Goal: Information Seeking & Learning: Learn about a topic

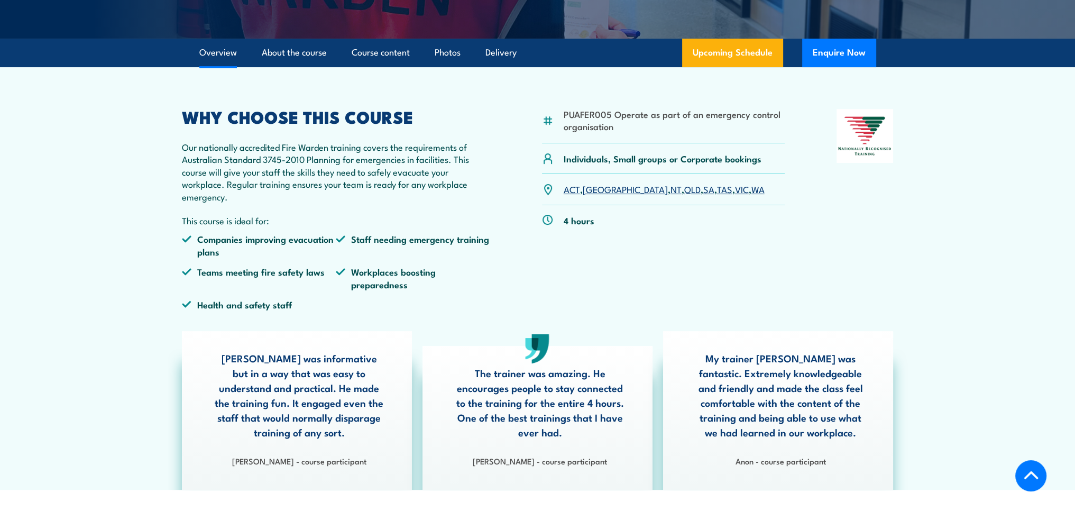
click at [438, 189] on p "Our nationally accredited Fire Warden training covers the requirements of Austr…" at bounding box center [336, 172] width 309 height 62
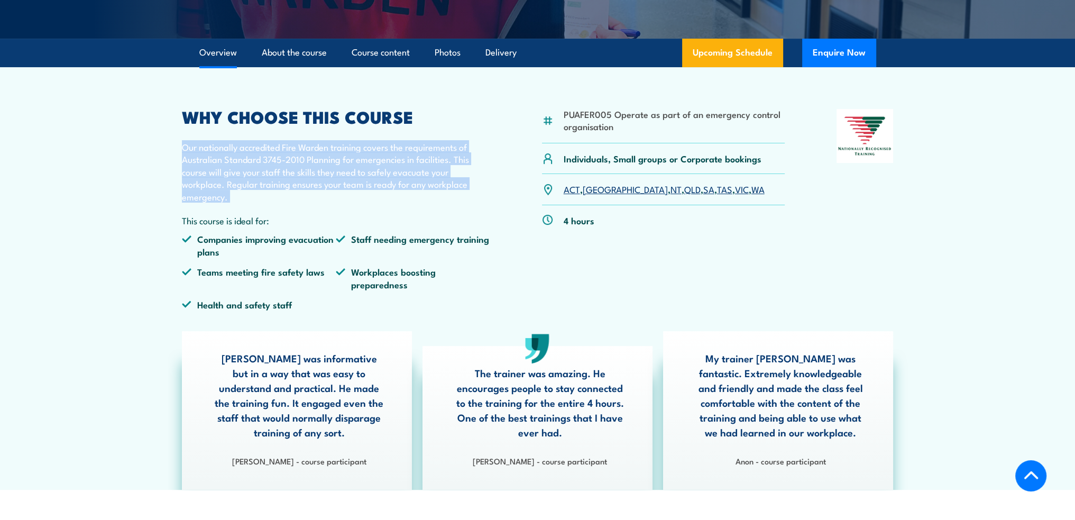
click at [438, 189] on p "Our nationally accredited Fire Warden training covers the requirements of Austr…" at bounding box center [336, 172] width 309 height 62
click at [423, 202] on p "Our nationally accredited Fire Warden training covers the requirements of Austr…" at bounding box center [336, 172] width 309 height 62
drag, startPoint x: 265, startPoint y: 202, endPoint x: 185, endPoint y: 149, distance: 95.8
click at [186, 149] on p "Our nationally accredited Fire Warden training covers the requirements of Austr…" at bounding box center [336, 172] width 309 height 62
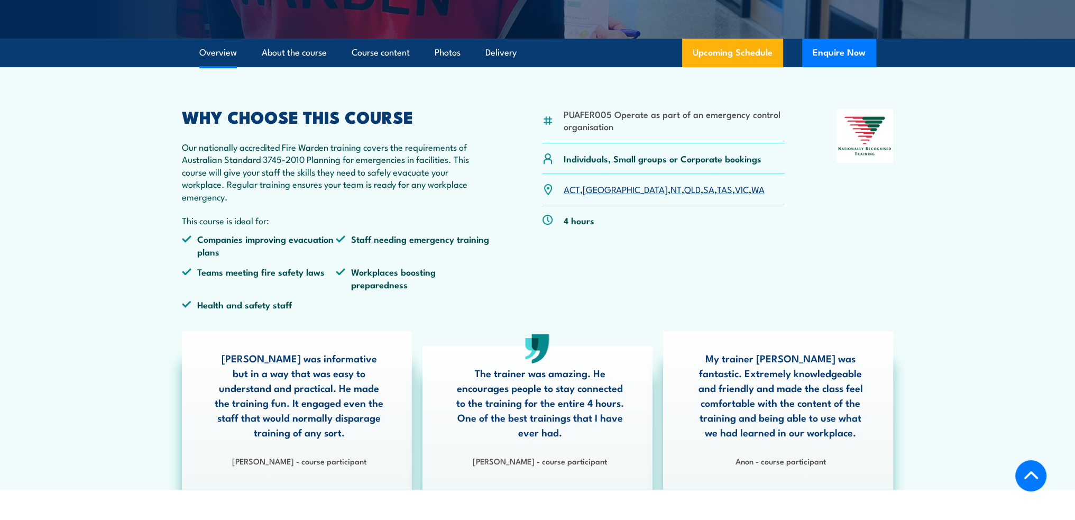
click at [182, 149] on p "Our nationally accredited Fire Warden training covers the requirements of Austr…" at bounding box center [336, 172] width 309 height 62
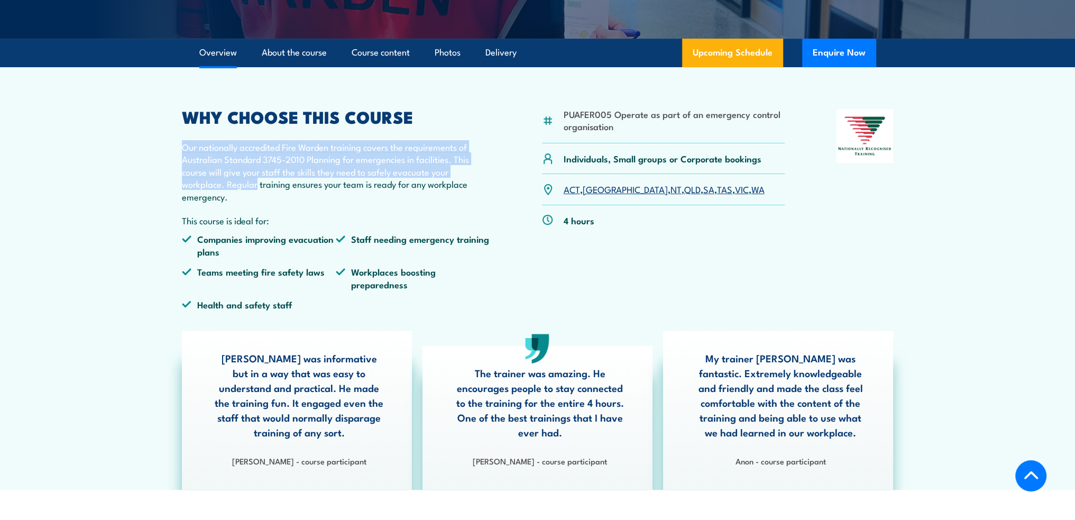
drag, startPoint x: 181, startPoint y: 148, endPoint x: 228, endPoint y: 192, distance: 64.4
click at [226, 189] on p "Our nationally accredited Fire Warden training covers the requirements of Austr…" at bounding box center [336, 172] width 309 height 62
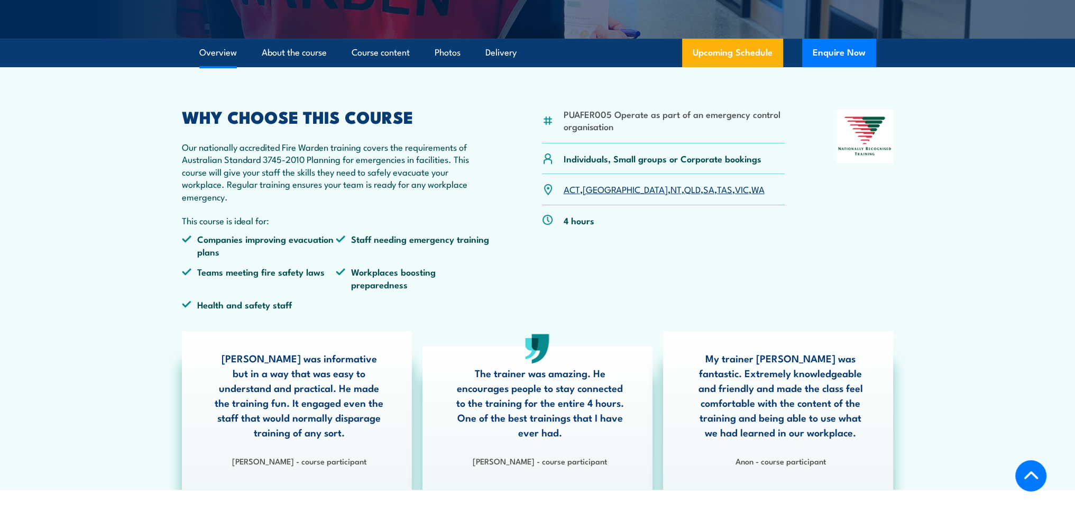
click at [228, 193] on p "Our nationally accredited Fire Warden training covers the requirements of Austr…" at bounding box center [336, 172] width 309 height 62
click at [228, 194] on p "Our nationally accredited Fire Warden training covers the requirements of Austr…" at bounding box center [336, 172] width 309 height 62
click at [231, 196] on p "Our nationally accredited Fire Warden training covers the requirements of Austr…" at bounding box center [336, 172] width 309 height 62
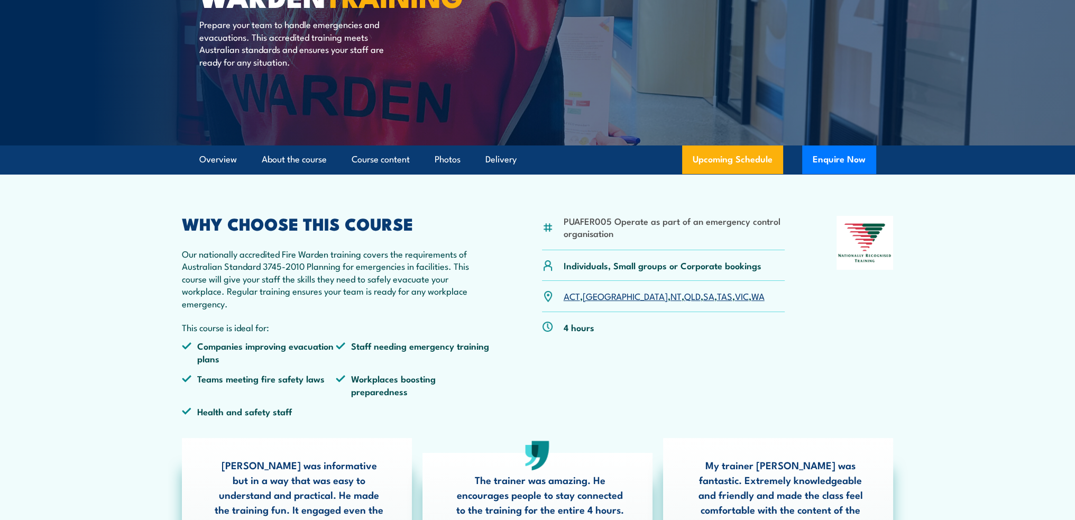
scroll to position [159, 0]
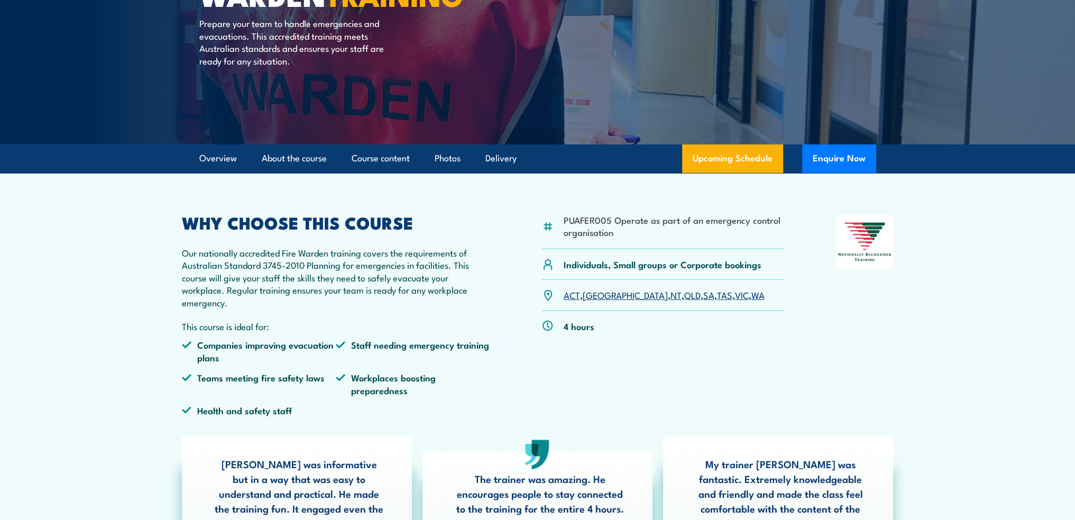
click at [437, 269] on p "Our nationally accredited Fire Warden training covers the requirements of Austr…" at bounding box center [336, 277] width 309 height 62
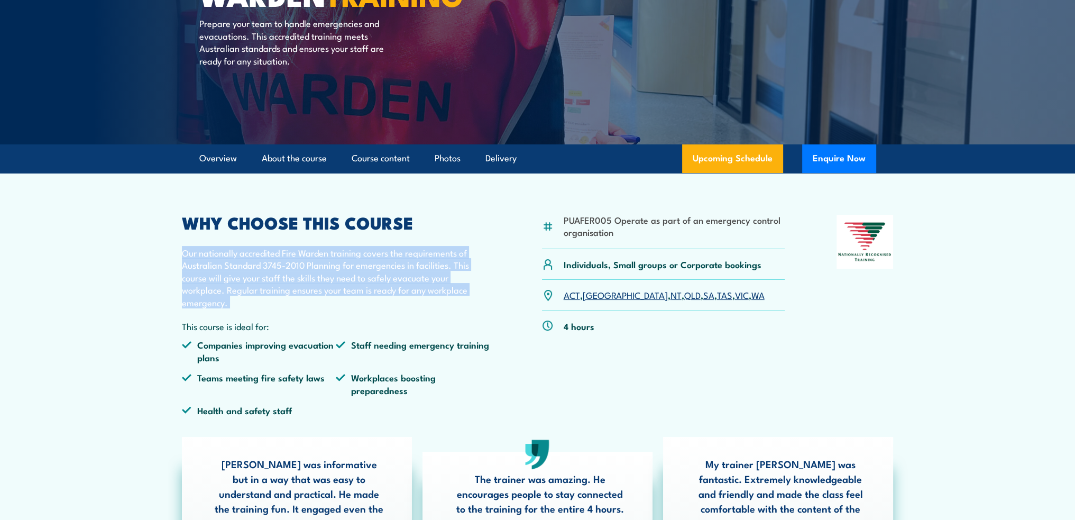
click at [437, 269] on p "Our nationally accredited Fire Warden training covers the requirements of Austr…" at bounding box center [336, 277] width 309 height 62
click at [444, 283] on p "Our nationally accredited Fire Warden training covers the requirements of Austr…" at bounding box center [336, 277] width 309 height 62
drag, startPoint x: 419, startPoint y: 294, endPoint x: 400, endPoint y: 298, distance: 19.5
click at [400, 298] on p "Our nationally accredited Fire Warden training covers the requirements of Austr…" at bounding box center [336, 277] width 309 height 62
click at [394, 299] on p "Our nationally accredited Fire Warden training covers the requirements of Austr…" at bounding box center [336, 277] width 309 height 62
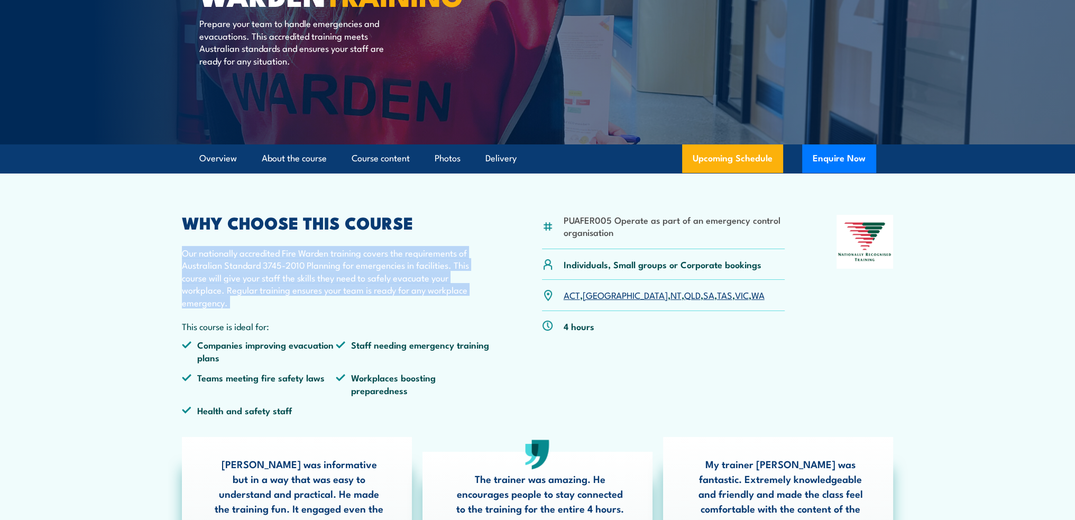
click at [394, 299] on p "Our nationally accredited Fire Warden training covers the requirements of Austr…" at bounding box center [336, 277] width 309 height 62
click at [389, 301] on p "Our nationally accredited Fire Warden training covers the requirements of Austr…" at bounding box center [336, 277] width 309 height 62
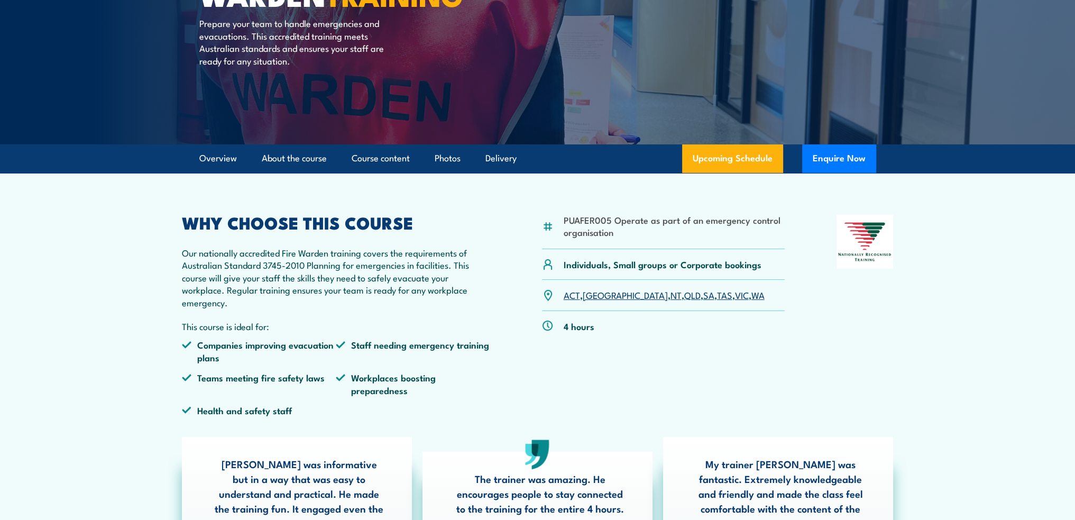
drag, startPoint x: 308, startPoint y: 303, endPoint x: 289, endPoint y: 304, distance: 19.6
click at [300, 303] on p "Our nationally accredited Fire Warden training covers the requirements of Austr…" at bounding box center [336, 277] width 309 height 62
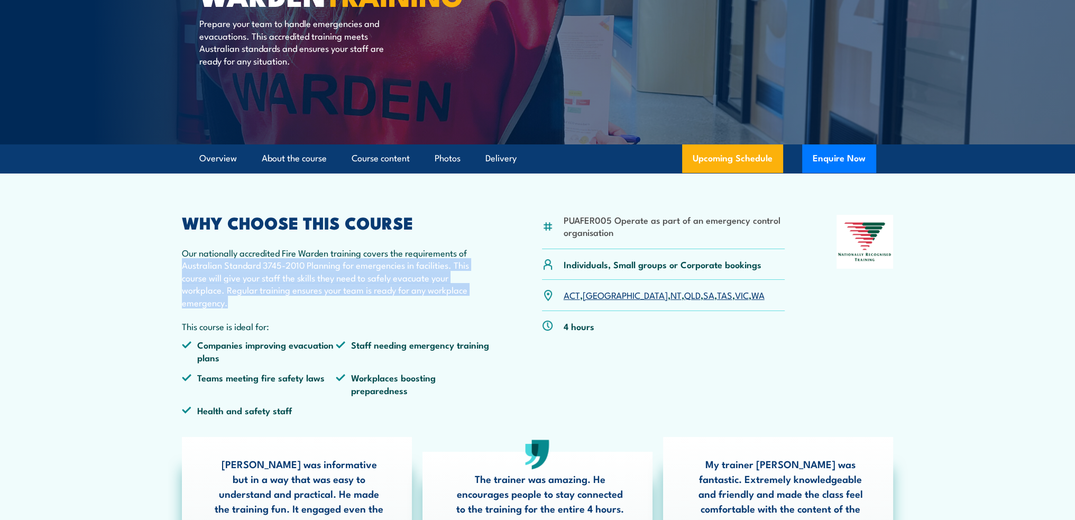
drag, startPoint x: 199, startPoint y: 294, endPoint x: 182, endPoint y: 260, distance: 38.3
click at [182, 260] on p "Our nationally accredited Fire Warden training covers the requirements of Austr…" at bounding box center [336, 277] width 309 height 62
drag, startPoint x: 184, startPoint y: 250, endPoint x: 244, endPoint y: 319, distance: 91.8
click at [244, 319] on div "WHY CHOOSE THIS COURSE Our nationally accredited Fire Warden training covers th…" at bounding box center [336, 319] width 309 height 209
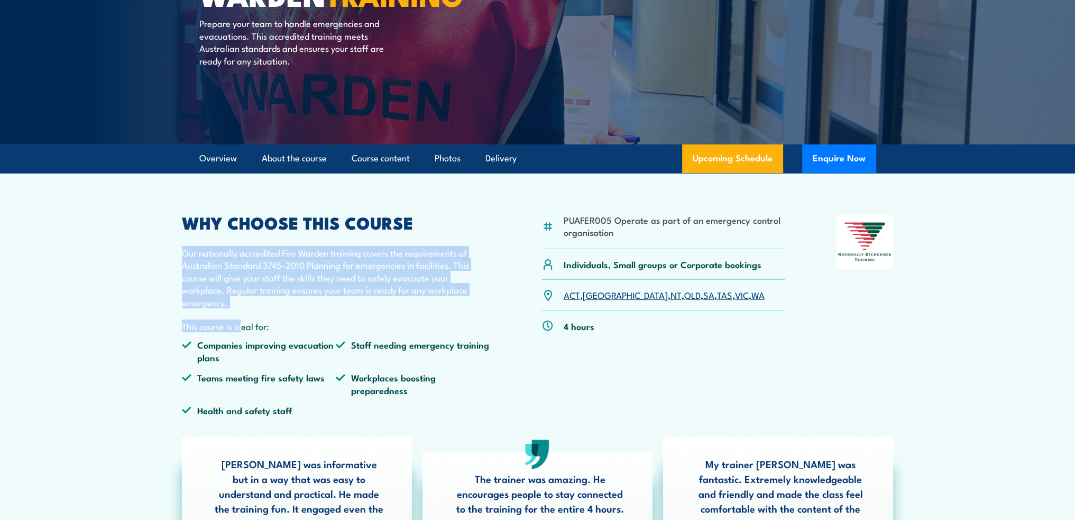
click at [244, 319] on div "WHY CHOOSE THIS COURSE Our nationally accredited Fire Warden training covers th…" at bounding box center [336, 319] width 309 height 209
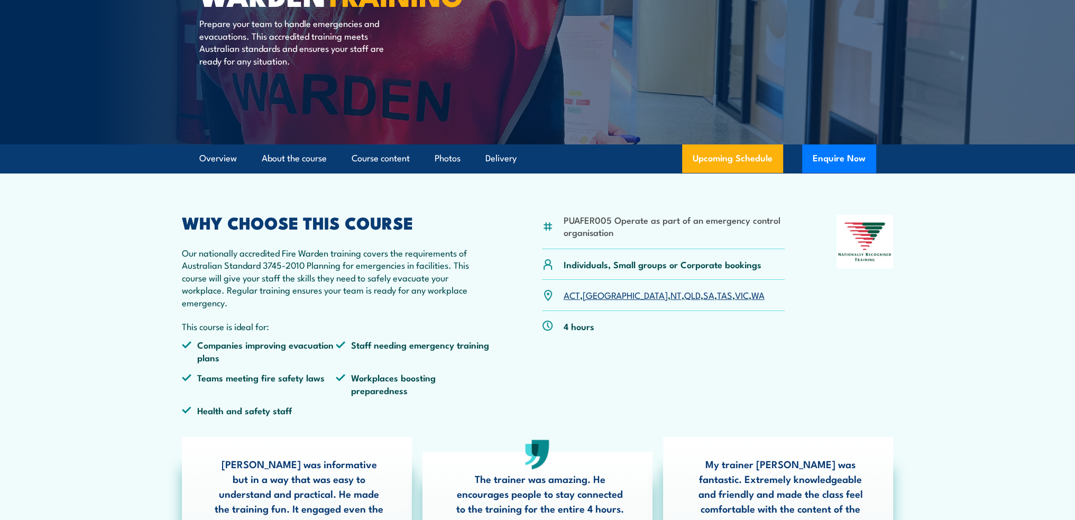
drag, startPoint x: 241, startPoint y: 304, endPoint x: 236, endPoint y: 306, distance: 5.7
click at [240, 304] on p "Our nationally accredited Fire Warden training covers the requirements of Austr…" at bounding box center [336, 277] width 309 height 62
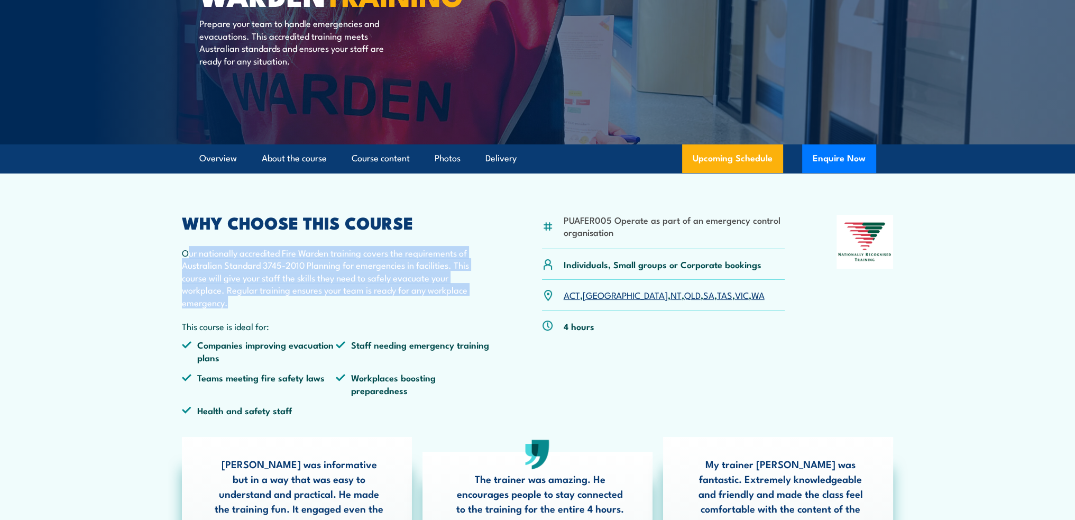
drag, startPoint x: 234, startPoint y: 306, endPoint x: 191, endPoint y: 257, distance: 65.6
click at [189, 246] on p "Our nationally accredited Fire Warden training covers the requirements of Austr…" at bounding box center [336, 277] width 309 height 62
click at [191, 257] on p "Our nationally accredited Fire Warden training covers the requirements of Austr…" at bounding box center [336, 277] width 309 height 62
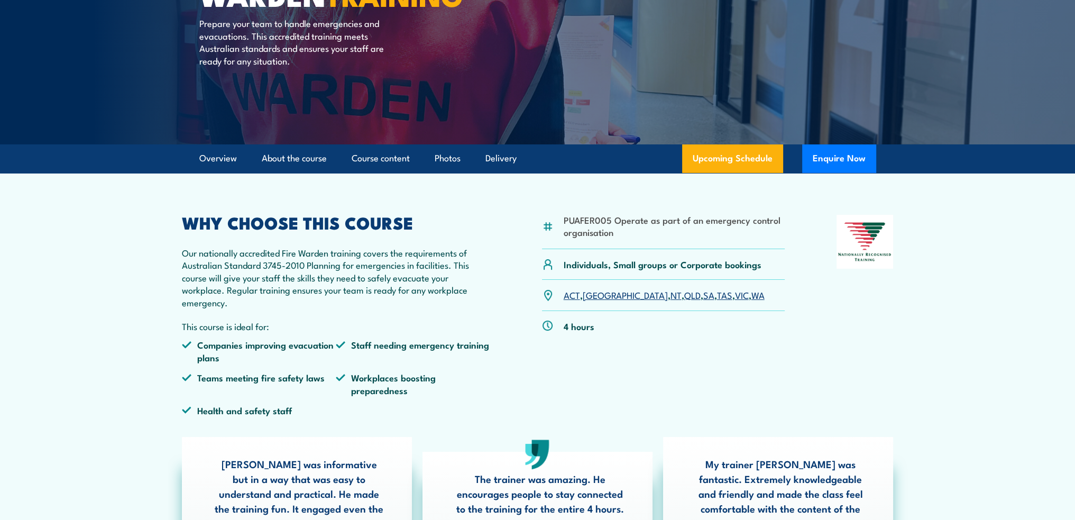
click at [190, 257] on p "Our nationally accredited Fire Warden training covers the requirements of Austr…" at bounding box center [336, 277] width 309 height 62
drag, startPoint x: 257, startPoint y: 300, endPoint x: 248, endPoint y: 301, distance: 9.7
click at [248, 301] on p "Our nationally accredited Fire Warden training covers the requirements of Austr…" at bounding box center [336, 277] width 309 height 62
click at [245, 305] on p "Our nationally accredited Fire Warden training covers the requirements of Austr…" at bounding box center [336, 277] width 309 height 62
click at [230, 298] on p "Our nationally accredited Fire Warden training covers the requirements of Austr…" at bounding box center [336, 277] width 309 height 62
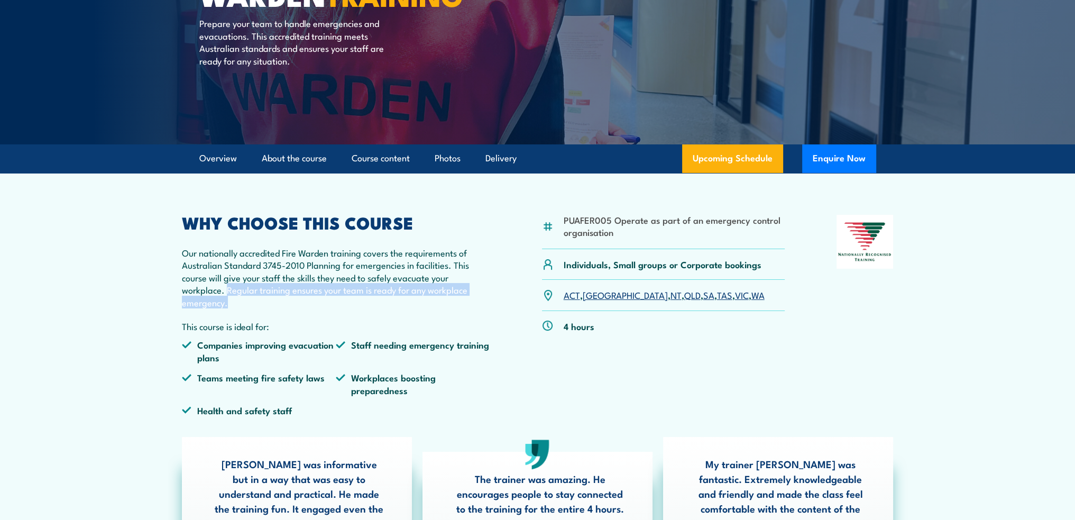
drag, startPoint x: 231, startPoint y: 305, endPoint x: 227, endPoint y: 290, distance: 15.3
click at [227, 290] on p "Our nationally accredited Fire Warden training covers the requirements of Austr…" at bounding box center [336, 277] width 309 height 62
click at [227, 291] on p "Our nationally accredited Fire Warden training covers the requirements of Austr…" at bounding box center [336, 277] width 309 height 62
drag, startPoint x: 228, startPoint y: 294, endPoint x: 234, endPoint y: 313, distance: 19.9
click at [234, 313] on div "WHY CHOOSE THIS COURSE Our nationally accredited Fire Warden training covers th…" at bounding box center [336, 319] width 309 height 209
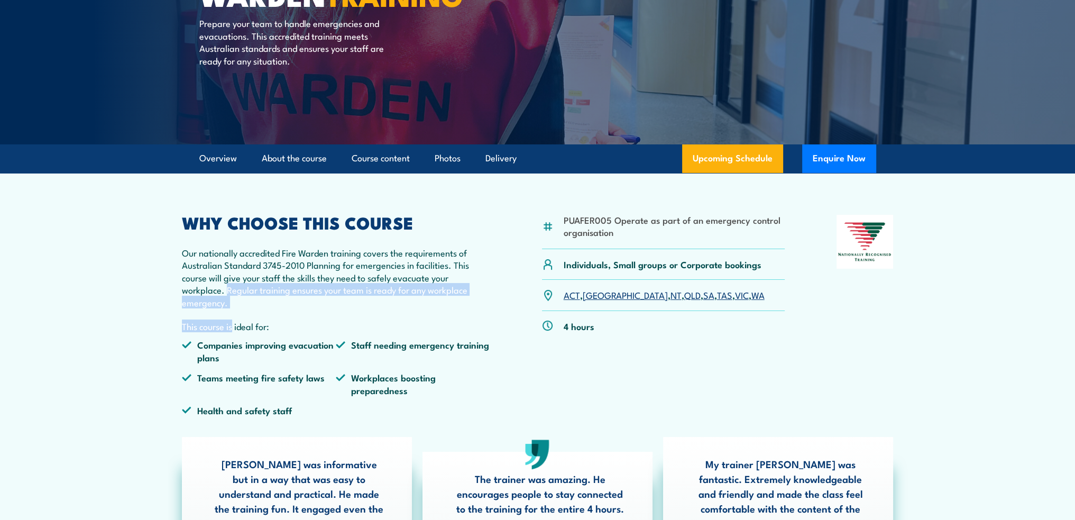
click at [234, 306] on p "Our nationally accredited Fire Warden training covers the requirements of Austr…" at bounding box center [336, 277] width 309 height 62
click at [234, 303] on p "Our nationally accredited Fire Warden training covers the requirements of Austr…" at bounding box center [336, 277] width 309 height 62
click at [397, 307] on p "Our nationally accredited Fire Warden training covers the requirements of Austr…" at bounding box center [336, 277] width 309 height 62
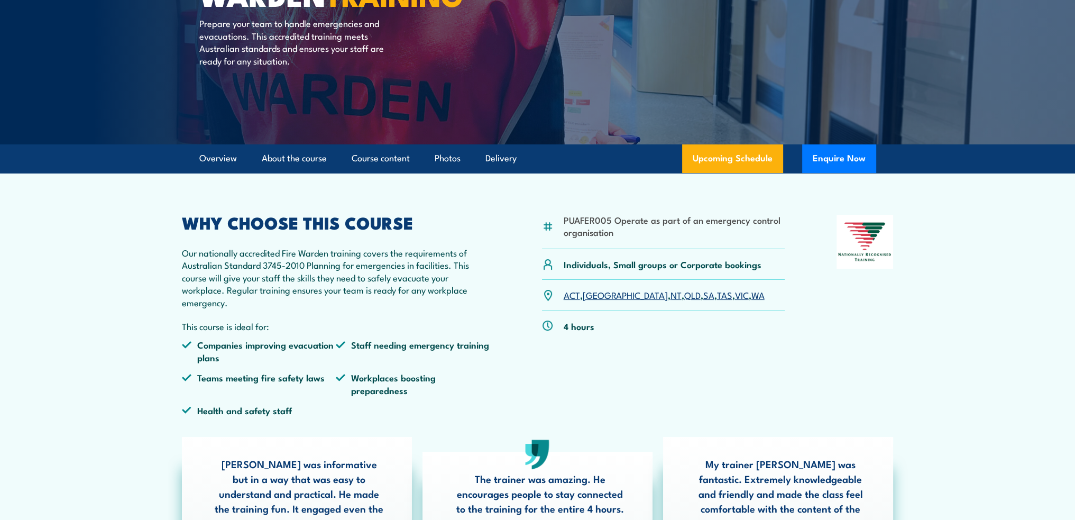
drag, startPoint x: 395, startPoint y: 306, endPoint x: 374, endPoint y: 303, distance: 20.9
click at [390, 305] on p "Our nationally accredited Fire Warden training covers the requirements of Austr…" at bounding box center [336, 277] width 309 height 62
click at [280, 299] on p "Our nationally accredited Fire Warden training covers the requirements of Austr…" at bounding box center [336, 277] width 309 height 62
click at [279, 298] on p "Our nationally accredited Fire Warden training covers the requirements of Austr…" at bounding box center [336, 277] width 309 height 62
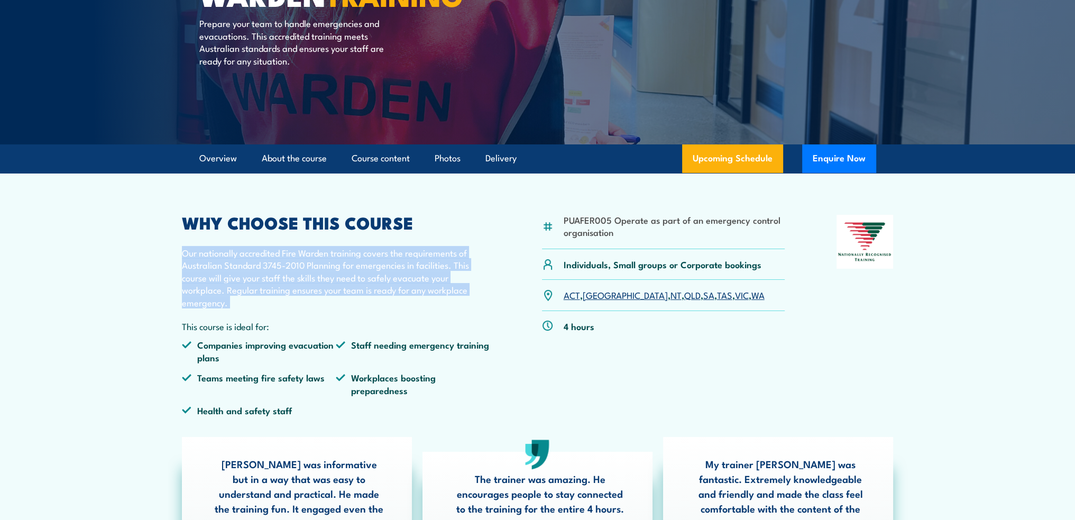
click at [279, 298] on p "Our nationally accredited Fire Warden training covers the requirements of Austr…" at bounding box center [336, 277] width 309 height 62
click at [245, 304] on p "Our nationally accredited Fire Warden training covers the requirements of Austr…" at bounding box center [336, 277] width 309 height 62
drag, startPoint x: 228, startPoint y: 301, endPoint x: 182, endPoint y: 260, distance: 62.5
click at [182, 260] on p "Our nationally accredited Fire Warden training covers the requirements of Austr…" at bounding box center [336, 277] width 309 height 62
click at [190, 260] on p "Our nationally accredited Fire Warden training covers the requirements of Austr…" at bounding box center [336, 277] width 309 height 62
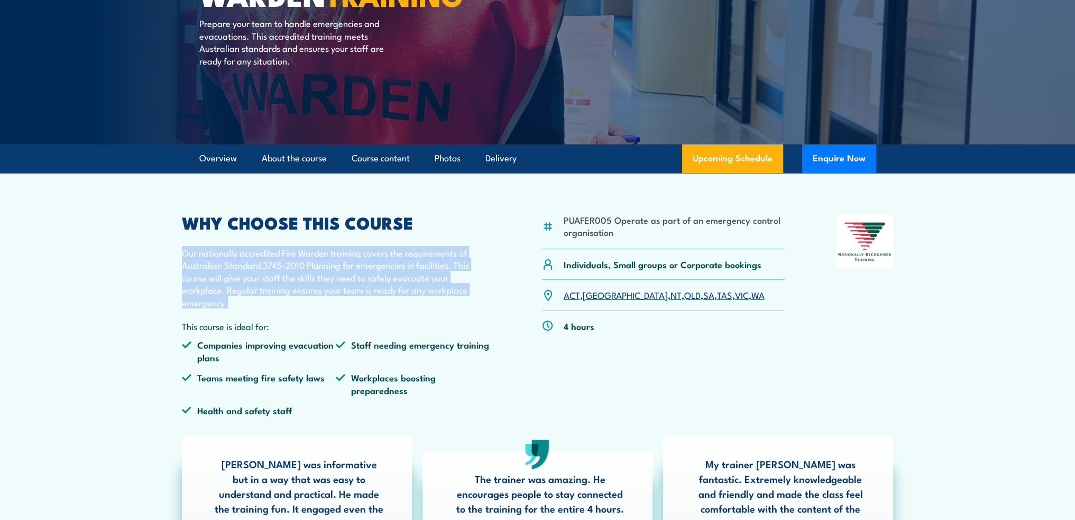
drag, startPoint x: 183, startPoint y: 255, endPoint x: 231, endPoint y: 298, distance: 64.0
click at [231, 298] on p "Our nationally accredited Fire Warden training covers the requirements of Austr…" at bounding box center [336, 277] width 309 height 62
click at [231, 299] on p "Our nationally accredited Fire Warden training covers the requirements of Austr…" at bounding box center [336, 277] width 309 height 62
drag, startPoint x: 226, startPoint y: 306, endPoint x: 186, endPoint y: 252, distance: 67.6
click at [186, 252] on p "Our nationally accredited Fire Warden training covers the requirements of Austr…" at bounding box center [336, 277] width 309 height 62
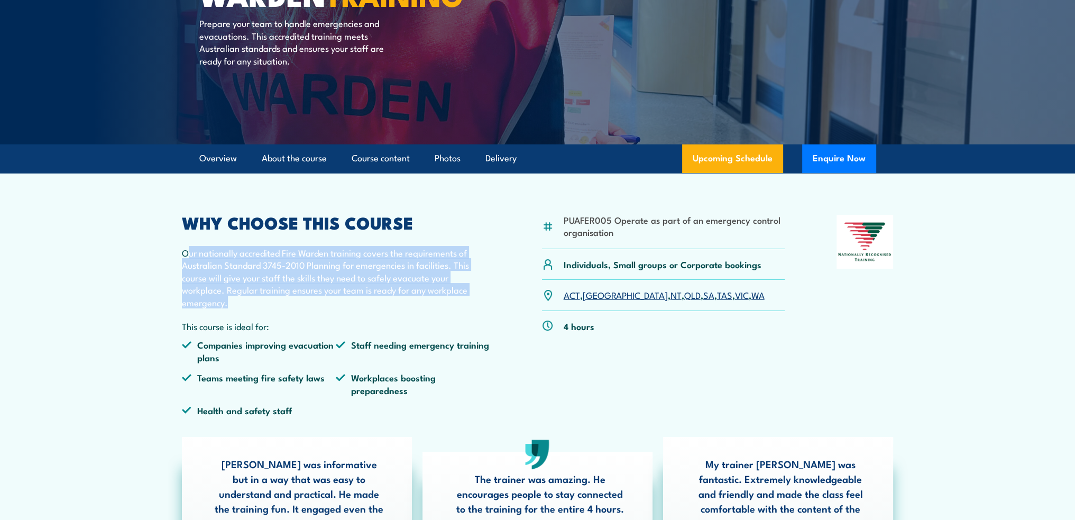
click at [186, 252] on p "Our nationally accredited Fire Warden training covers the requirements of Austr…" at bounding box center [336, 277] width 309 height 62
drag, startPoint x: 182, startPoint y: 252, endPoint x: 228, endPoint y: 303, distance: 68.5
click at [228, 303] on p "Our nationally accredited Fire Warden training covers the requirements of Austr…" at bounding box center [336, 277] width 309 height 62
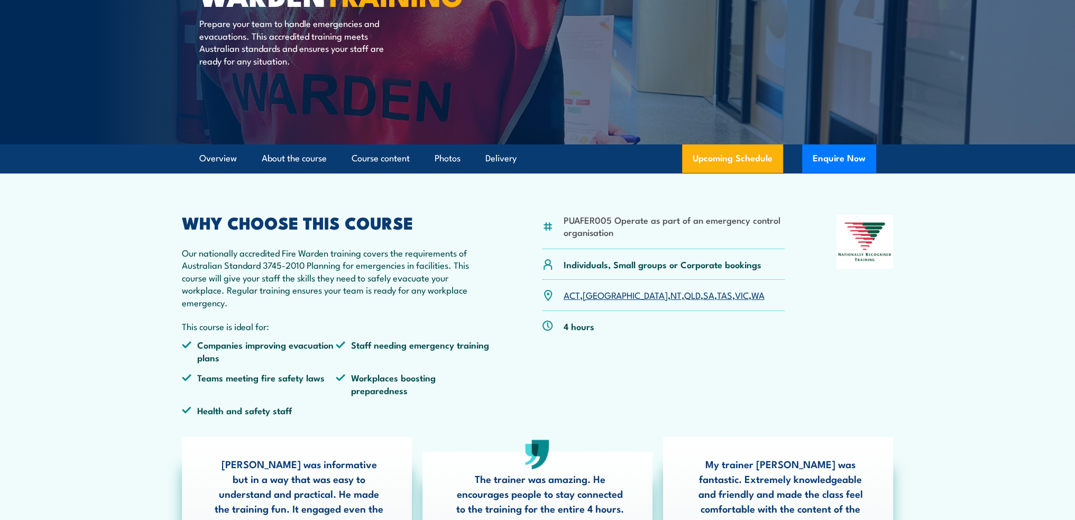
click at [228, 303] on p "Our nationally accredited Fire Warden training covers the requirements of Austr…" at bounding box center [336, 277] width 309 height 62
click at [232, 303] on p "Our nationally accredited Fire Warden training covers the requirements of Austr…" at bounding box center [336, 277] width 309 height 62
click at [317, 300] on p "Our nationally accredited Fire Warden training covers the requirements of Austr…" at bounding box center [336, 277] width 309 height 62
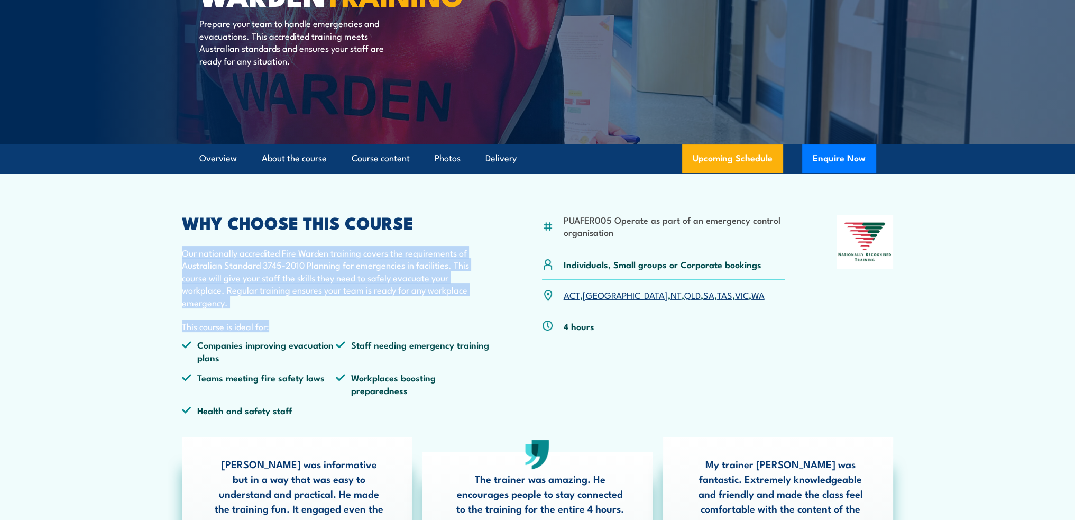
drag, startPoint x: 284, startPoint y: 310, endPoint x: 168, endPoint y: 244, distance: 133.1
click at [168, 244] on article "PUAFER005 Operate as part of an emergency control organisation Individuals, Sma…" at bounding box center [538, 384] width 740 height 423
click at [183, 259] on p "Our nationally accredited Fire Warden training covers the requirements of Austr…" at bounding box center [336, 277] width 309 height 62
drag, startPoint x: 182, startPoint y: 251, endPoint x: 241, endPoint y: 304, distance: 79.1
click at [241, 304] on p "Our nationally accredited Fire Warden training covers the requirements of Austr…" at bounding box center [336, 277] width 309 height 62
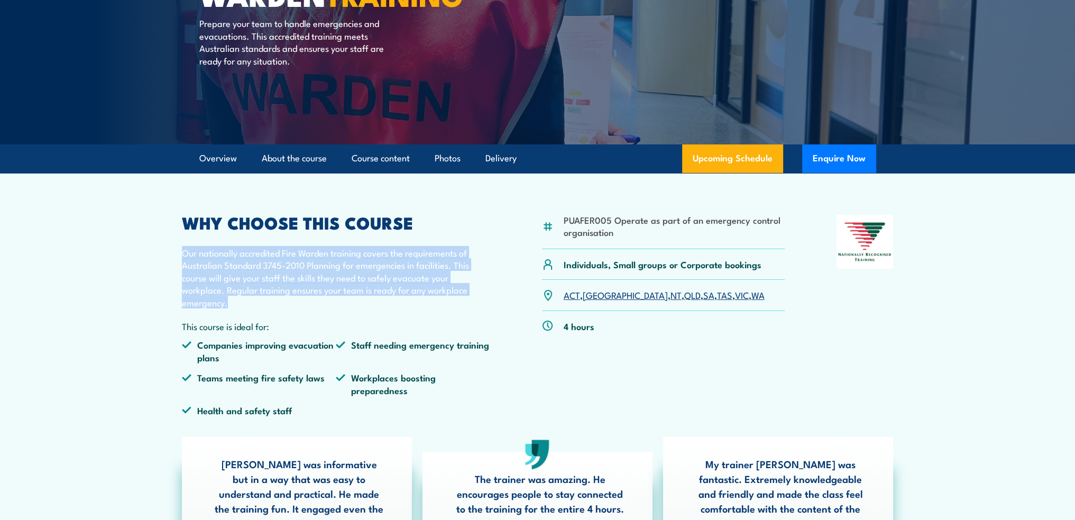
click at [239, 304] on p "Our nationally accredited Fire Warden training covers the requirements of Austr…" at bounding box center [336, 277] width 309 height 62
drag, startPoint x: 239, startPoint y: 304, endPoint x: 231, endPoint y: 305, distance: 8.1
click at [233, 304] on p "Our nationally accredited Fire Warden training covers the requirements of Austr…" at bounding box center [336, 277] width 309 height 62
click at [204, 278] on p "Our nationally accredited Fire Warden training covers the requirements of Austr…" at bounding box center [336, 277] width 309 height 62
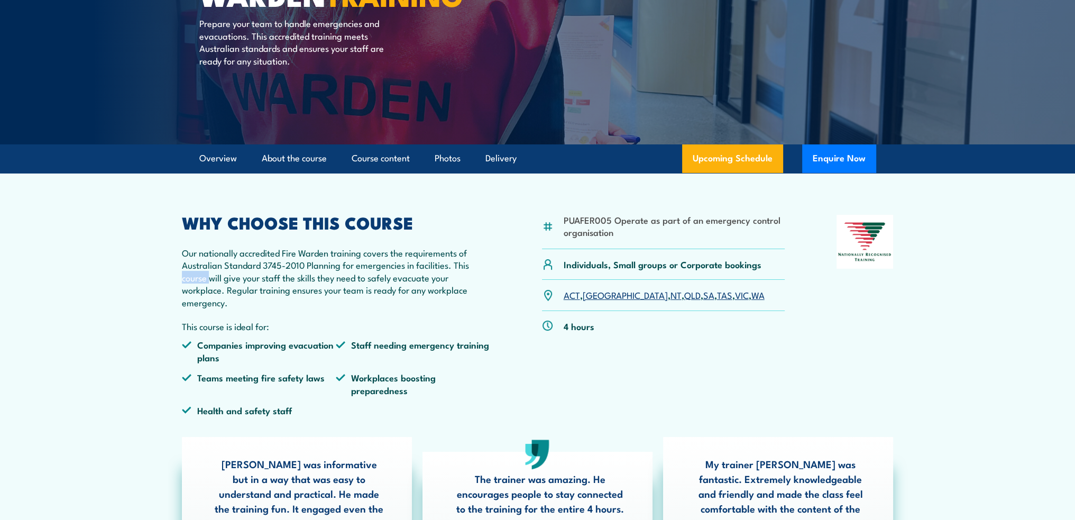
click at [204, 278] on p "Our nationally accredited Fire Warden training covers the requirements of Austr…" at bounding box center [336, 277] width 309 height 62
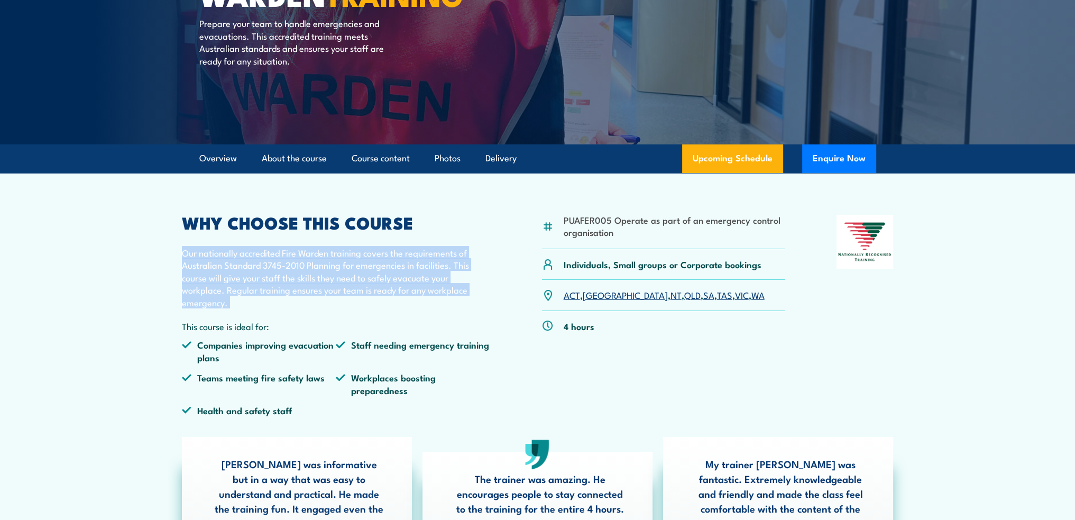
click at [204, 278] on p "Our nationally accredited Fire Warden training covers the requirements of Austr…" at bounding box center [336, 277] width 309 height 62
click at [250, 290] on p "Our nationally accredited Fire Warden training covers the requirements of Austr…" at bounding box center [336, 277] width 309 height 62
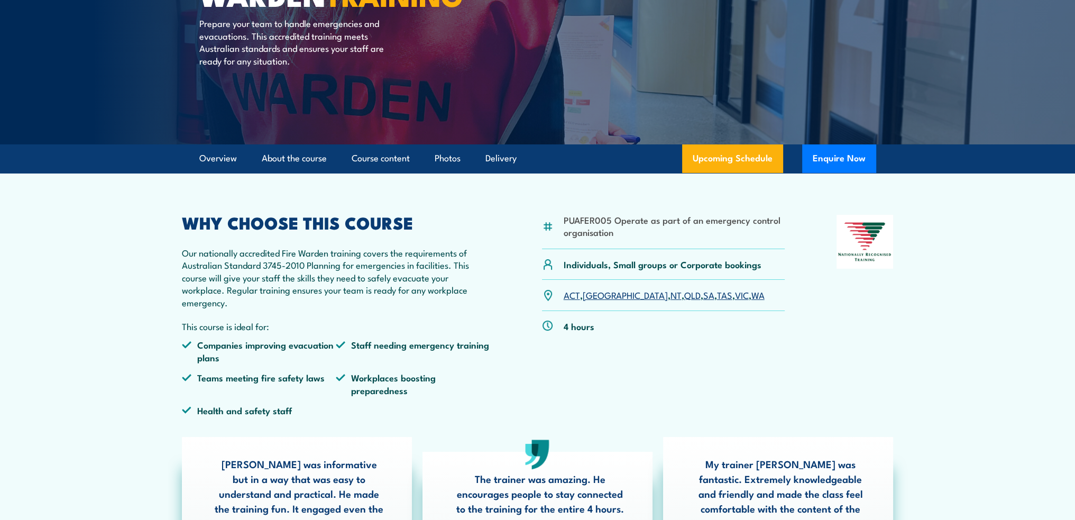
drag, startPoint x: 246, startPoint y: 305, endPoint x: 233, endPoint y: 305, distance: 13.2
click at [237, 305] on p "Our nationally accredited Fire Warden training covers the requirements of Austr…" at bounding box center [336, 277] width 309 height 62
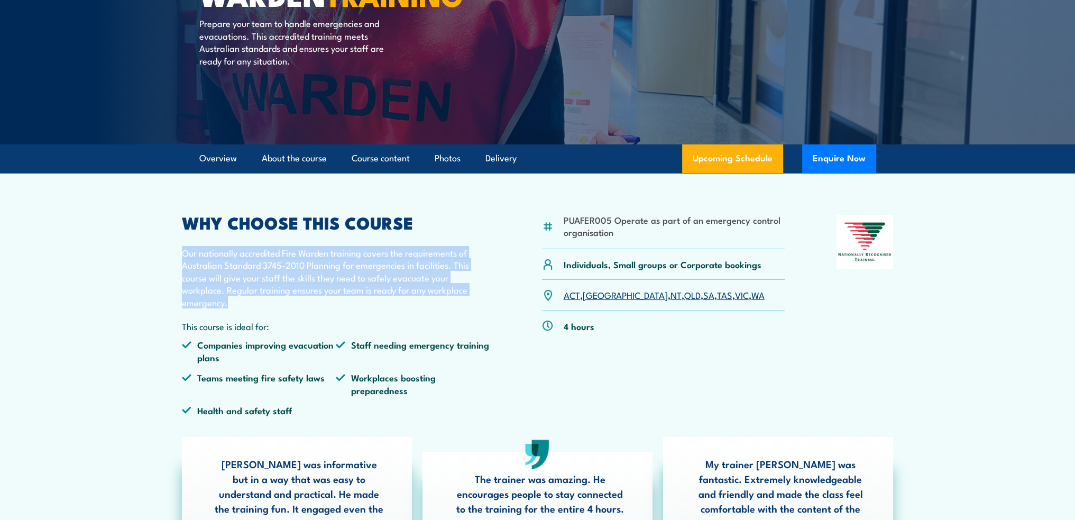
drag, startPoint x: 220, startPoint y: 298, endPoint x: 184, endPoint y: 252, distance: 58.8
click at [185, 251] on p "Our nationally accredited Fire Warden training covers the requirements of Austr…" at bounding box center [336, 277] width 309 height 62
click at [184, 252] on p "Our nationally accredited Fire Warden training covers the requirements of Austr…" at bounding box center [336, 277] width 309 height 62
drag, startPoint x: 184, startPoint y: 252, endPoint x: 219, endPoint y: 305, distance: 64.1
click at [219, 305] on p "Our nationally accredited Fire Warden training covers the requirements of Austr…" at bounding box center [336, 277] width 309 height 62
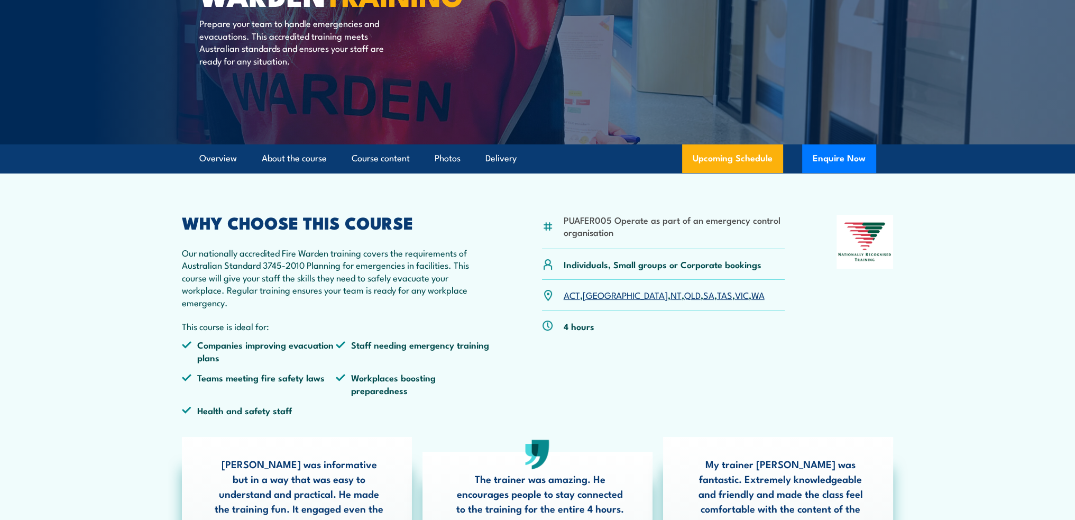
click at [228, 307] on p "Our nationally accredited Fire Warden training covers the requirements of Austr…" at bounding box center [336, 277] width 309 height 62
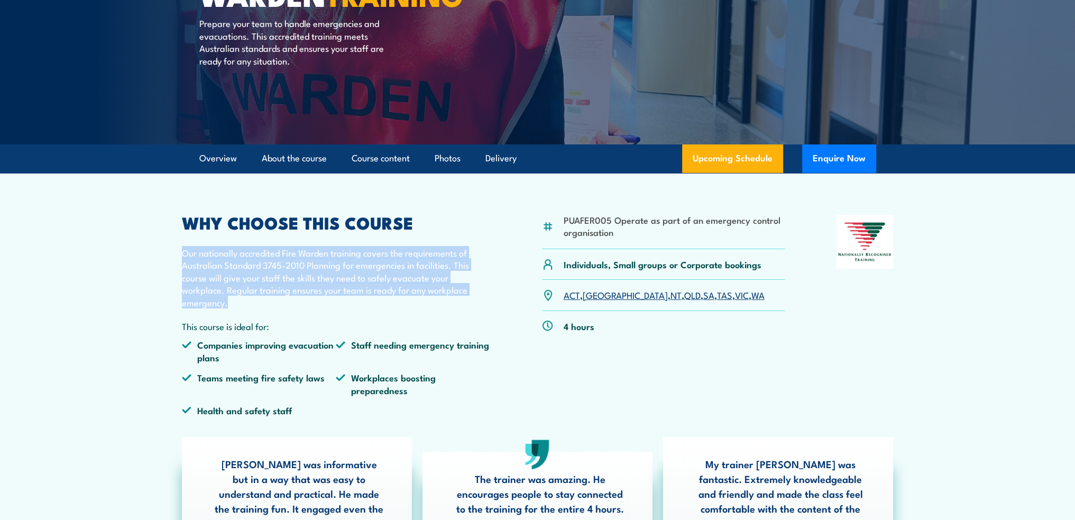
drag, startPoint x: 229, startPoint y: 308, endPoint x: 183, endPoint y: 252, distance: 72.1
click at [183, 252] on p "Our nationally accredited Fire Warden training covers the requirements of Austr…" at bounding box center [336, 277] width 309 height 62
drag, startPoint x: 215, startPoint y: 277, endPoint x: 252, endPoint y: 303, distance: 45.2
click at [252, 302] on p "Our nationally accredited Fire Warden training covers the requirements of Austr…" at bounding box center [336, 277] width 309 height 62
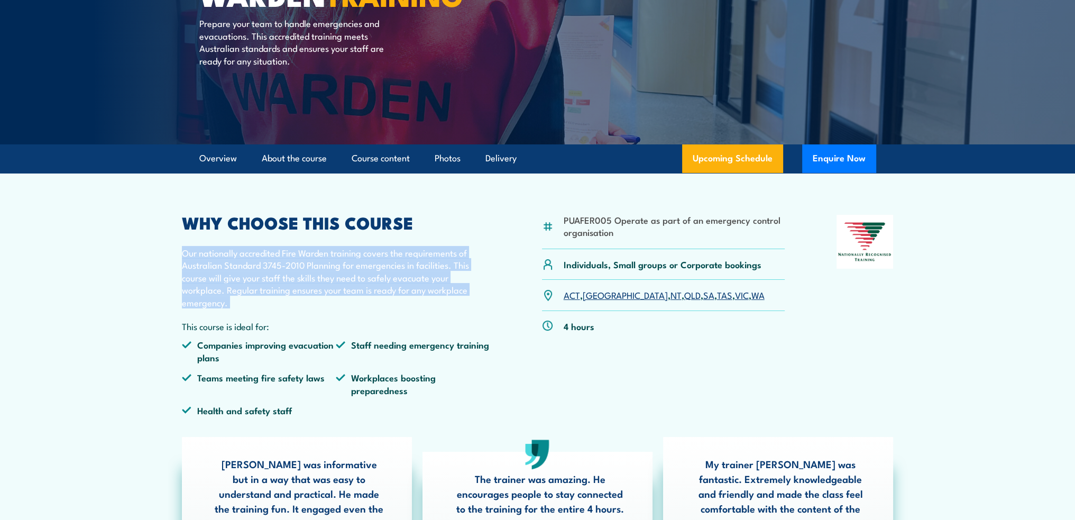
click at [252, 303] on p "Our nationally accredited Fire Warden training covers the requirements of Austr…" at bounding box center [336, 277] width 309 height 62
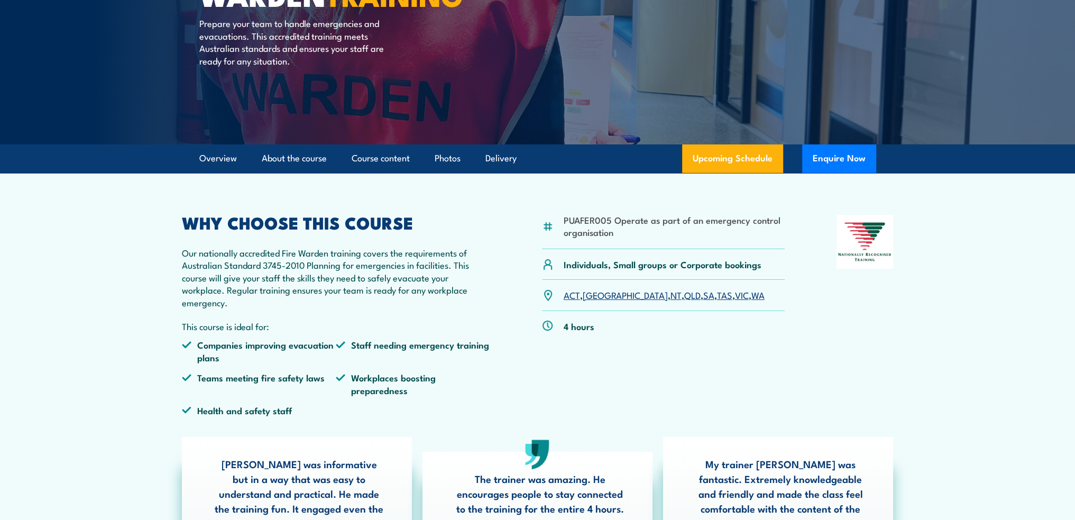
click at [250, 304] on p "Our nationally accredited Fire Warden training covers the requirements of Austr…" at bounding box center [336, 277] width 309 height 62
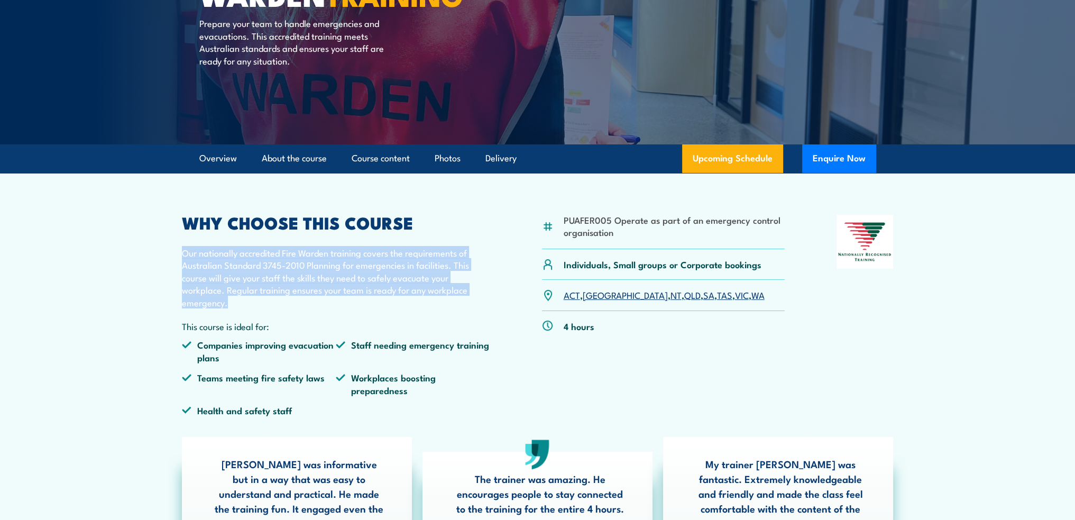
drag, startPoint x: 242, startPoint y: 305, endPoint x: 177, endPoint y: 248, distance: 86.9
click at [177, 248] on article "PUAFER005 Operate as part of an emergency control organisation Individuals, Sma…" at bounding box center [538, 384] width 740 height 423
click at [182, 248] on p "Our nationally accredited Fire Warden training covers the requirements of Austr…" at bounding box center [336, 277] width 309 height 62
drag, startPoint x: 195, startPoint y: 266, endPoint x: 223, endPoint y: 305, distance: 48.5
click at [223, 305] on p "Our nationally accredited Fire Warden training covers the requirements of Austr…" at bounding box center [336, 277] width 309 height 62
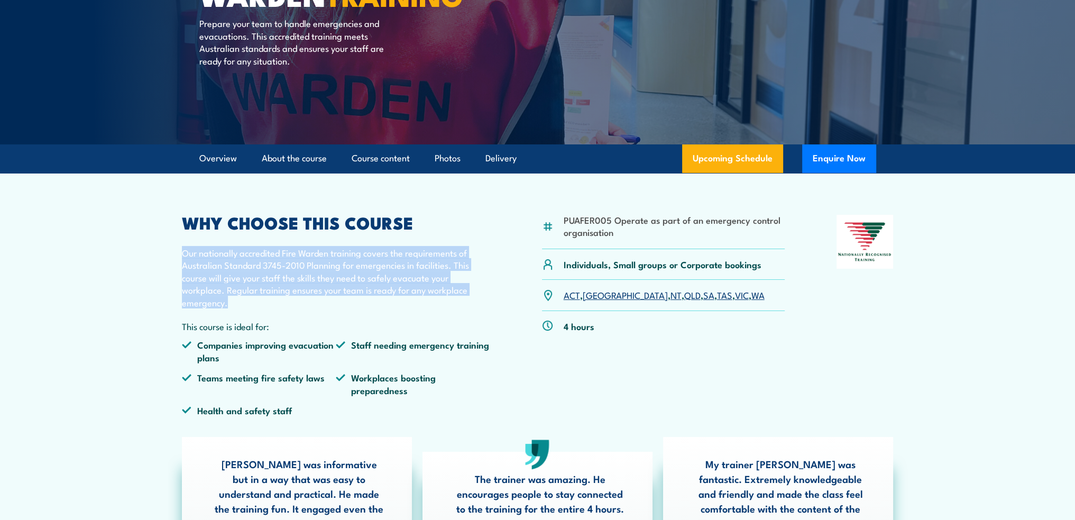
click at [225, 306] on p "Our nationally accredited Fire Warden training covers the requirements of Austr…" at bounding box center [336, 277] width 309 height 62
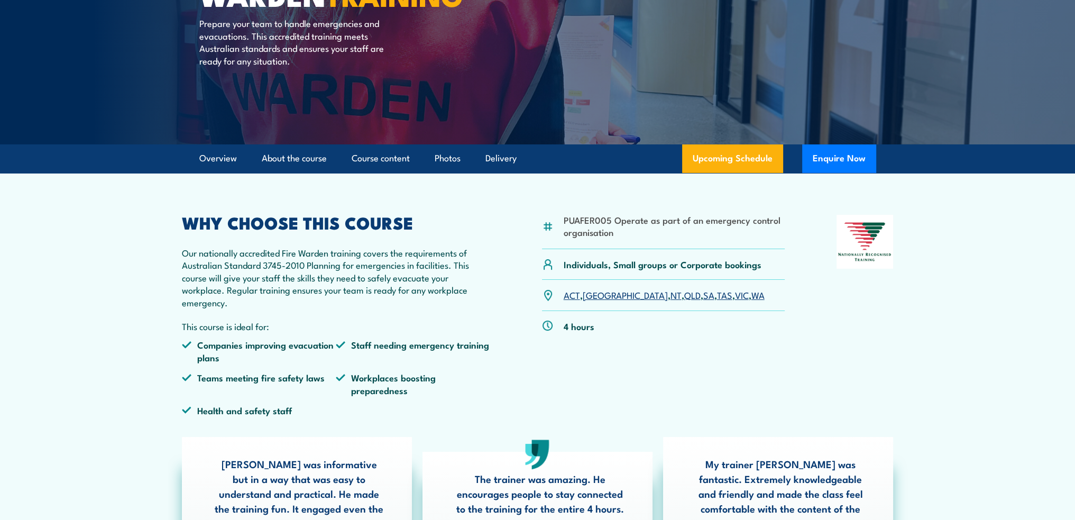
drag, startPoint x: 225, startPoint y: 306, endPoint x: 235, endPoint y: 303, distance: 10.2
click at [235, 303] on p "Our nationally accredited Fire Warden training covers the requirements of Austr…" at bounding box center [336, 277] width 309 height 62
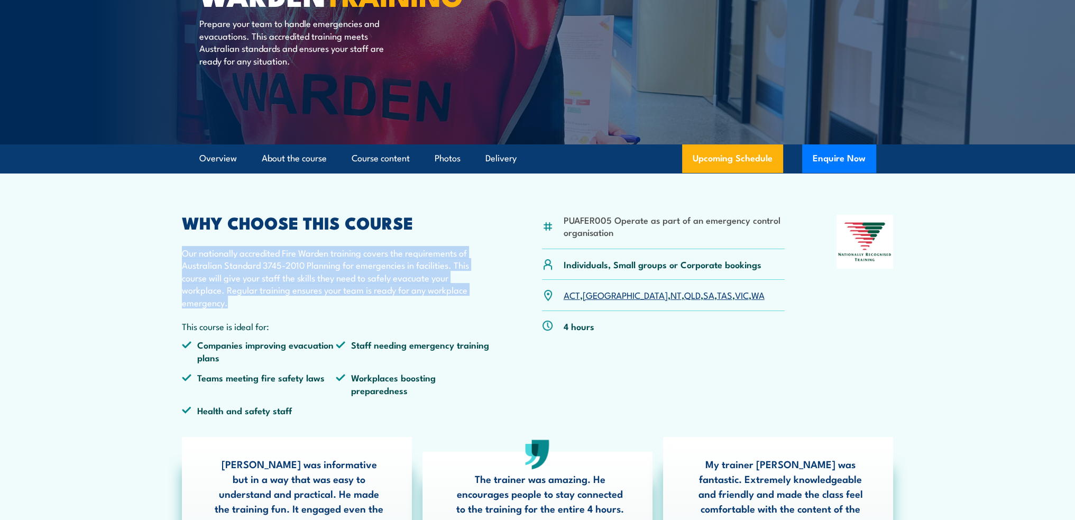
drag, startPoint x: 233, startPoint y: 303, endPoint x: 182, endPoint y: 250, distance: 73.3
click at [182, 250] on p "Our nationally accredited Fire Warden training covers the requirements of Austr…" at bounding box center [336, 277] width 309 height 62
click at [182, 251] on p "Our nationally accredited Fire Warden training covers the requirements of Austr…" at bounding box center [336, 277] width 309 height 62
drag, startPoint x: 182, startPoint y: 251, endPoint x: 236, endPoint y: 297, distance: 70.6
click at [235, 296] on p "Our nationally accredited Fire Warden training covers the requirements of Austr…" at bounding box center [336, 277] width 309 height 62
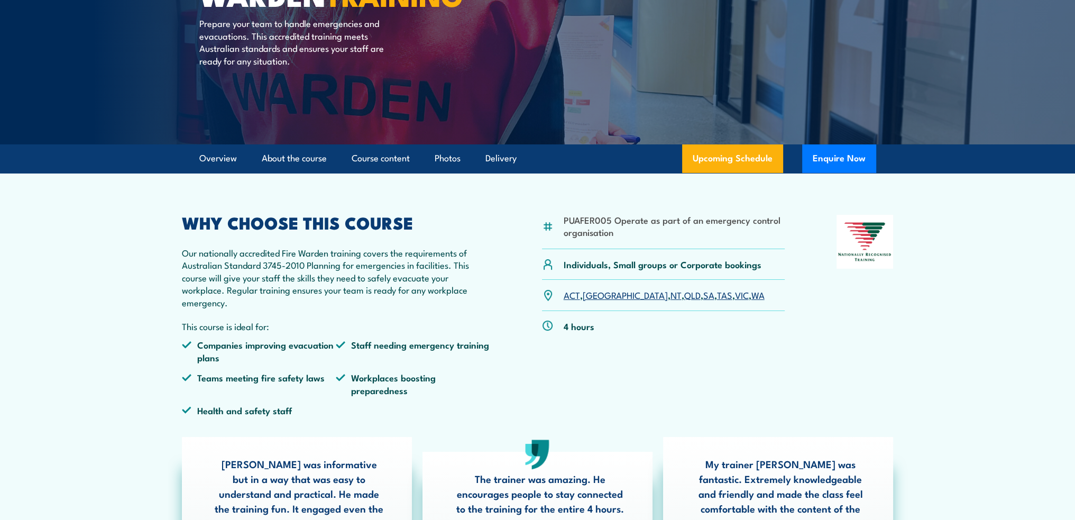
click at [235, 299] on p "Our nationally accredited Fire Warden training covers the requirements of Austr…" at bounding box center [336, 277] width 309 height 62
click at [422, 249] on p "Our nationally accredited Fire Warden training covers the requirements of Austr…" at bounding box center [336, 277] width 309 height 62
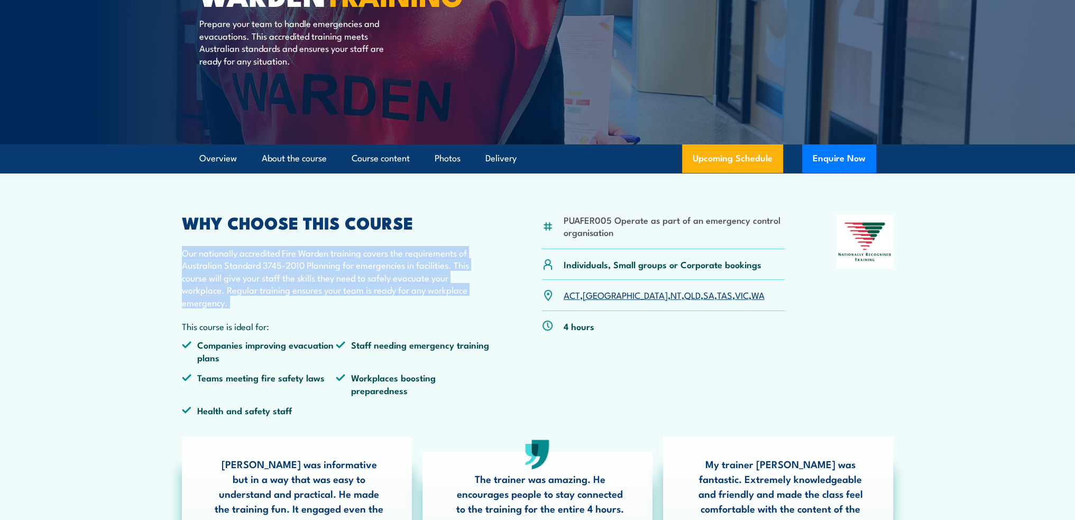
click at [422, 249] on p "Our nationally accredited Fire Warden training covers the requirements of Austr…" at bounding box center [336, 277] width 309 height 62
click at [419, 260] on p "Our nationally accredited Fire Warden training covers the requirements of Austr…" at bounding box center [336, 277] width 309 height 62
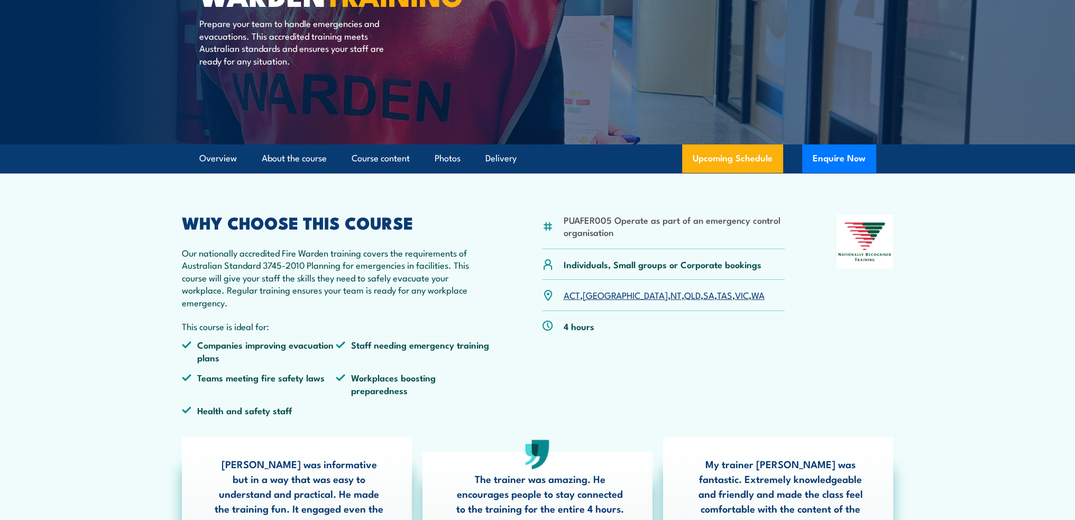
drag, startPoint x: 300, startPoint y: 300, endPoint x: 288, endPoint y: 303, distance: 13.1
click at [288, 303] on p "Our nationally accredited Fire Warden training covers the requirements of Austr…" at bounding box center [336, 277] width 309 height 62
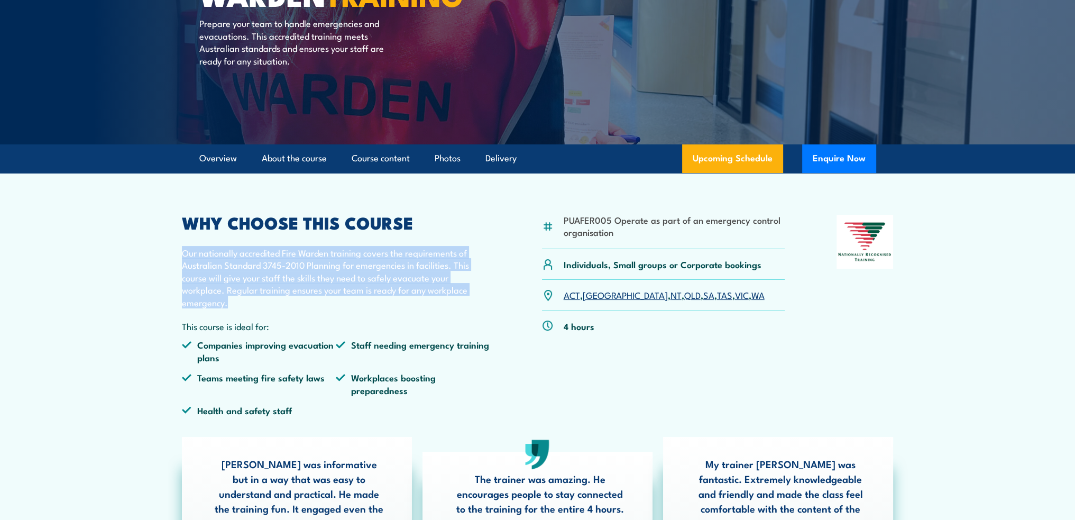
drag, startPoint x: 184, startPoint y: 276, endPoint x: 166, endPoint y: 245, distance: 36.0
click at [166, 245] on section "PUAFER005 Operate as part of an emergency control organisation Individuals, Sma…" at bounding box center [537, 384] width 1075 height 423
click at [183, 258] on p "Our nationally accredited Fire Warden training covers the requirements of Austr…" at bounding box center [336, 277] width 309 height 62
drag, startPoint x: 182, startPoint y: 251, endPoint x: 228, endPoint y: 306, distance: 72.1
click at [228, 306] on p "Our nationally accredited Fire Warden training covers the requirements of Austr…" at bounding box center [336, 277] width 309 height 62
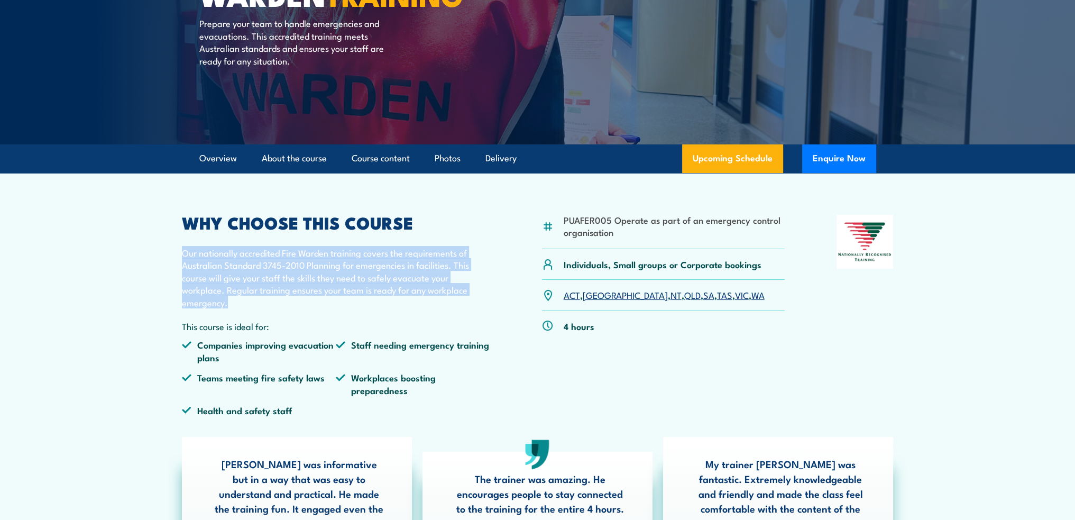
click at [228, 306] on p "Our nationally accredited Fire Warden training covers the requirements of Austr…" at bounding box center [336, 277] width 309 height 62
drag, startPoint x: 228, startPoint y: 306, endPoint x: 186, endPoint y: 256, distance: 65.3
click at [186, 256] on p "Our nationally accredited Fire Warden training covers the requirements of Austr…" at bounding box center [336, 277] width 309 height 62
drag, startPoint x: 184, startPoint y: 252, endPoint x: 243, endPoint y: 291, distance: 70.9
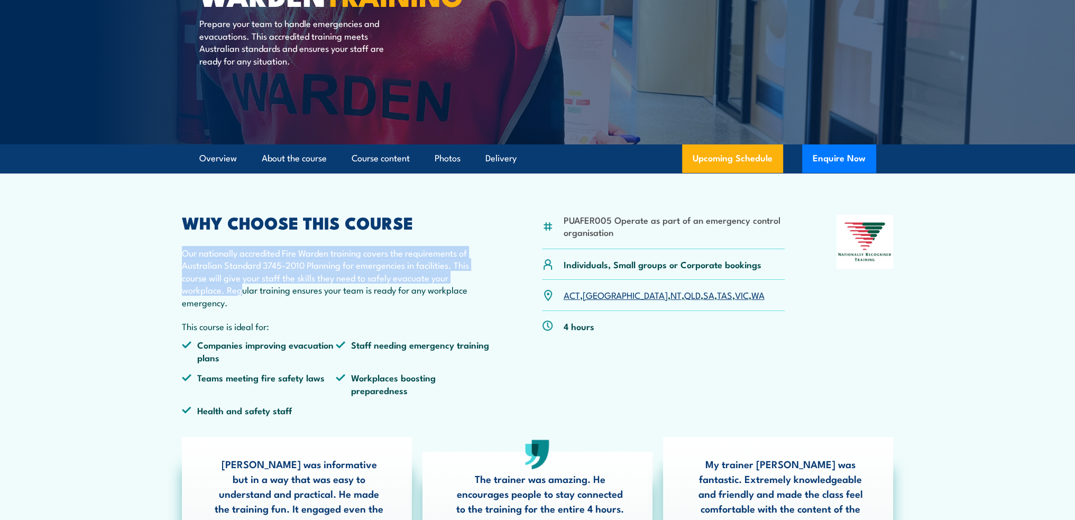
click at [243, 291] on p "Our nationally accredited Fire Warden training covers the requirements of Austr…" at bounding box center [336, 277] width 309 height 62
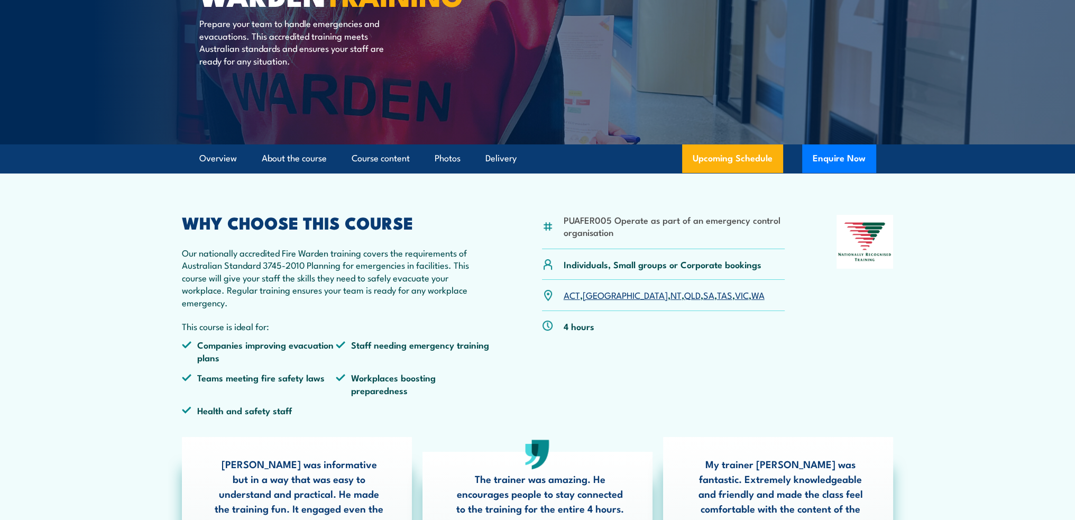
click at [246, 300] on p "Our nationally accredited Fire Warden training covers the requirements of Austr…" at bounding box center [336, 277] width 309 height 62
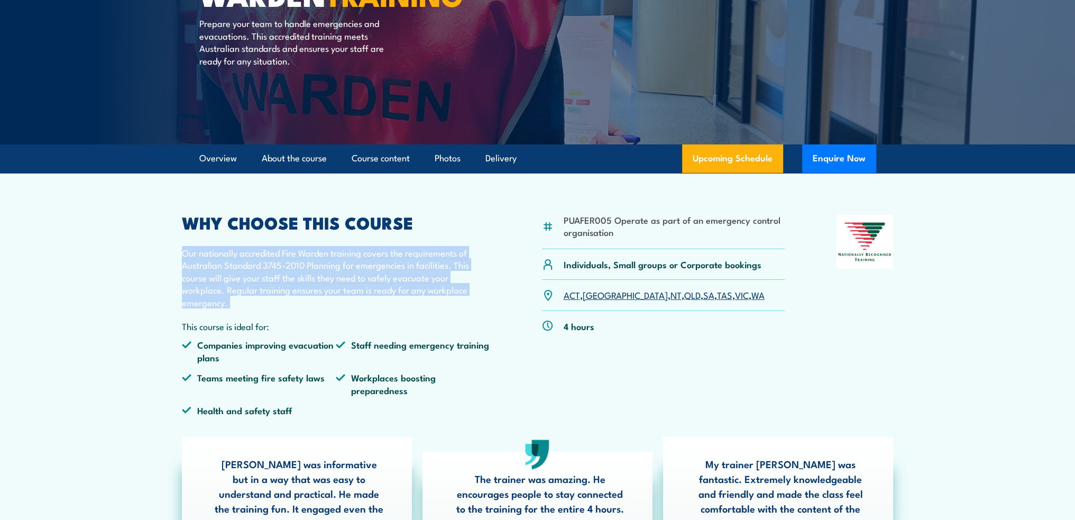
click at [242, 300] on p "Our nationally accredited Fire Warden training covers the requirements of Austr…" at bounding box center [336, 277] width 309 height 62
click at [241, 300] on p "Our nationally accredited Fire Warden training covers the requirements of Austr…" at bounding box center [336, 277] width 309 height 62
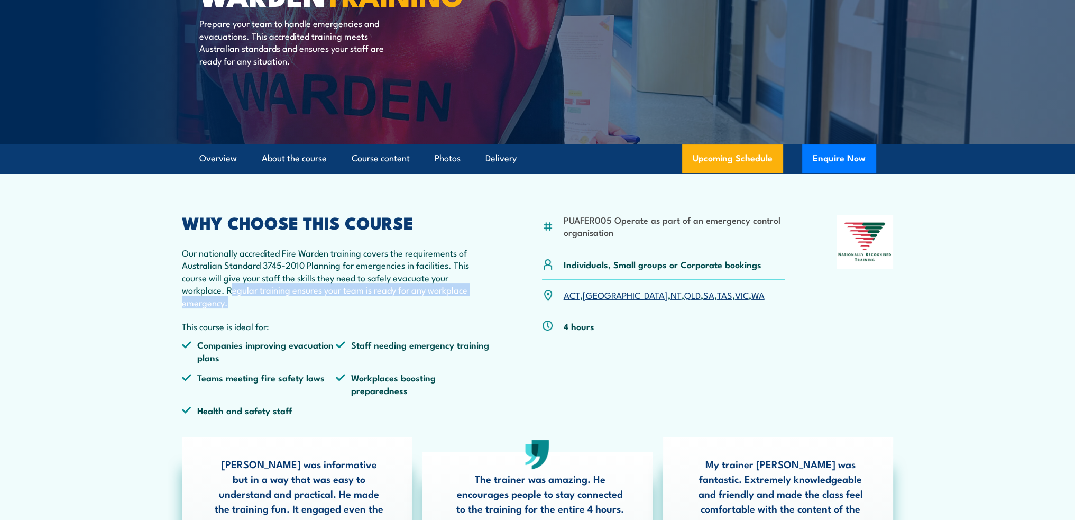
drag, startPoint x: 232, startPoint y: 305, endPoint x: 229, endPoint y: 291, distance: 14.5
click at [229, 291] on p "Our nationally accredited Fire Warden training covers the requirements of Austr…" at bounding box center [336, 277] width 309 height 62
click at [228, 291] on p "Our nationally accredited Fire Warden training covers the requirements of Austr…" at bounding box center [336, 277] width 309 height 62
drag, startPoint x: 226, startPoint y: 290, endPoint x: 231, endPoint y: 304, distance: 14.1
click at [231, 304] on p "Our nationally accredited Fire Warden training covers the requirements of Austr…" at bounding box center [336, 277] width 309 height 62
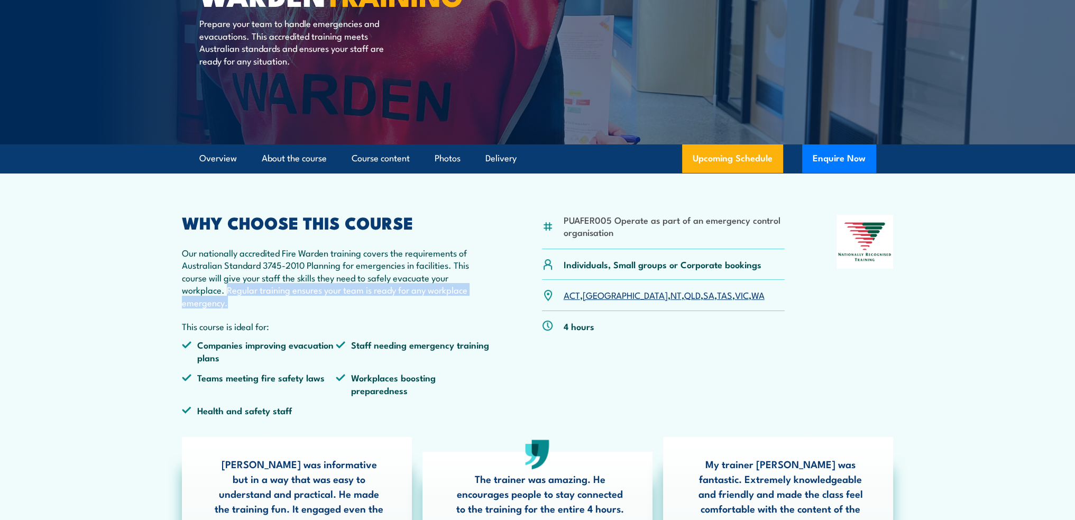
click at [231, 304] on p "Our nationally accredited Fire Warden training covers the requirements of Austr…" at bounding box center [336, 277] width 309 height 62
drag, startPoint x: 231, startPoint y: 305, endPoint x: 229, endPoint y: 294, distance: 11.3
click at [229, 294] on p "Our nationally accredited Fire Warden training covers the requirements of Austr…" at bounding box center [336, 277] width 309 height 62
drag, startPoint x: 228, startPoint y: 292, endPoint x: 230, endPoint y: 301, distance: 9.1
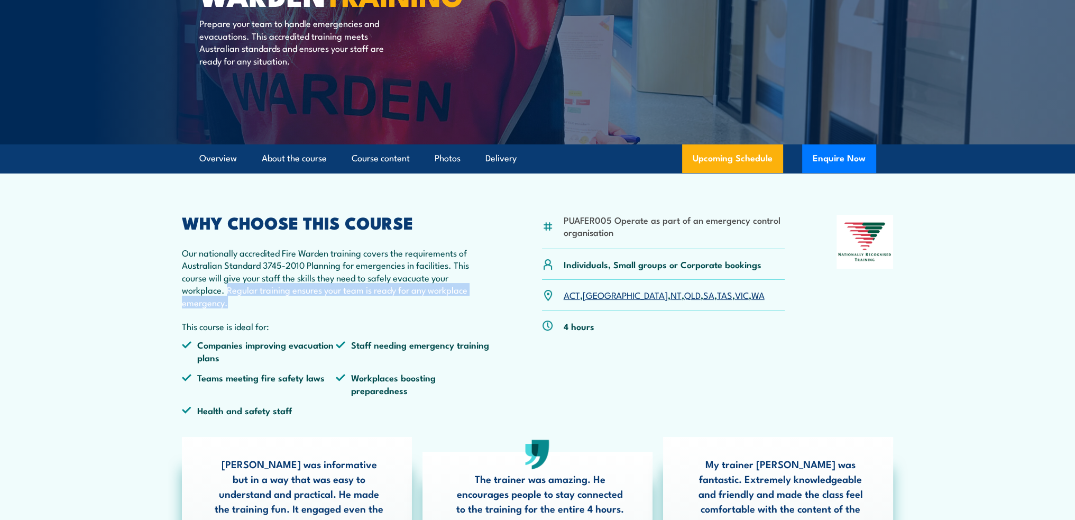
click at [230, 301] on p "Our nationally accredited Fire Warden training covers the requirements of Austr…" at bounding box center [336, 277] width 309 height 62
drag, startPoint x: 230, startPoint y: 301, endPoint x: 228, endPoint y: 294, distance: 8.1
click at [228, 294] on p "Our nationally accredited Fire Warden training covers the requirements of Austr…" at bounding box center [336, 277] width 309 height 62
click at [230, 298] on p "Our nationally accredited Fire Warden training covers the requirements of Austr…" at bounding box center [336, 277] width 309 height 62
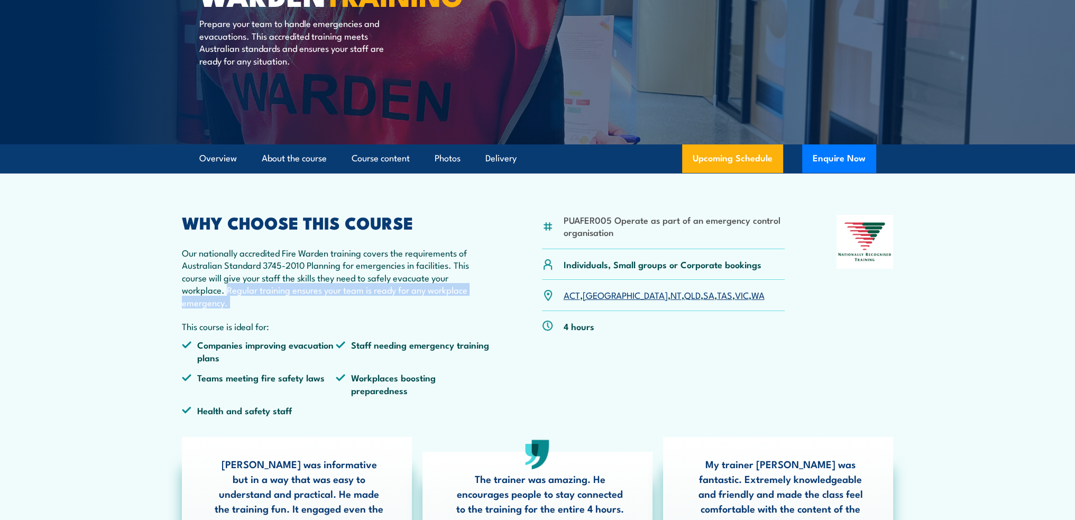
click at [232, 298] on p "Our nationally accredited Fire Warden training covers the requirements of Austr…" at bounding box center [336, 277] width 309 height 62
click at [231, 298] on p "Our nationally accredited Fire Warden training covers the requirements of Austr…" at bounding box center [336, 277] width 309 height 62
drag, startPoint x: 229, startPoint y: 301, endPoint x: 226, endPoint y: 294, distance: 8.5
click at [226, 294] on p "Our nationally accredited Fire Warden training covers the requirements of Austr…" at bounding box center [336, 277] width 309 height 62
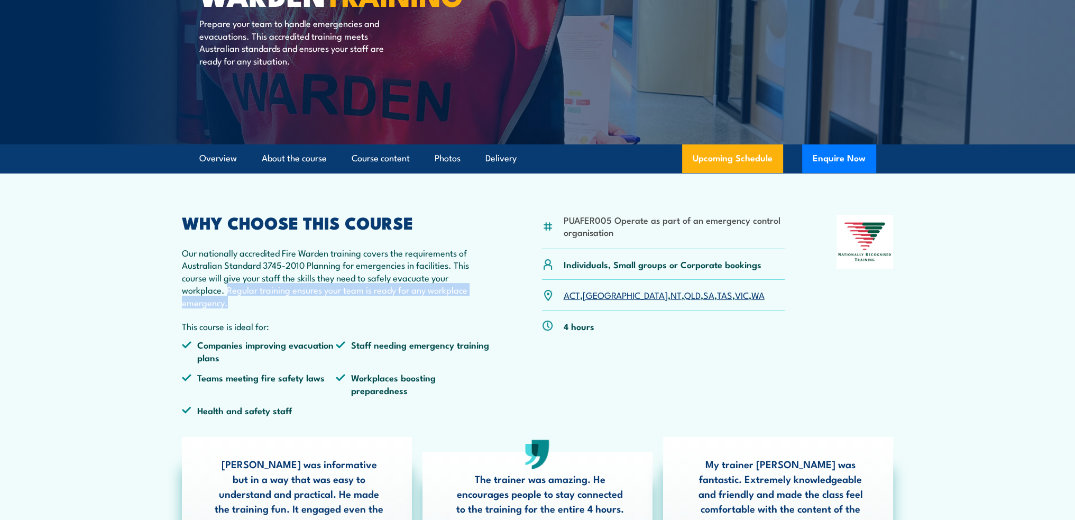
click at [226, 294] on p "Our nationally accredited Fire Warden training covers the requirements of Austr…" at bounding box center [336, 277] width 309 height 62
drag, startPoint x: 226, startPoint y: 291, endPoint x: 228, endPoint y: 303, distance: 11.2
click at [228, 303] on p "Our nationally accredited Fire Warden training covers the requirements of Austr…" at bounding box center [336, 277] width 309 height 62
click at [228, 304] on p "Our nationally accredited Fire Warden training covers the requirements of Austr…" at bounding box center [336, 277] width 309 height 62
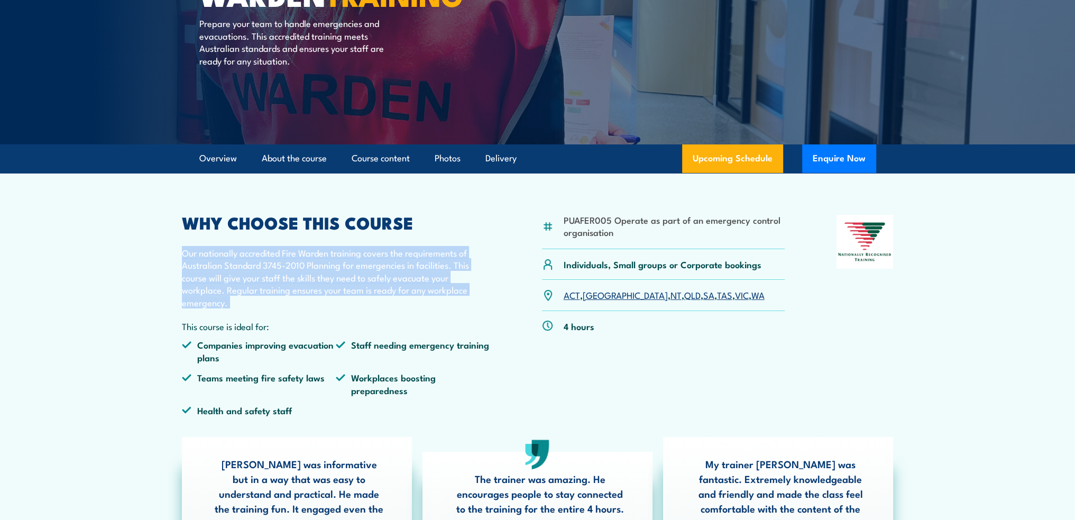
drag, startPoint x: 228, startPoint y: 304, endPoint x: 188, endPoint y: 258, distance: 61.4
click at [188, 258] on p "Our nationally accredited Fire Warden training covers the requirements of Austr…" at bounding box center [336, 277] width 309 height 62
click at [187, 258] on p "Our nationally accredited Fire Warden training covers the requirements of Austr…" at bounding box center [336, 277] width 309 height 62
drag, startPoint x: 182, startPoint y: 254, endPoint x: 234, endPoint y: 304, distance: 72.2
click at [234, 304] on p "Our nationally accredited Fire Warden training covers the requirements of Austr…" at bounding box center [336, 277] width 309 height 62
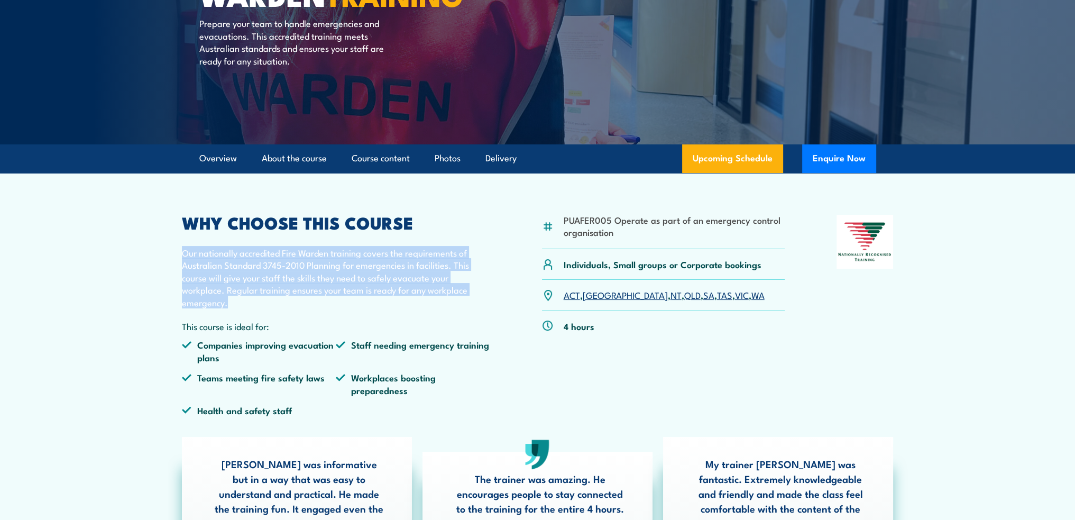
click at [233, 304] on p "Our nationally accredited Fire Warden training covers the requirements of Austr…" at bounding box center [336, 277] width 309 height 62
click at [228, 304] on p "Our nationally accredited Fire Warden training covers the requirements of Austr…" at bounding box center [336, 277] width 309 height 62
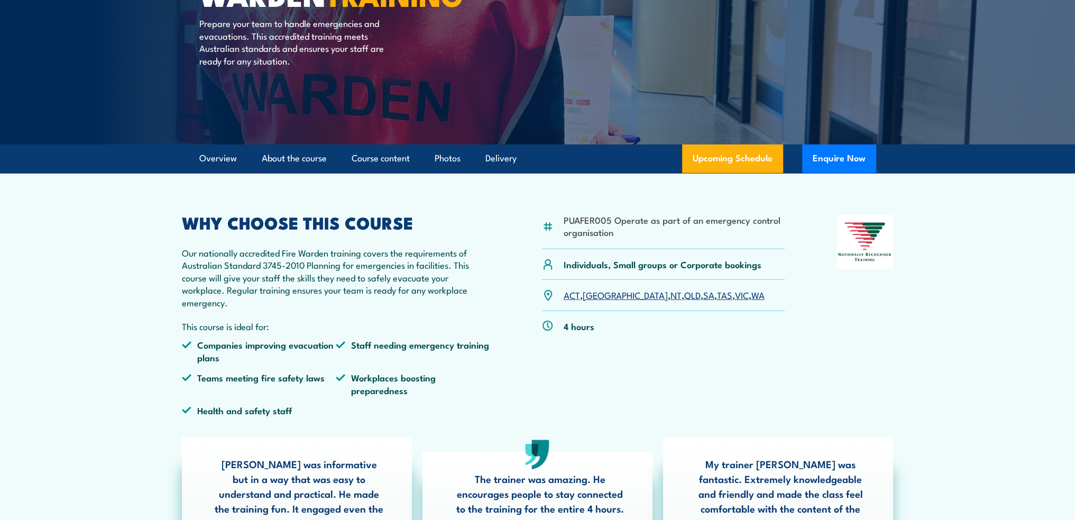
drag, startPoint x: 233, startPoint y: 306, endPoint x: 227, endPoint y: 301, distance: 7.5
click at [227, 301] on p "Our nationally accredited Fire Warden training covers the requirements of Austr…" at bounding box center [336, 277] width 309 height 62
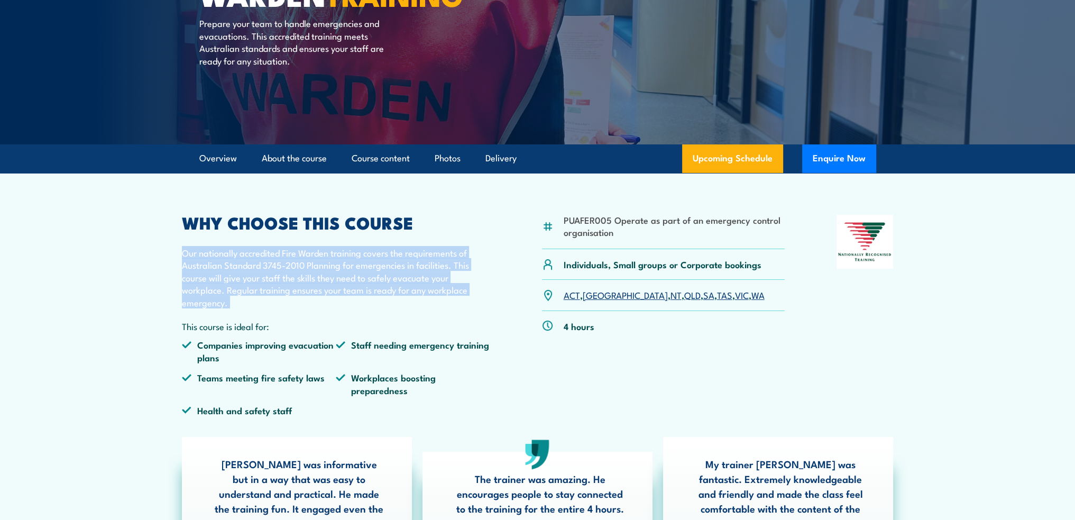
drag, startPoint x: 227, startPoint y: 301, endPoint x: 174, endPoint y: 252, distance: 72.2
click at [174, 252] on article "PUAFER005 Operate as part of an emergency control organisation Individuals, Sma…" at bounding box center [538, 384] width 740 height 423
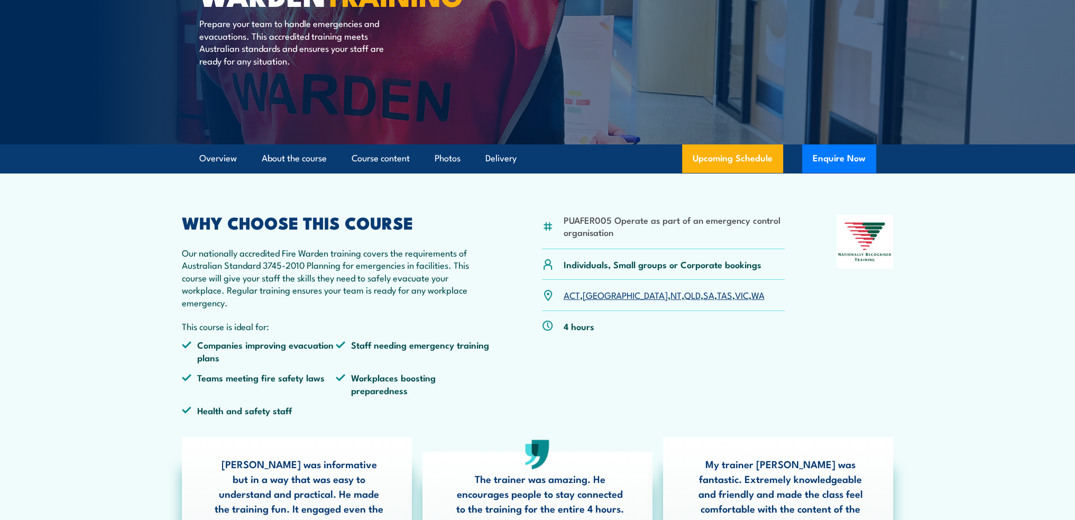
click at [180, 251] on article "PUAFER005 Operate as part of an emergency control organisation Individuals, Sma…" at bounding box center [538, 384] width 740 height 423
drag, startPoint x: 224, startPoint y: 298, endPoint x: 223, endPoint y: 290, distance: 8.0
click at [223, 290] on p "Our nationally accredited Fire Warden training covers the requirements of Austr…" at bounding box center [336, 277] width 309 height 62
drag, startPoint x: 227, startPoint y: 307, endPoint x: 226, endPoint y: 291, distance: 15.9
click at [226, 291] on p "Our nationally accredited Fire Warden training covers the requirements of Austr…" at bounding box center [336, 277] width 309 height 62
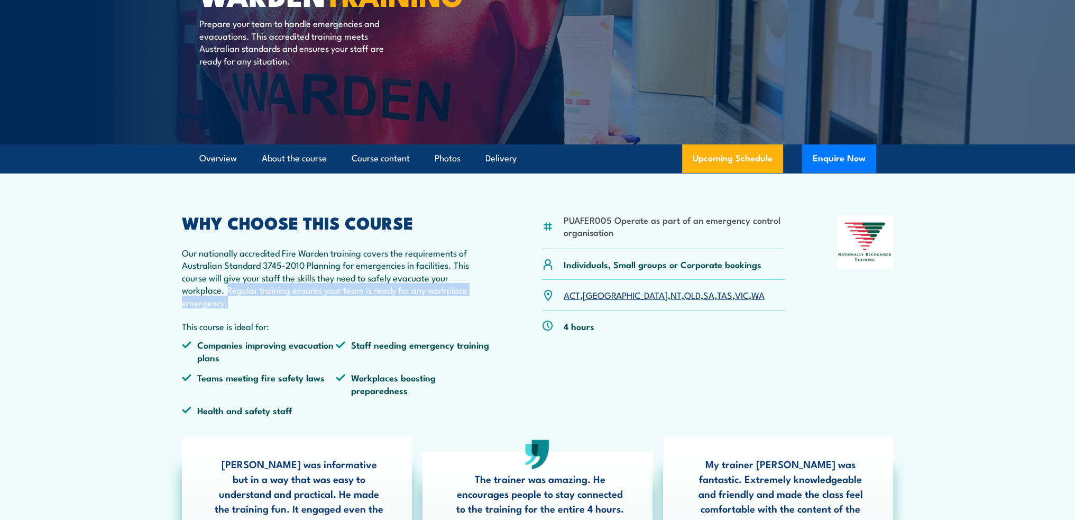
click at [227, 299] on p "Our nationally accredited Fire Warden training covers the requirements of Austr…" at bounding box center [336, 277] width 309 height 62
drag, startPoint x: 231, startPoint y: 312, endPoint x: 230, endPoint y: 305, distance: 6.4
click at [230, 305] on p "Our nationally accredited Fire Warden training covers the requirements of Austr…" at bounding box center [336, 277] width 309 height 62
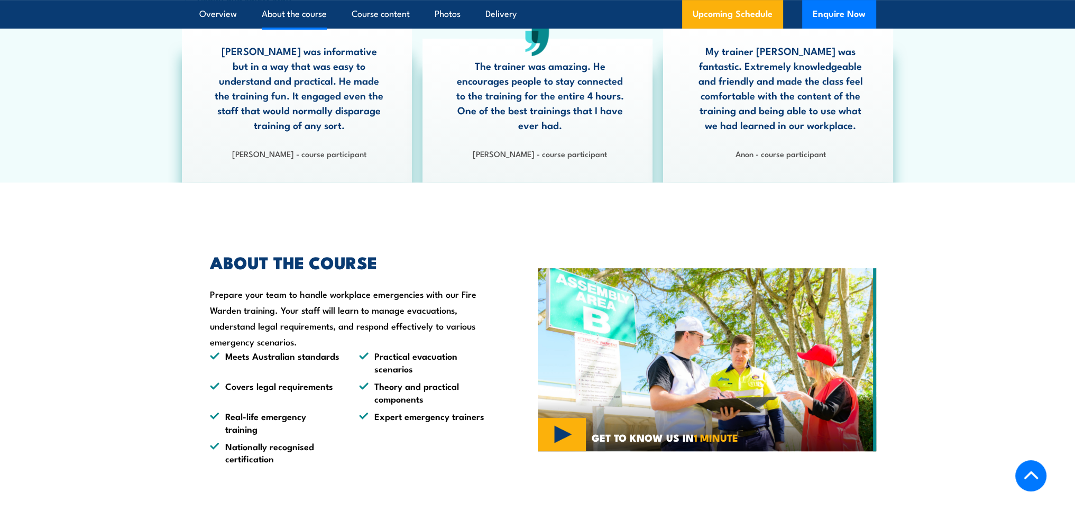
scroll to position [688, 0]
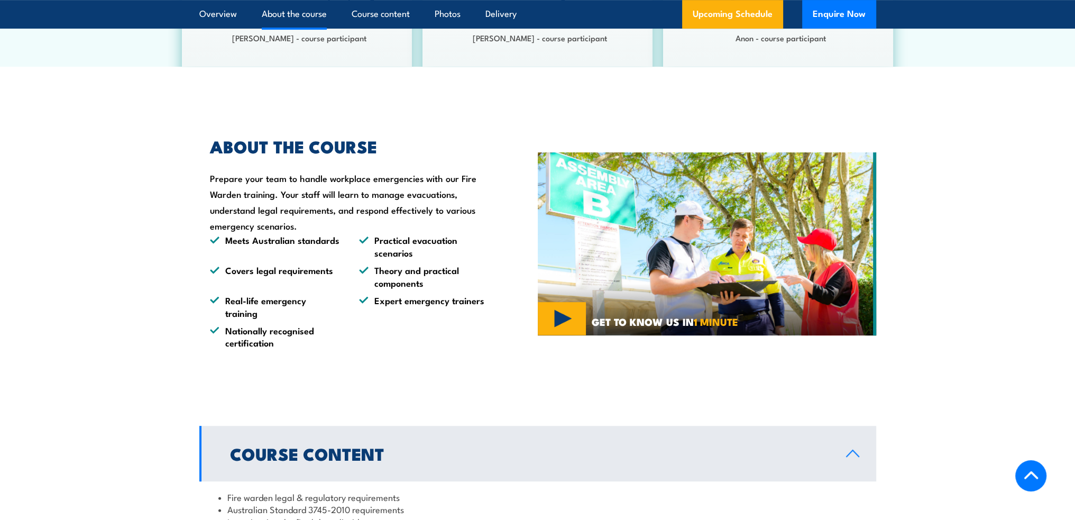
click at [299, 275] on li "Covers legal requirements" at bounding box center [275, 276] width 130 height 25
click at [310, 342] on li "Nationally recognised certification" at bounding box center [275, 336] width 130 height 25
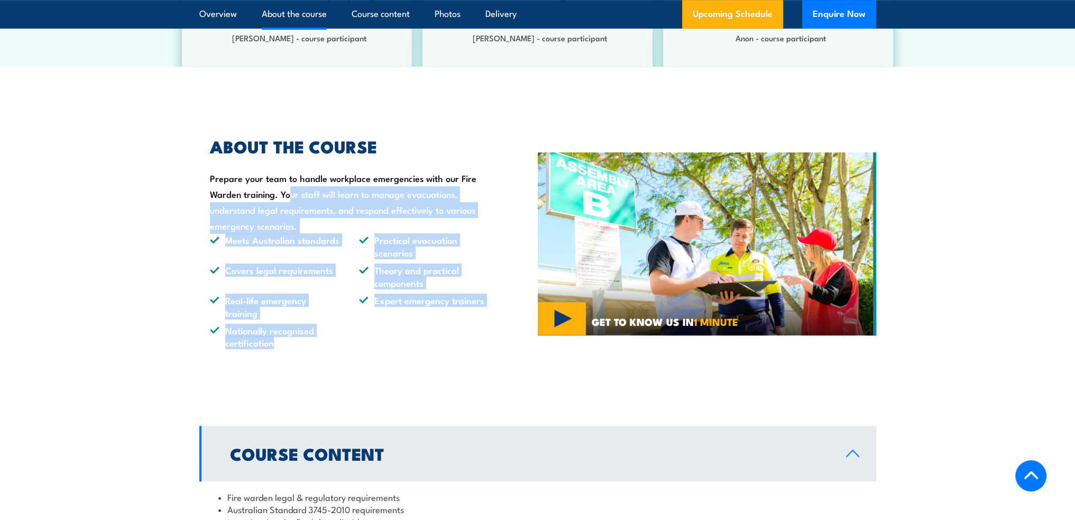
drag, startPoint x: 314, startPoint y: 352, endPoint x: 223, endPoint y: 186, distance: 188.6
click at [223, 186] on div "ABOUT THE COURSE Prepare your team to handle workplace emergencies with our Fir…" at bounding box center [368, 243] width 338 height 263
click at [223, 186] on div "ABOUT THE COURSE Prepare your team to handle workplace emergencies with our Fir…" at bounding box center [344, 244] width 290 height 210
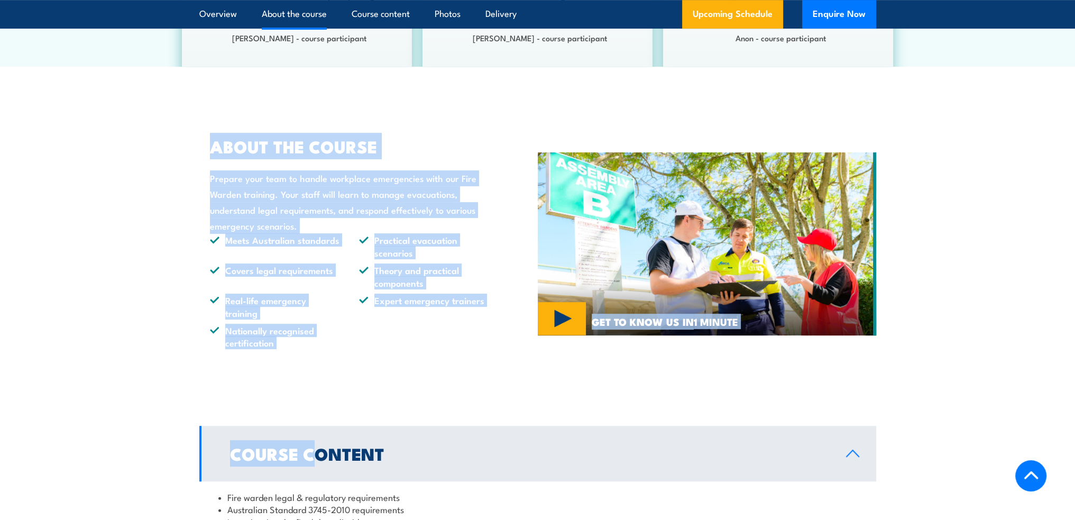
drag, startPoint x: 204, startPoint y: 152, endPoint x: 315, endPoint y: 387, distance: 259.8
click at [312, 361] on div "ABOUT THE COURSE Prepare your team to handle workplace emergencies with our Fir…" at bounding box center [368, 243] width 338 height 263
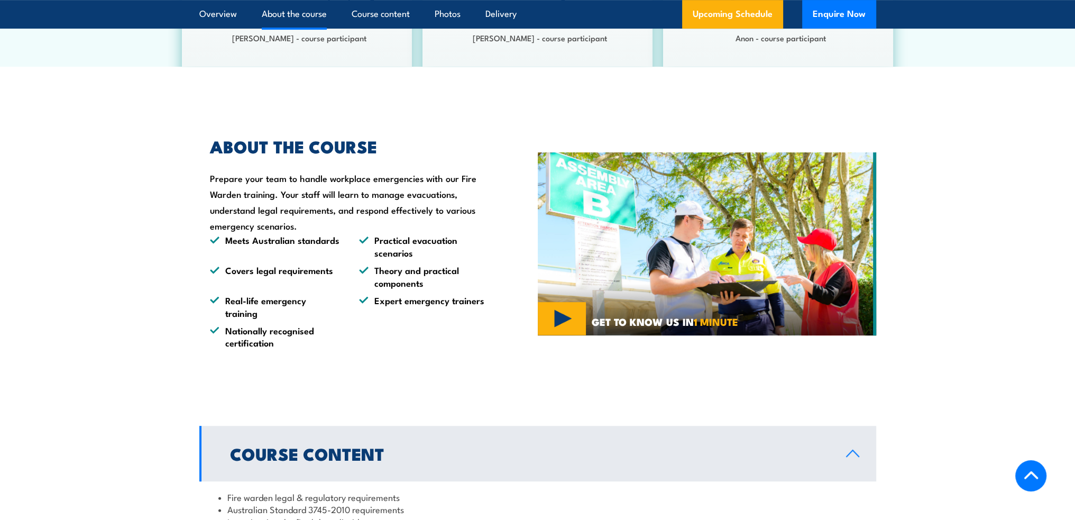
drag, startPoint x: 309, startPoint y: 356, endPoint x: 295, endPoint y: 349, distance: 16.3
click at [298, 349] on li "Nationally recognised certification" at bounding box center [275, 336] width 130 height 25
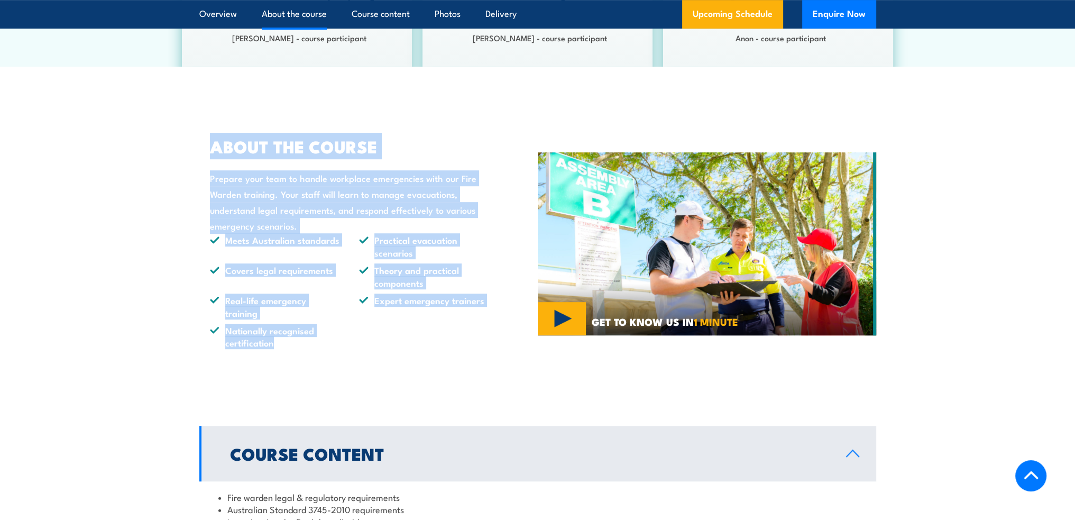
drag, startPoint x: 279, startPoint y: 318, endPoint x: 207, endPoint y: 153, distance: 180.7
click at [207, 153] on div "ABOUT THE COURSE Prepare your team to handle workplace emergencies with our Fir…" at bounding box center [344, 244] width 290 height 210
click at [298, 341] on li "Nationally recognised certification" at bounding box center [275, 336] width 130 height 25
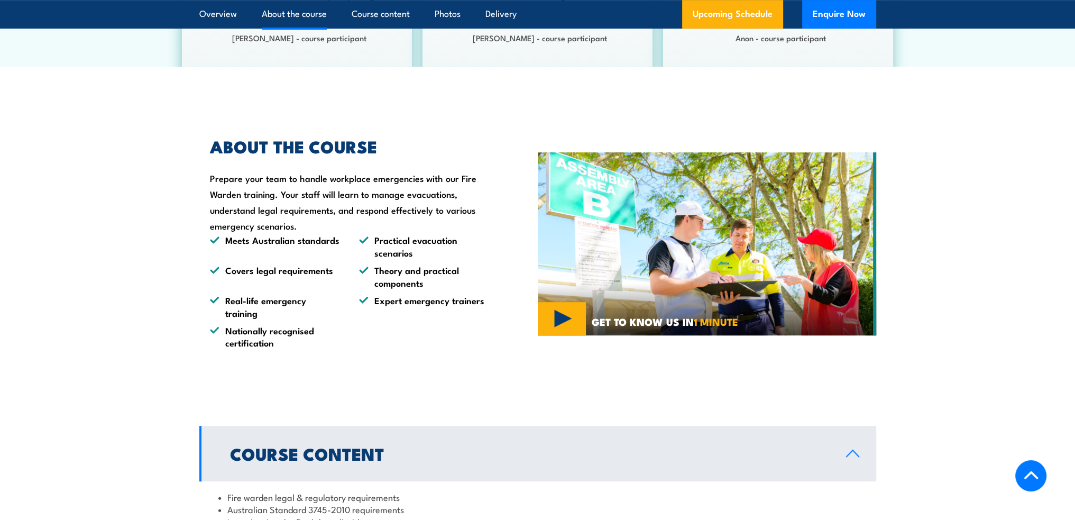
click at [282, 362] on div "ABOUT THE COURSE Prepare your team to handle workplace emergencies with our Fir…" at bounding box center [368, 243] width 338 height 263
drag, startPoint x: 281, startPoint y: 357, endPoint x: 277, endPoint y: 350, distance: 8.3
click at [277, 348] on li "Nationally recognised certification" at bounding box center [275, 336] width 130 height 25
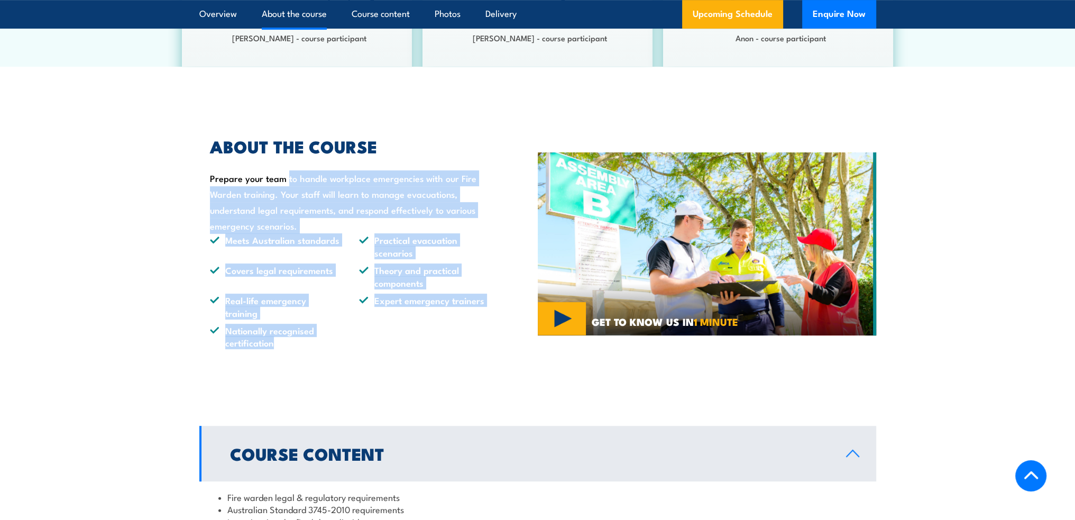
drag, startPoint x: 275, startPoint y: 343, endPoint x: 214, endPoint y: 176, distance: 178.4
click at [214, 176] on div "ABOUT THE COURSE Prepare your team to handle workplace emergencies with our Fir…" at bounding box center [344, 244] width 290 height 210
drag, startPoint x: 209, startPoint y: 173, endPoint x: 285, endPoint y: 345, distance: 187.8
click at [285, 345] on div "ABOUT THE COURSE Prepare your team to handle workplace emergencies with our Fir…" at bounding box center [344, 244] width 290 height 210
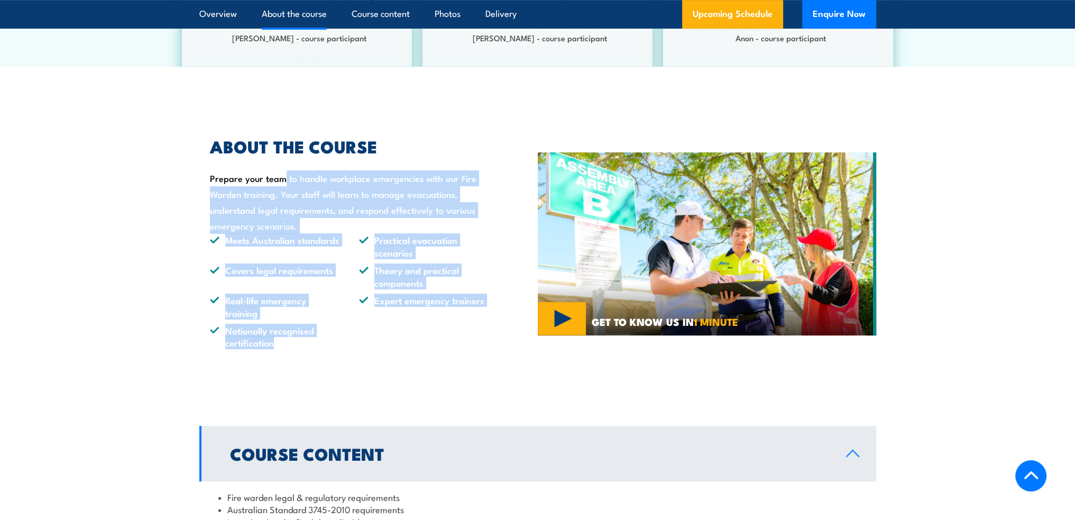
click at [285, 345] on li "Nationally recognised certification" at bounding box center [275, 336] width 130 height 25
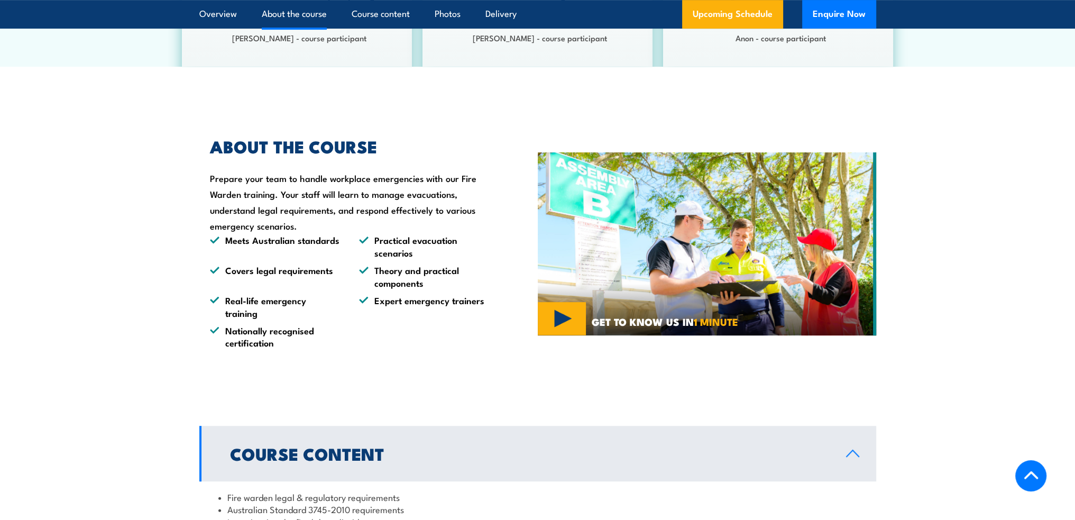
click at [284, 345] on li "Nationally recognised certification" at bounding box center [275, 336] width 130 height 25
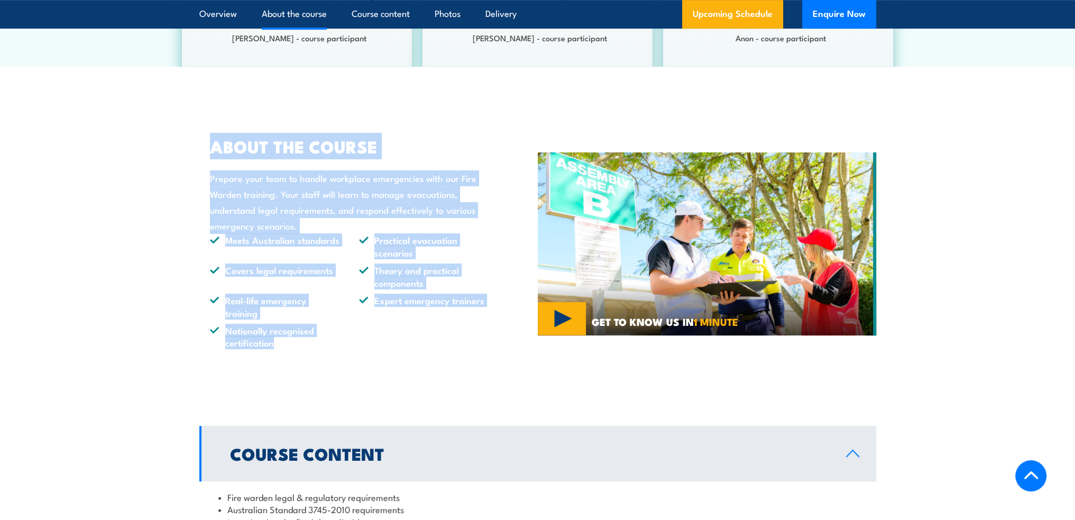
drag, startPoint x: 243, startPoint y: 288, endPoint x: 203, endPoint y: 149, distance: 145.3
click at [200, 149] on div "ABOUT THE COURSE Prepare your team to handle workplace emergencies with our Fir…" at bounding box center [344, 244] width 290 height 210
click at [203, 149] on div "ABOUT THE COURSE Prepare your team to handle workplace emergencies with our Fir…" at bounding box center [344, 244] width 290 height 210
drag, startPoint x: 211, startPoint y: 164, endPoint x: 281, endPoint y: 351, distance: 199.7
click at [281, 351] on div "ABOUT THE COURSE Prepare your team to handle workplace emergencies with our Fir…" at bounding box center [368, 243] width 338 height 263
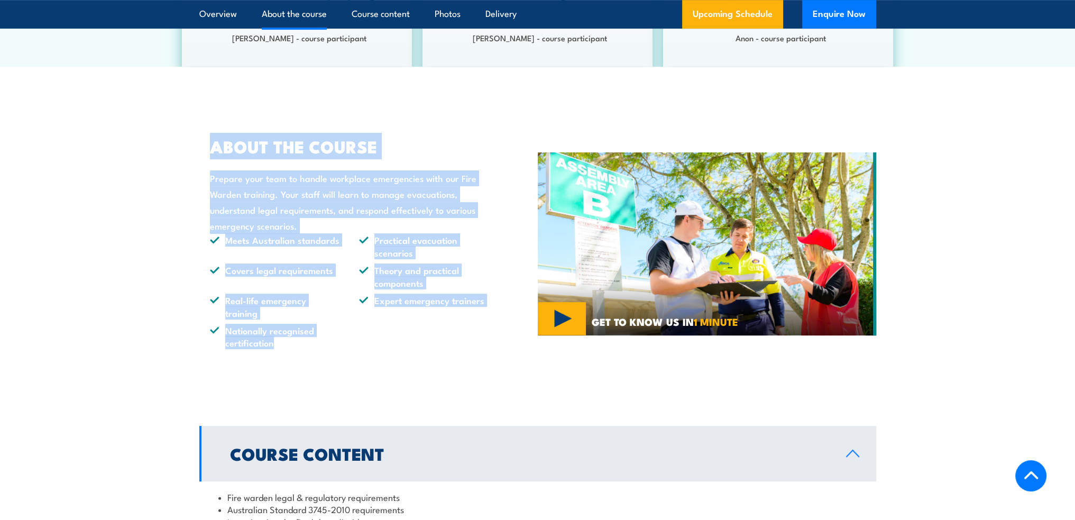
click at [281, 351] on div "ABOUT THE COURSE Prepare your team to handle workplace emergencies with our Fir…" at bounding box center [368, 243] width 338 height 263
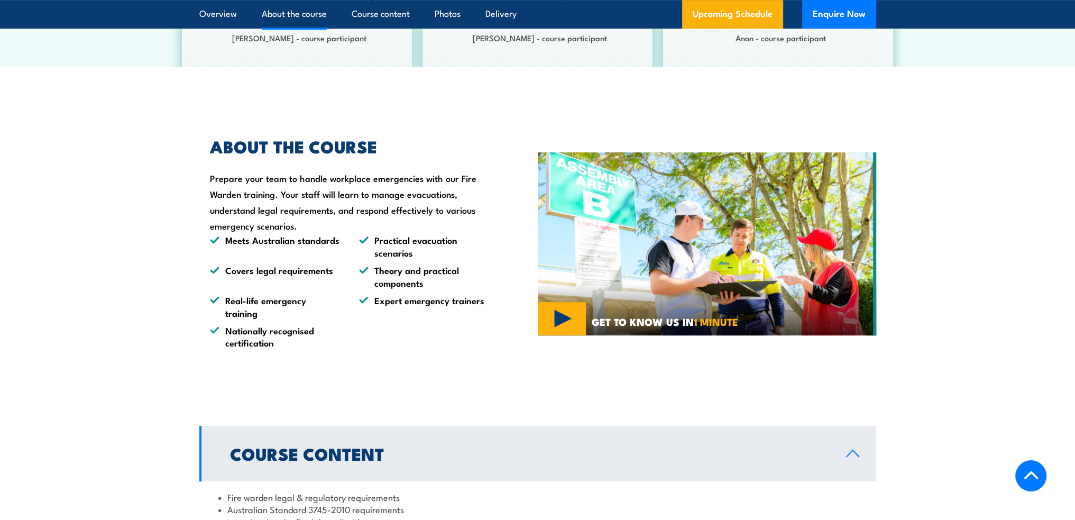
click at [281, 351] on div "ABOUT THE COURSE Prepare your team to handle workplace emergencies with our Fir…" at bounding box center [368, 243] width 338 height 263
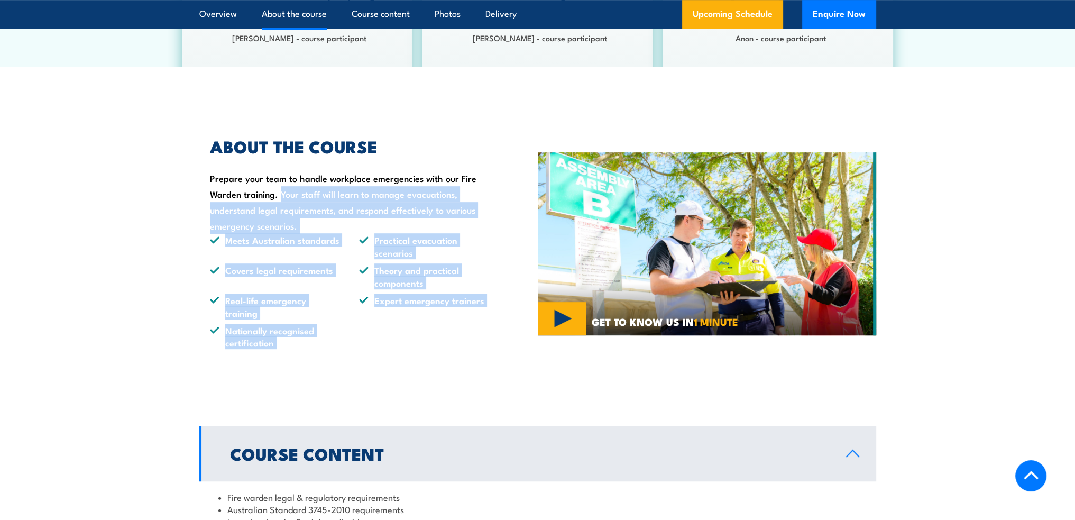
drag, startPoint x: 281, startPoint y: 351, endPoint x: 220, endPoint y: 152, distance: 208.1
click at [181, 190] on section "ABOUT THE COURSE Prepare your team to handle workplace emergencies with our Fir…" at bounding box center [537, 243] width 1075 height 263
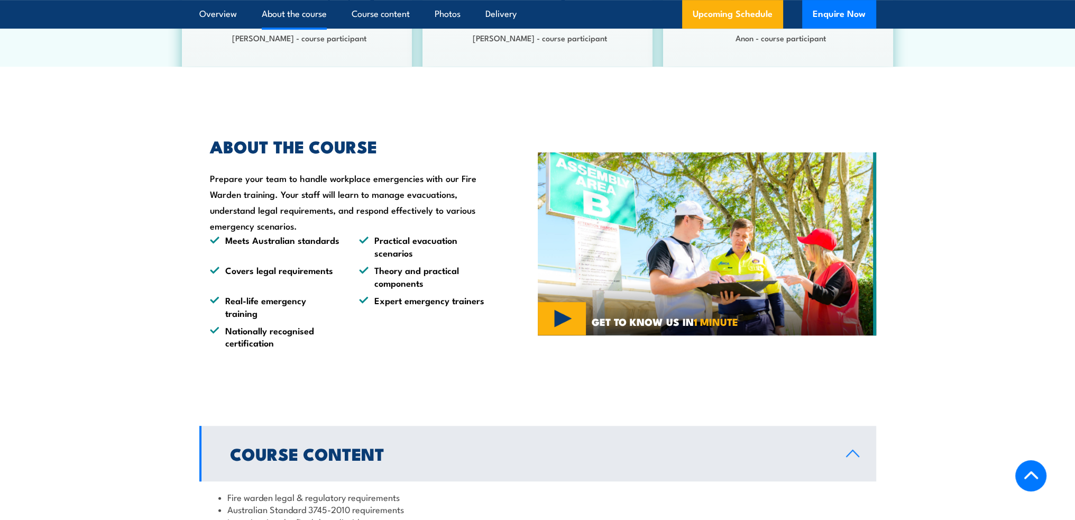
click at [219, 172] on div "ABOUT THE COURSE Prepare your team to handle workplace emergencies with our Fir…" at bounding box center [344, 244] width 290 height 210
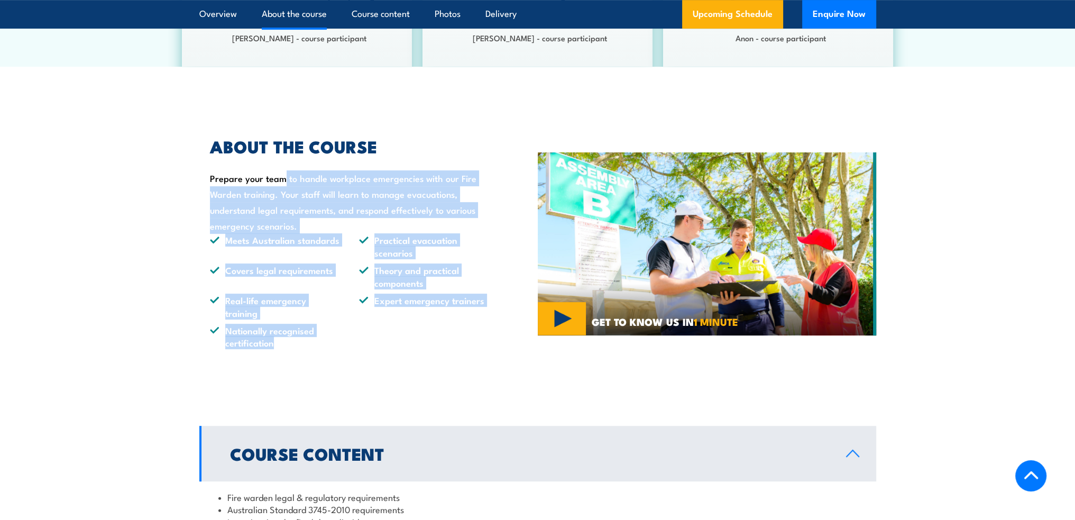
drag, startPoint x: 211, startPoint y: 177, endPoint x: 311, endPoint y: 350, distance: 200.2
click at [311, 350] on div "ABOUT THE COURSE Prepare your team to handle workplace emergencies with our Fir…" at bounding box center [368, 243] width 338 height 263
drag
click at [294, 352] on div "ABOUT THE COURSE Prepare your team to handle workplace emergencies with our Fir…" at bounding box center [368, 243] width 338 height 263
click at [281, 275] on li "Covers legal requirements" at bounding box center [275, 276] width 130 height 25
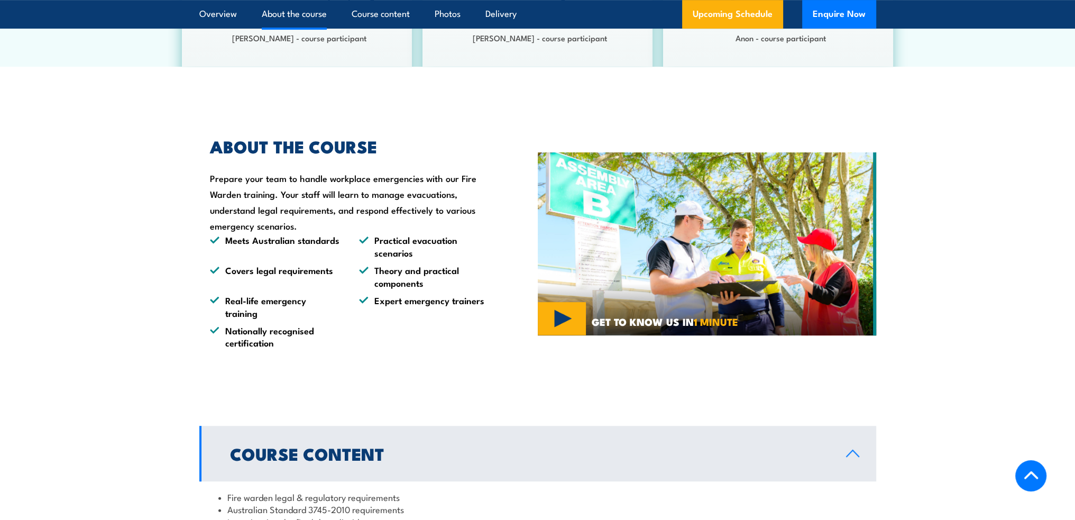
click at [243, 200] on div "ABOUT THE COURSE Prepare your team to handle workplace emergencies with our Fir…" at bounding box center [344, 244] width 290 height 210
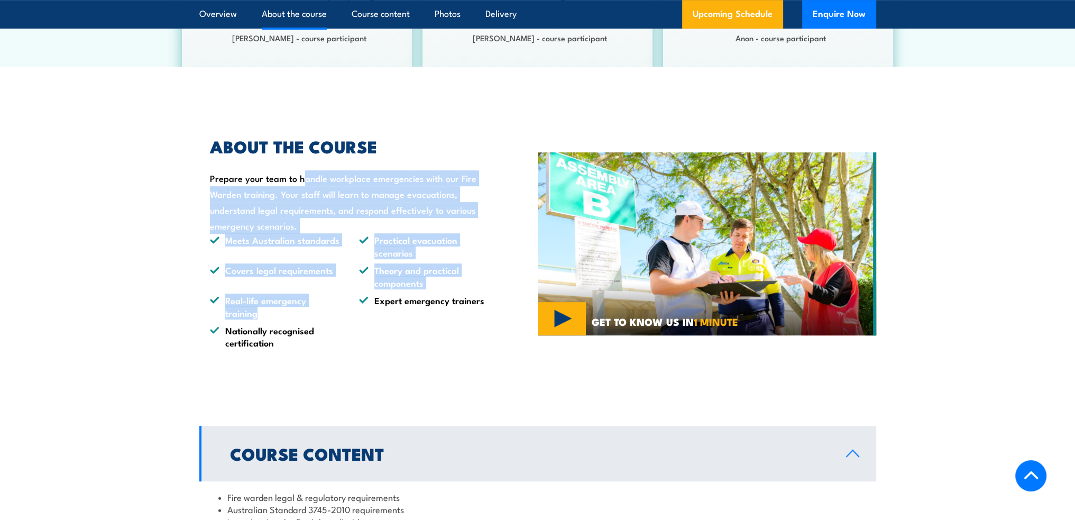
click at [296, 314] on div "ABOUT THE COURSE Prepare your team to handle workplace emergencies with our Fir…" at bounding box center [344, 244] width 290 height 210
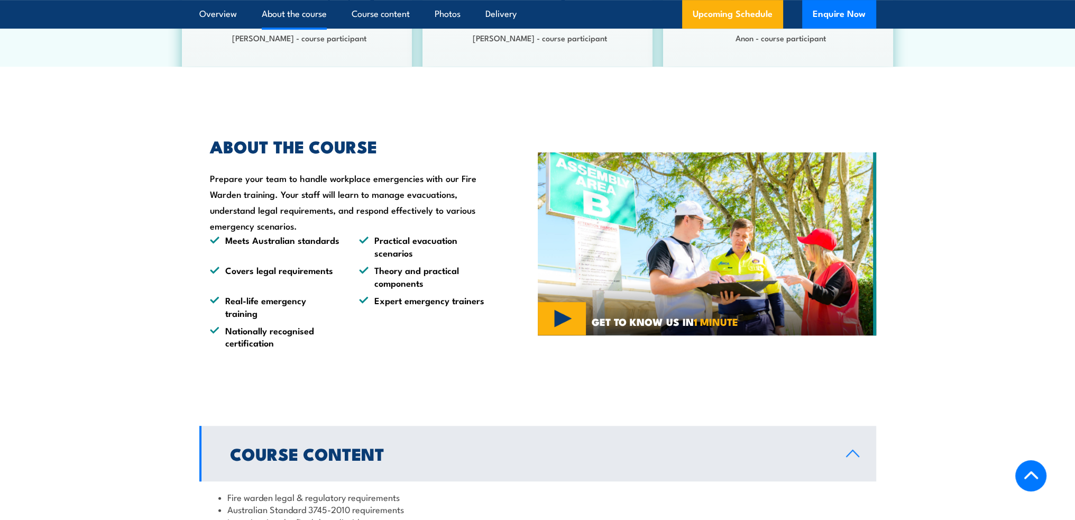
click at [298, 330] on li "Nationally recognised certification" at bounding box center [275, 336] width 130 height 25
click at [305, 349] on div "ABOUT THE COURSE Prepare your team to handle workplace emergencies with our Fir…" at bounding box center [368, 243] width 338 height 263
click at [317, 346] on li "Nationally recognised certification" at bounding box center [275, 336] width 130 height 25
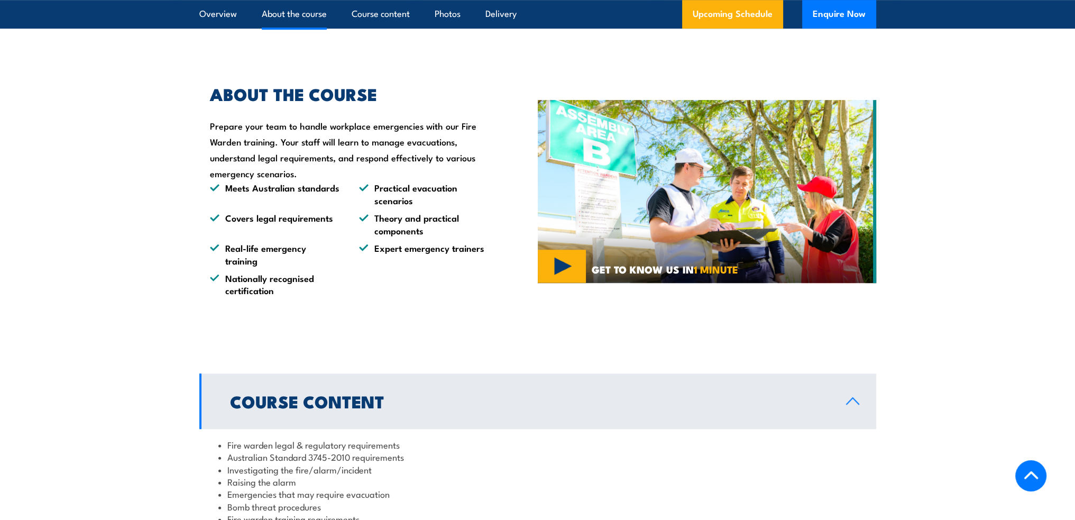
click at [283, 291] on li "Nationally recognised certification" at bounding box center [275, 283] width 130 height 25
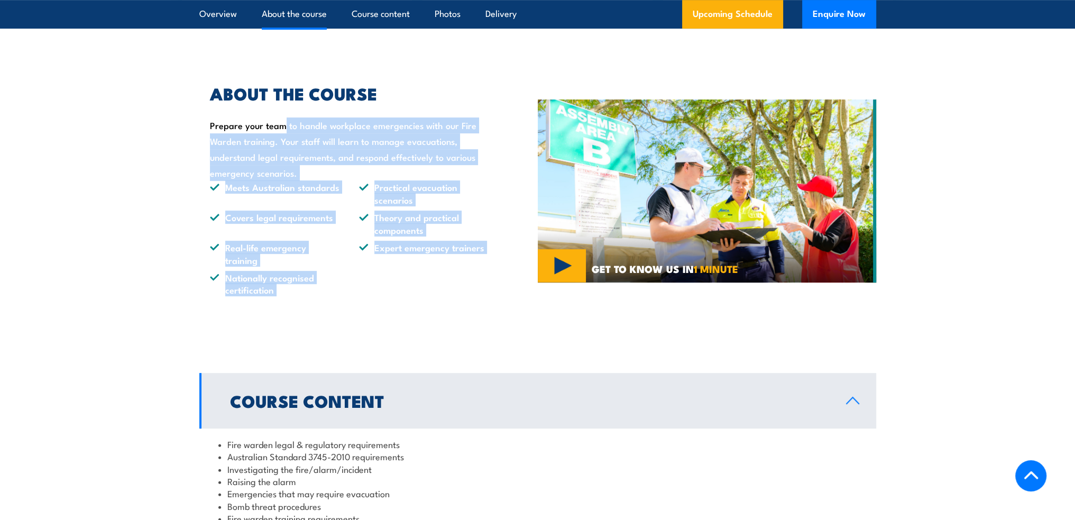
click at [203, 113] on div "ABOUT THE COURSE Prepare your team to handle workplace emergencies with our Fir…" at bounding box center [344, 191] width 290 height 210
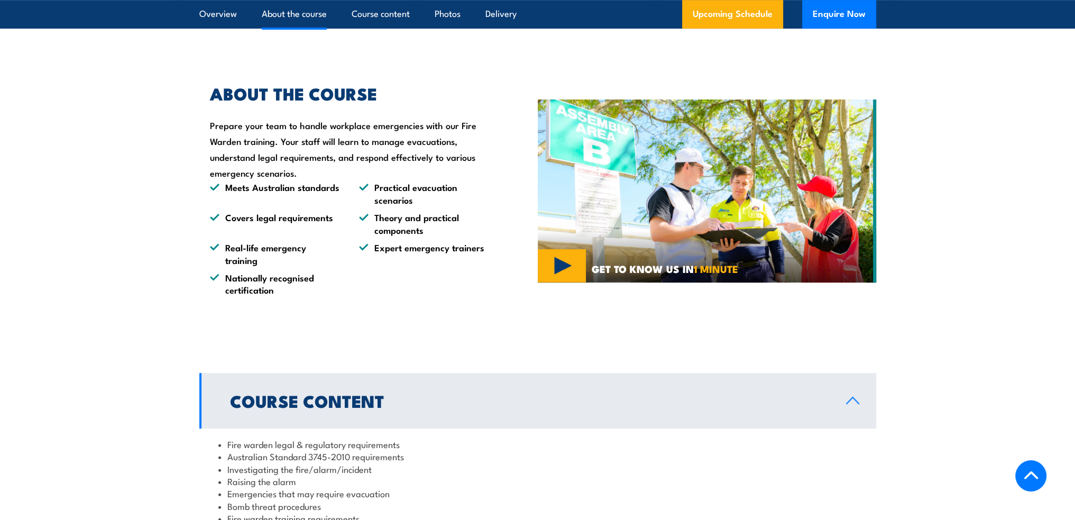
click at [210, 95] on h2 "ABOUT THE COURSE" at bounding box center [349, 93] width 279 height 15
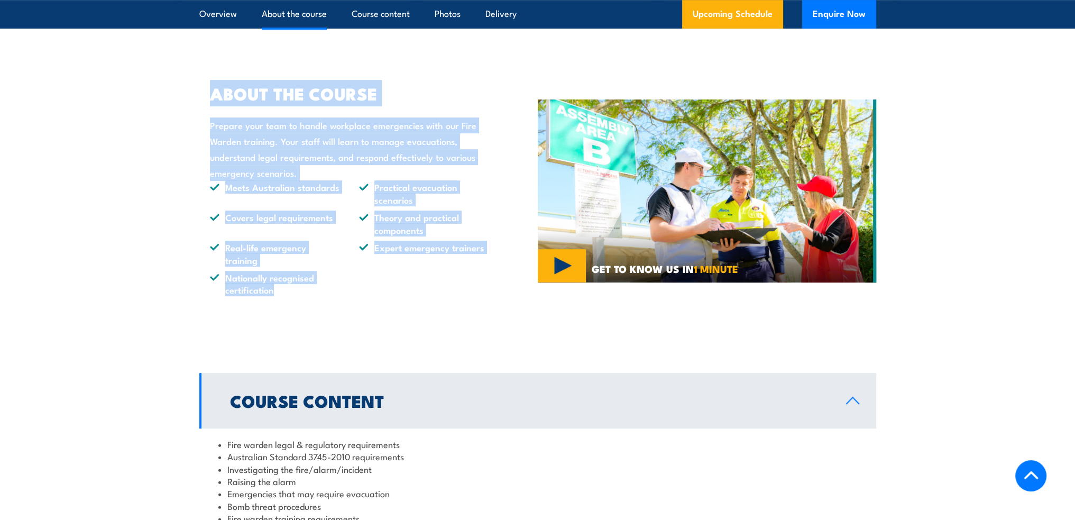
click at [292, 310] on div "ABOUT THE COURSE Prepare your team to handle workplace emergencies with our Fir…" at bounding box center [368, 190] width 338 height 263
click at [292, 307] on div "ABOUT THE COURSE Prepare your team to handle workplace emergencies with our Fir…" at bounding box center [368, 190] width 338 height 263
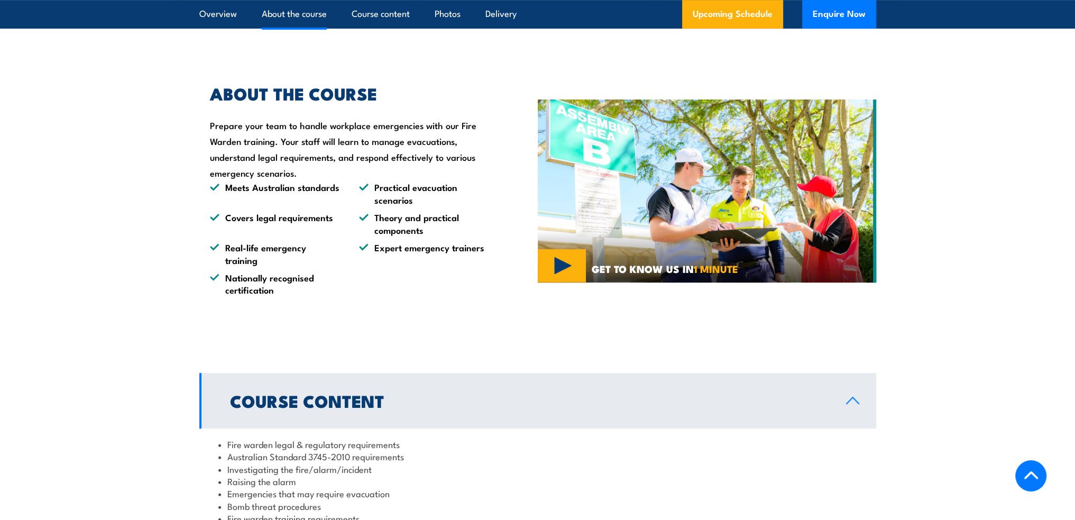
click at [287, 299] on div "ABOUT THE COURSE Prepare your team to handle workplace emergencies with our Fir…" at bounding box center [368, 190] width 338 height 263
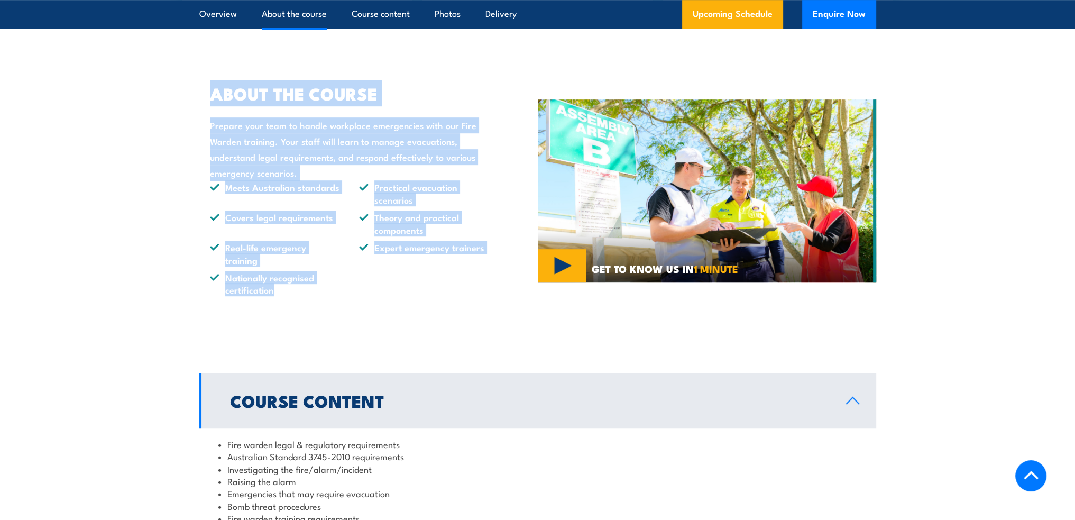
click at [198, 89] on section "ABOUT THE COURSE Prepare your team to handle workplace emergencies with our Fir…" at bounding box center [537, 190] width 1075 height 263
click at [203, 90] on div "ABOUT THE COURSE Prepare your team to handle workplace emergencies with our Fir…" at bounding box center [344, 191] width 290 height 210
click at [291, 307] on div "ABOUT THE COURSE Prepare your team to handle workplace emergencies with our Fir…" at bounding box center [368, 190] width 338 height 263
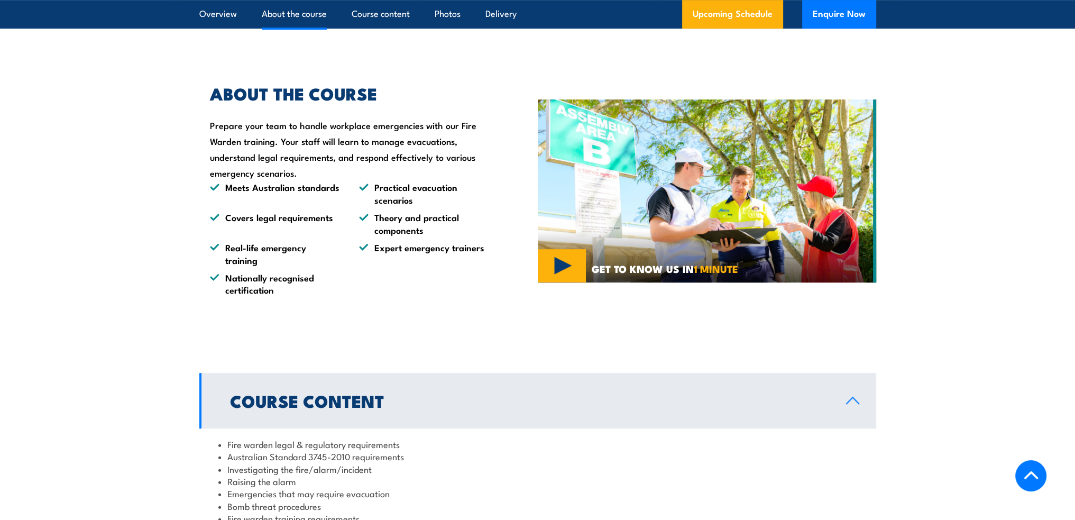
click at [291, 305] on div "ABOUT THE COURSE Prepare your team to handle workplace emergencies with our Fir…" at bounding box center [368, 190] width 338 height 263
click at [284, 298] on div "ABOUT THE COURSE Prepare your team to handle workplace emergencies with our Fir…" at bounding box center [368, 190] width 338 height 263
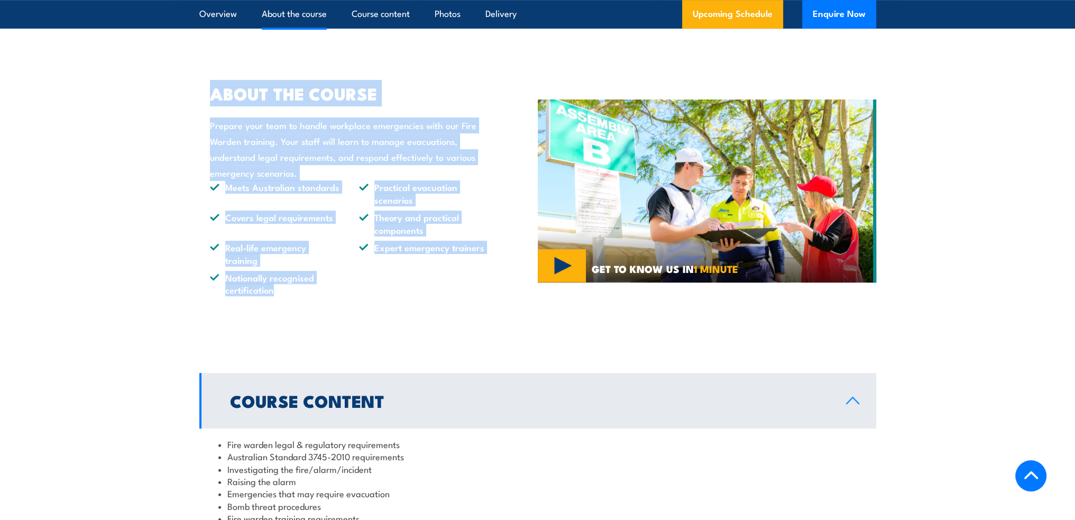
click at [196, 85] on section "ABOUT THE COURSE Prepare your team to handle workplace emergencies with our Fir…" at bounding box center [537, 190] width 1075 height 263
click at [286, 300] on div "ABOUT THE COURSE Prepare your team to handle workplace emergencies with our Fir…" at bounding box center [368, 190] width 338 height 263
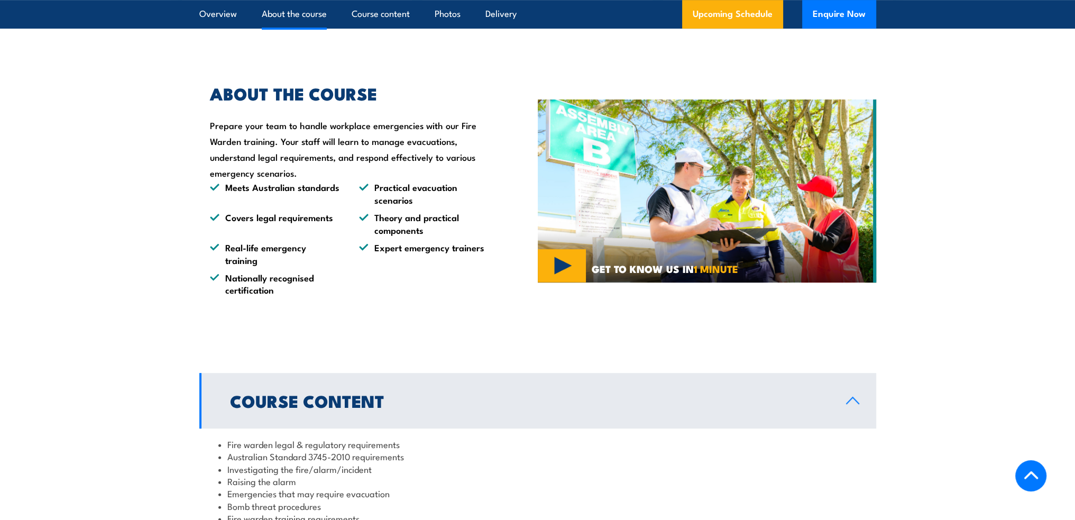
click at [286, 300] on div "ABOUT THE COURSE Prepare your team to handle workplace emergencies with our Fir…" at bounding box center [368, 190] width 338 height 263
click at [279, 290] on li "Nationally recognised certification" at bounding box center [275, 283] width 130 height 25
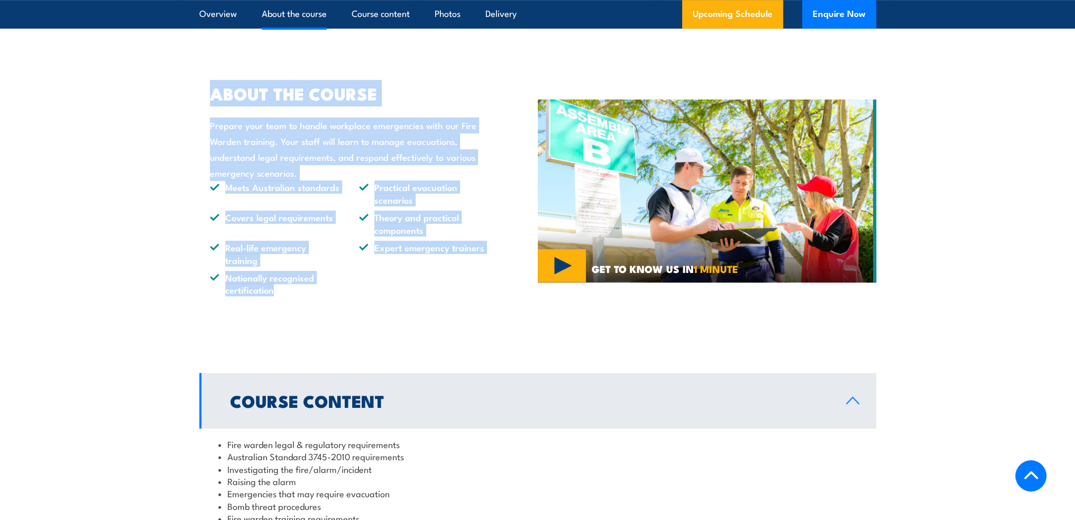
click at [210, 87] on div "ABOUT THE COURSE Prepare your team to handle workplace emergencies with our Fir…" at bounding box center [344, 191] width 290 height 210
click at [210, 88] on h2 "ABOUT THE COURSE" at bounding box center [349, 93] width 279 height 15
click at [288, 312] on div "ABOUT THE COURSE Prepare your team to handle workplace emergencies with our Fir…" at bounding box center [368, 190] width 338 height 263
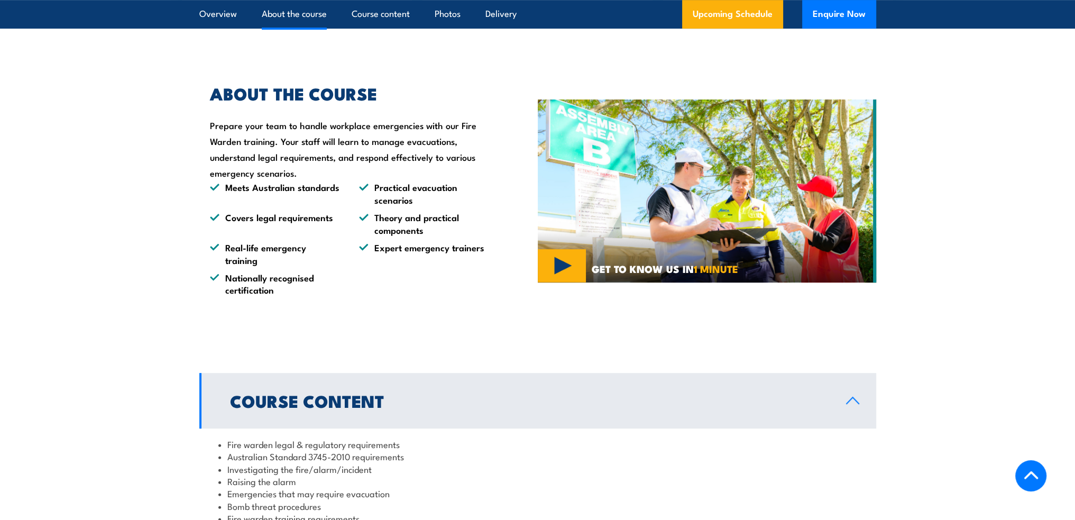
click at [289, 311] on div "ABOUT THE COURSE Prepare your team to handle workplace emergencies with our Fir…" at bounding box center [368, 190] width 338 height 263
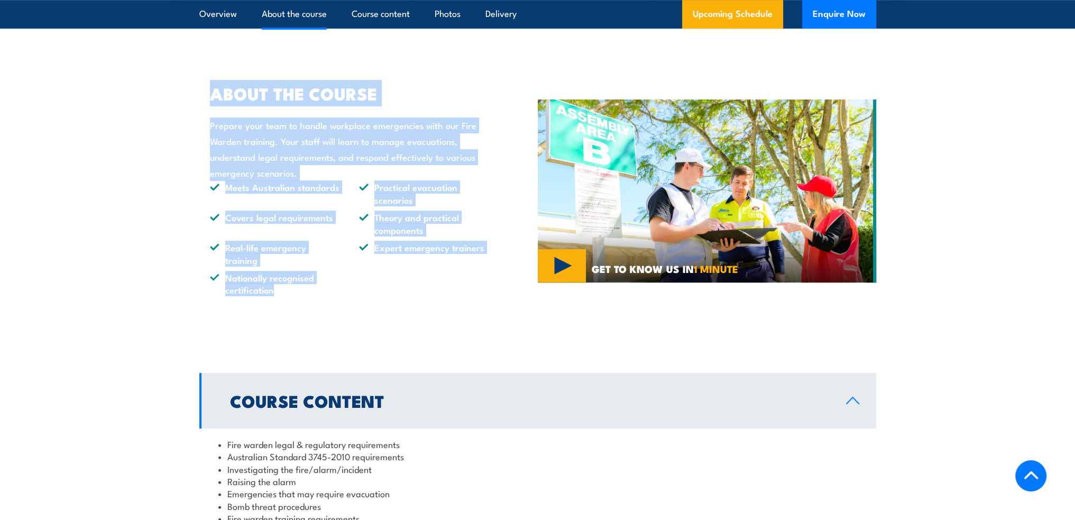
click at [184, 66] on section "ABOUT THE COURSE Prepare your team to handle workplace emergencies with our Fir…" at bounding box center [537, 190] width 1075 height 263
click at [193, 82] on section "ABOUT THE COURSE Prepare your team to handle workplace emergencies with our Fir…" at bounding box center [537, 190] width 1075 height 263
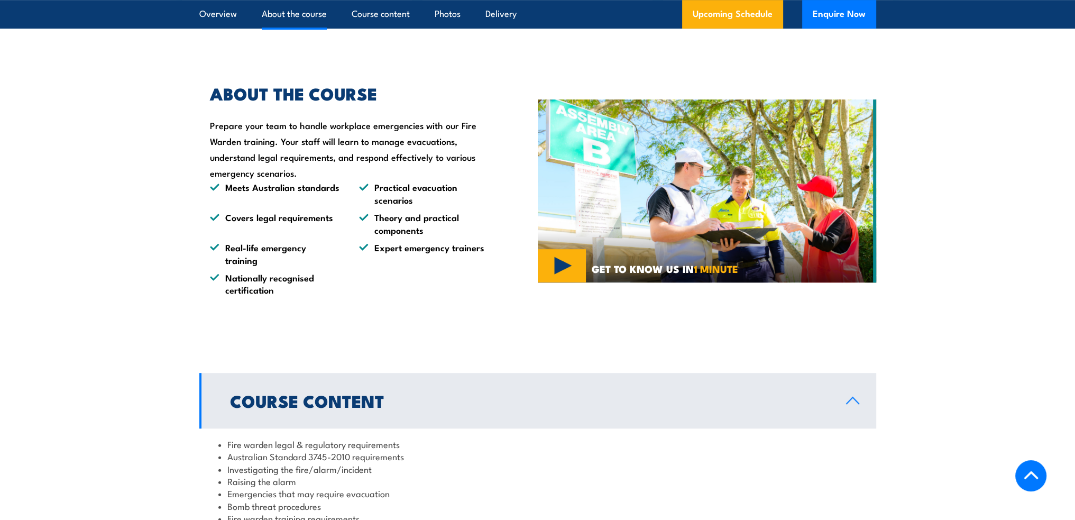
click at [173, 75] on section "ABOUT THE COURSE Prepare your team to handle workplace emergencies with our Fir…" at bounding box center [537, 190] width 1075 height 263
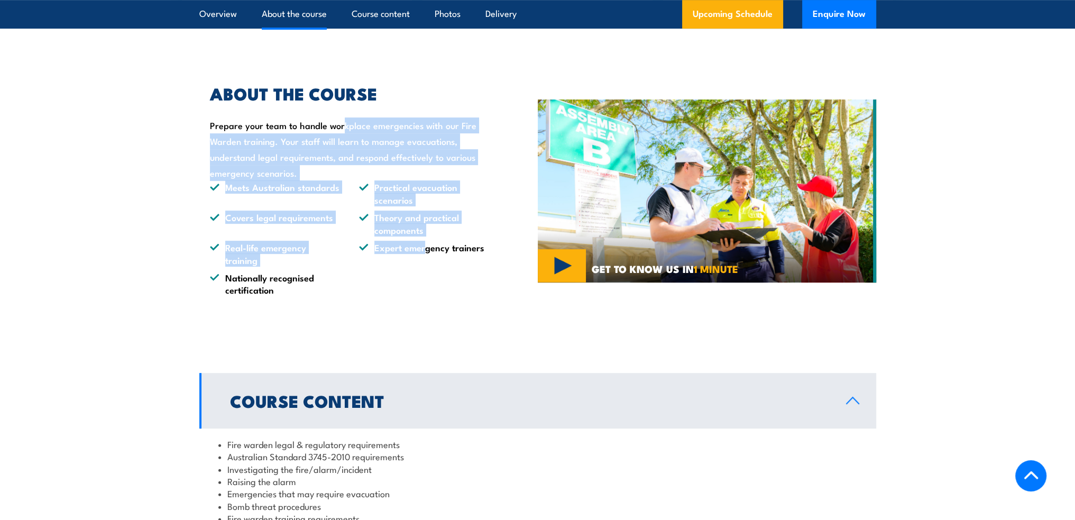
click at [263, 114] on div "ABOUT THE COURSE Prepare your team to handle workplace emergencies with our Fir…" at bounding box center [344, 191] width 290 height 210
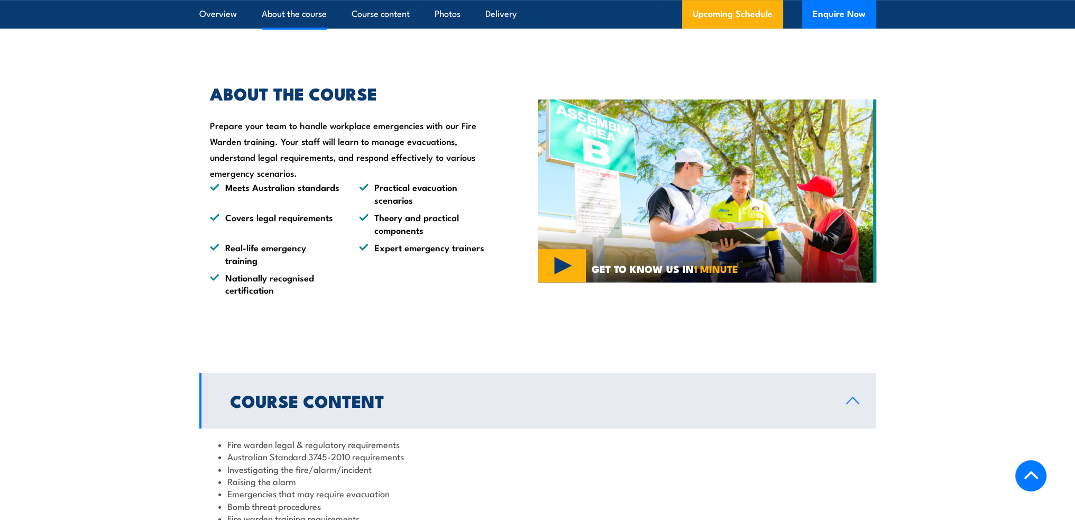
click at [254, 100] on h2 "ABOUT THE COURSE" at bounding box center [349, 93] width 279 height 15
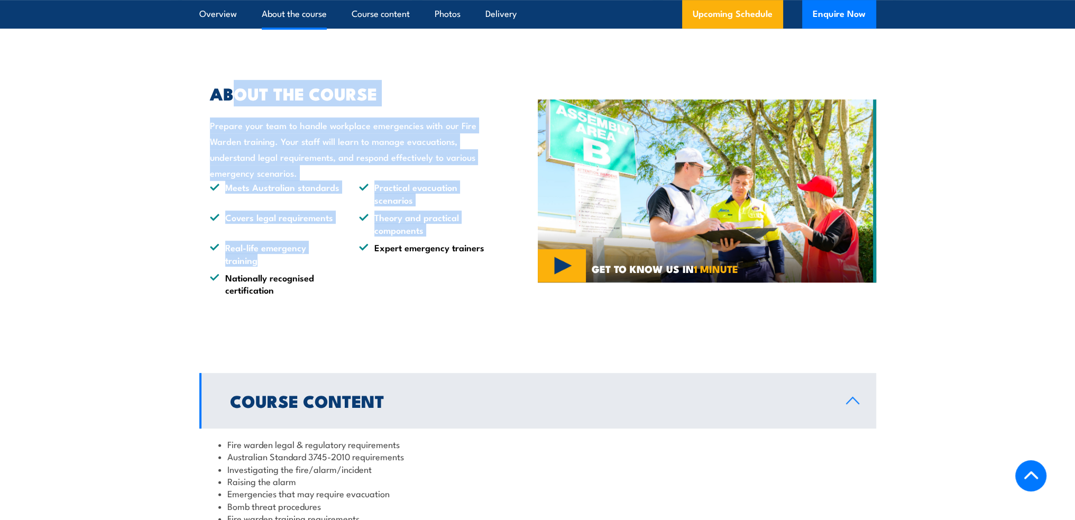
click at [319, 264] on div "ABOUT THE COURSE Prepare your team to handle workplace emergencies with our Fir…" at bounding box center [344, 191] width 290 height 210
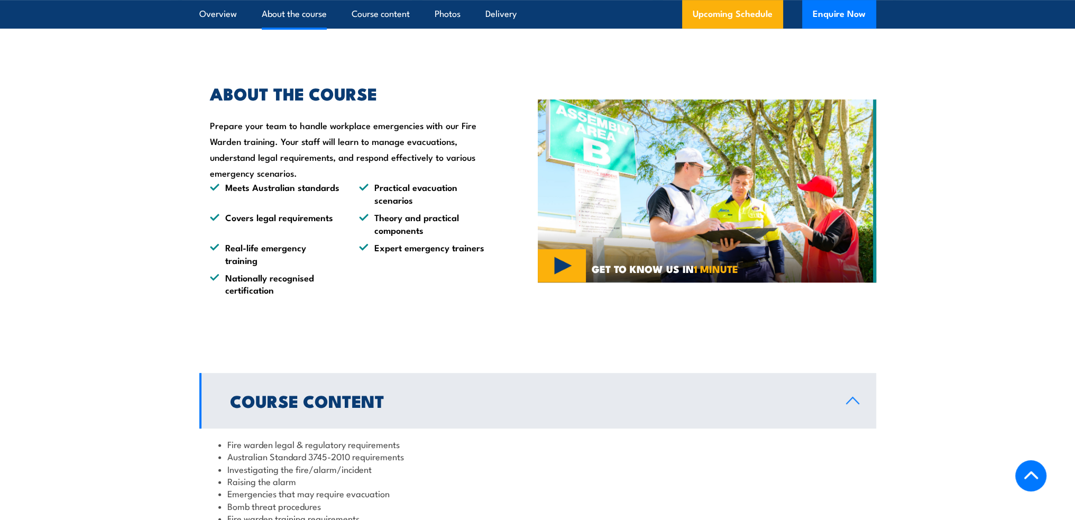
click at [323, 278] on li "Nationally recognised certification" at bounding box center [275, 283] width 130 height 25
click at [321, 295] on li "Nationally recognised certification" at bounding box center [275, 283] width 130 height 25
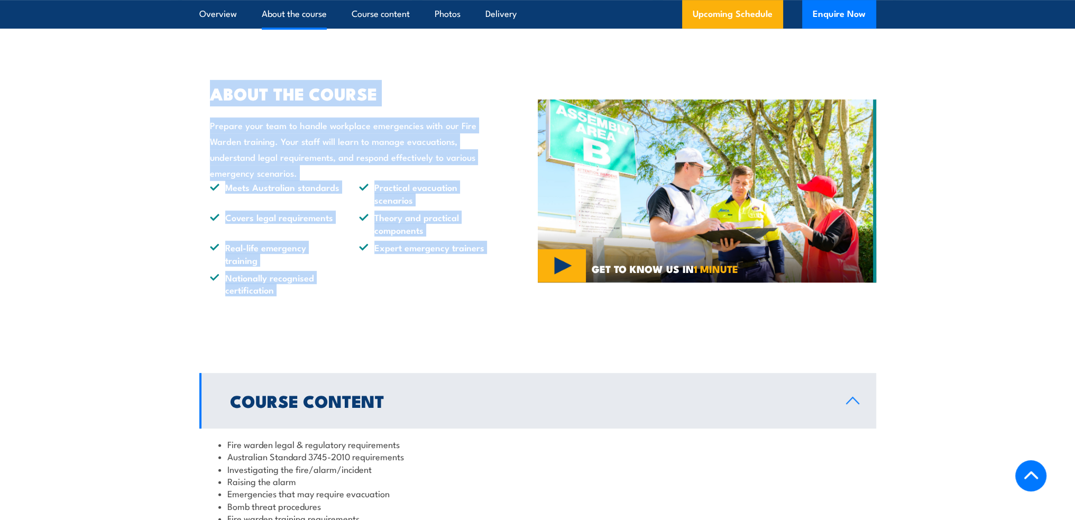
click at [223, 89] on div "ABOUT THE COURSE Prepare your team to handle workplace emergencies with our Fir…" at bounding box center [344, 191] width 290 height 210
click at [223, 96] on h2 "ABOUT THE COURSE" at bounding box center [349, 93] width 279 height 15
click at [280, 314] on div "ABOUT THE COURSE Prepare your team to handle workplace emergencies with our Fir…" at bounding box center [368, 190] width 338 height 263
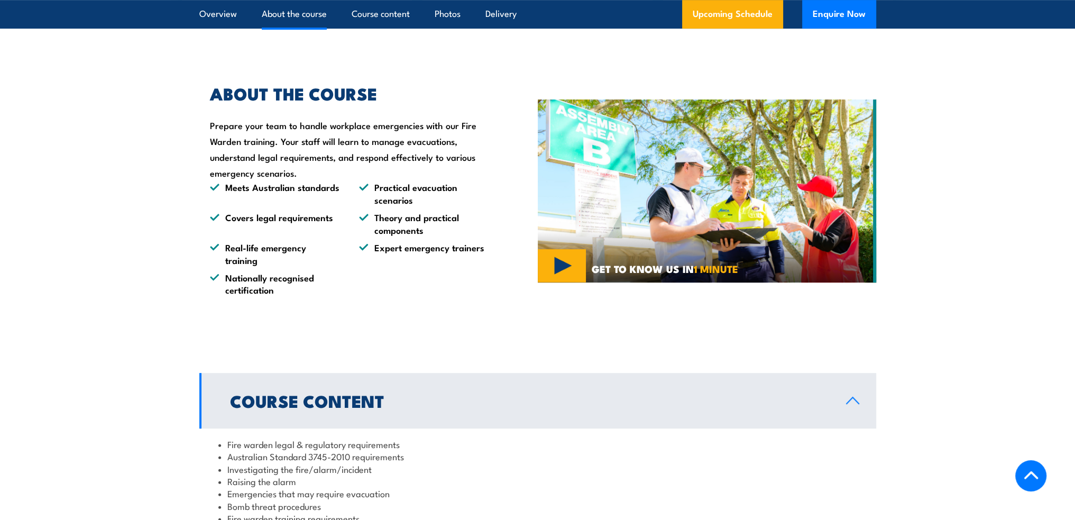
click at [282, 310] on div "ABOUT THE COURSE Prepare your team to handle workplace emergencies with our Fir…" at bounding box center [368, 190] width 338 height 263
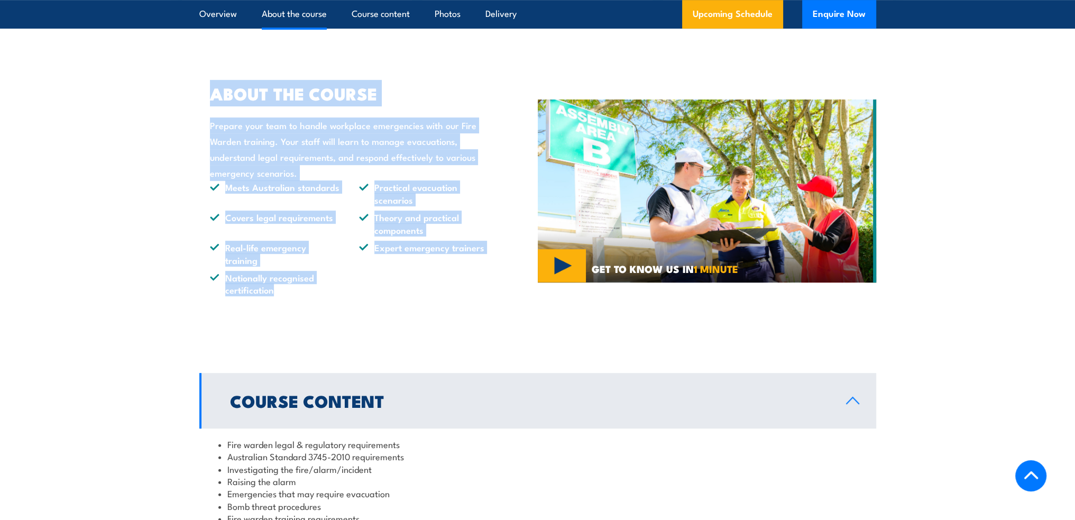
click at [195, 89] on section "ABOUT THE COURSE Prepare your team to handle workplace emergencies with our Fir…" at bounding box center [537, 190] width 1075 height 263
click at [197, 91] on section "ABOUT THE COURSE Prepare your team to handle workplace emergencies with our Fir…" at bounding box center [537, 190] width 1075 height 263
click at [272, 294] on section "ABOUT THE COURSE Prepare your team to handle workplace emergencies with our Fir…" at bounding box center [537, 190] width 1075 height 263
click at [272, 294] on li "Nationally recognised certification" at bounding box center [275, 283] width 130 height 25
click at [224, 100] on h2 "ABOUT THE COURSE" at bounding box center [349, 93] width 279 height 15
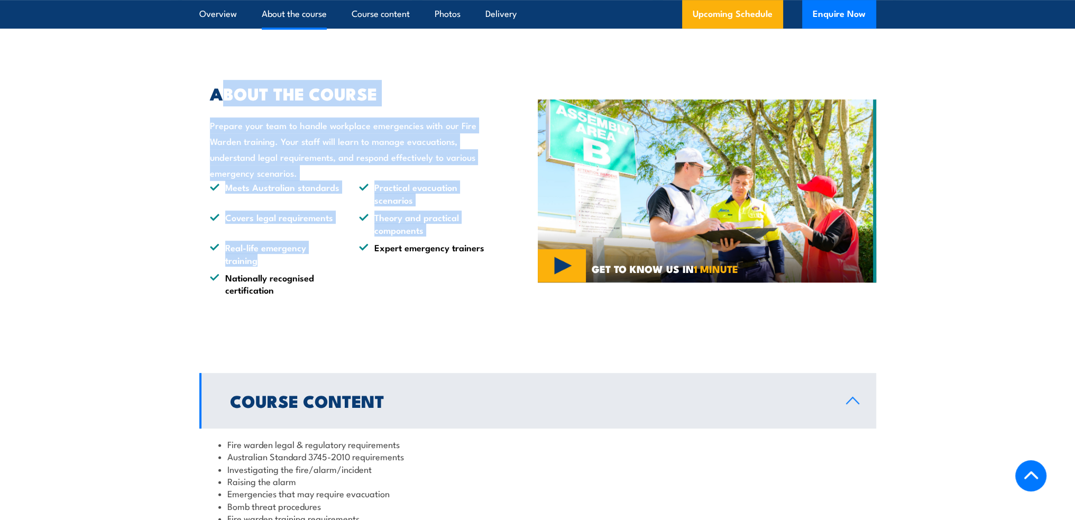
click at [302, 262] on div "ABOUT THE COURSE Prepare your team to handle workplace emergencies with our Fir…" at bounding box center [344, 191] width 290 height 210
click at [302, 262] on li "Real-life emergency training" at bounding box center [275, 253] width 130 height 25
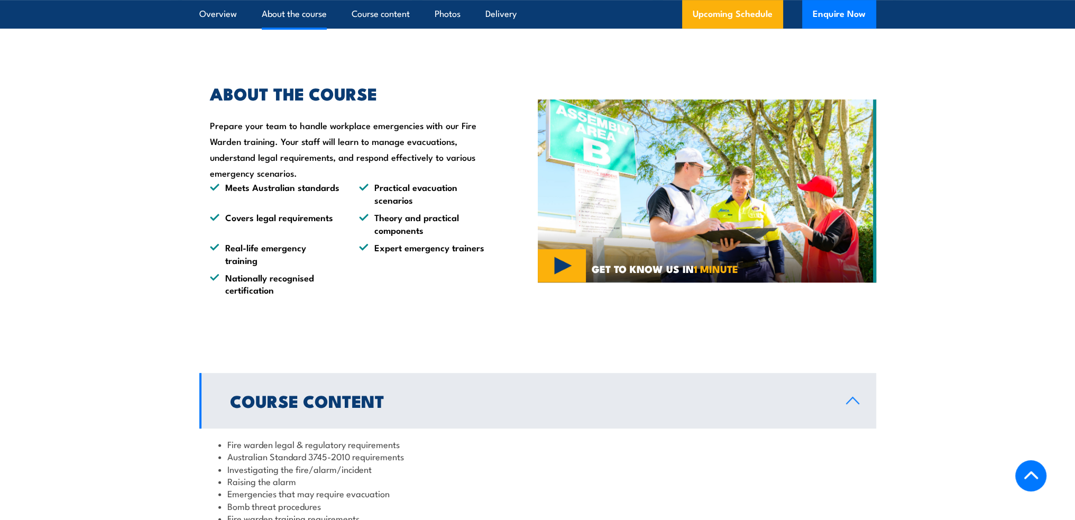
click at [305, 279] on li "Nationally recognised certification" at bounding box center [275, 283] width 130 height 25
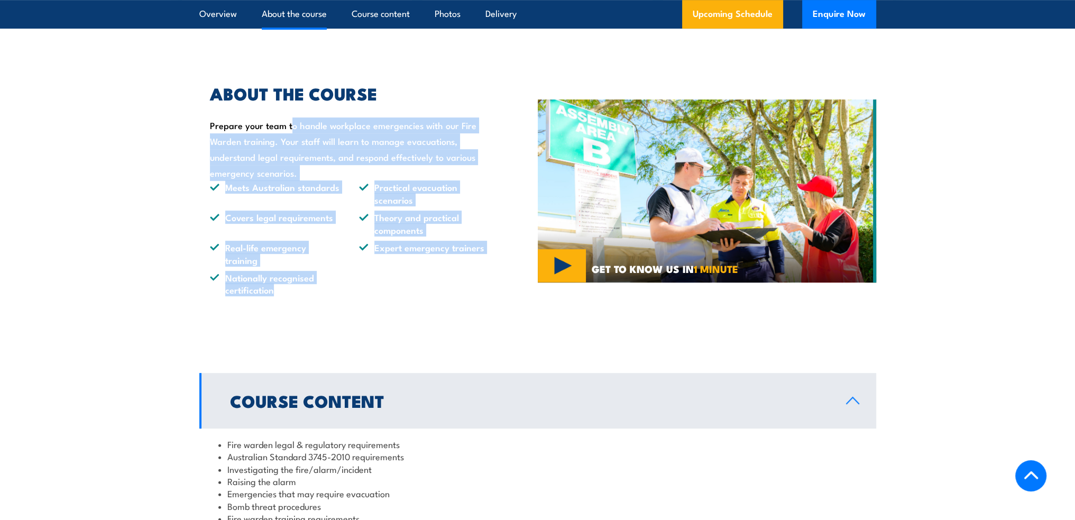
click at [216, 120] on div "ABOUT THE COURSE Prepare your team to handle workplace emergencies with our Fir…" at bounding box center [344, 191] width 290 height 210
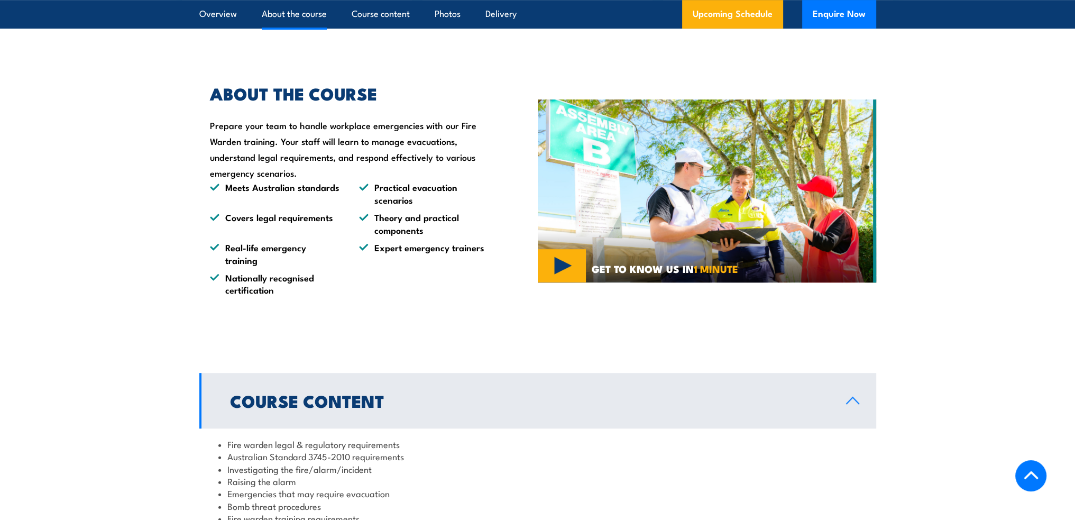
click at [217, 96] on h2 "ABOUT THE COURSE" at bounding box center [349, 93] width 279 height 15
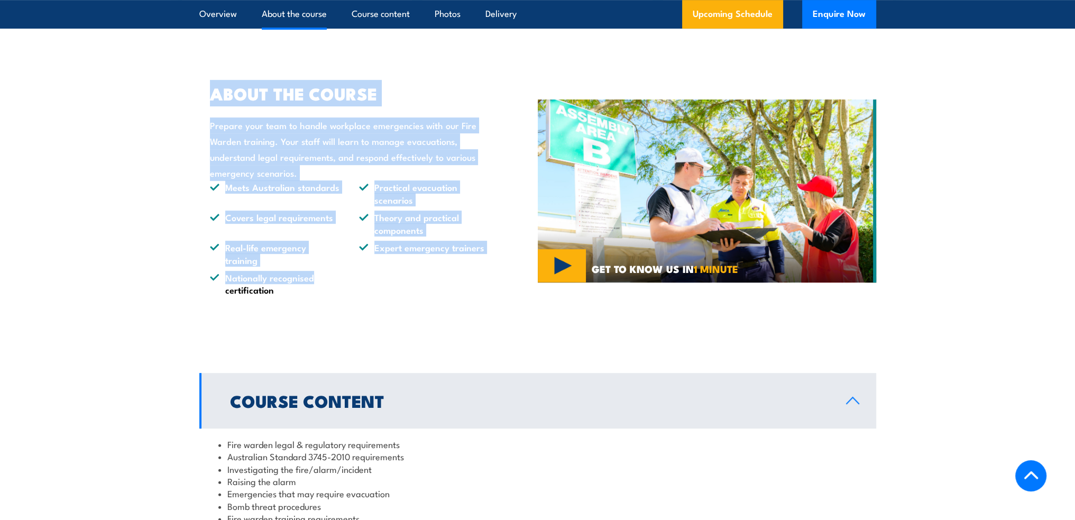
click at [286, 278] on div "ABOUT THE COURSE Prepare your team to handle workplace emergencies with our Fir…" at bounding box center [344, 191] width 290 height 210
click at [287, 279] on li "Nationally recognised certification" at bounding box center [275, 283] width 130 height 25
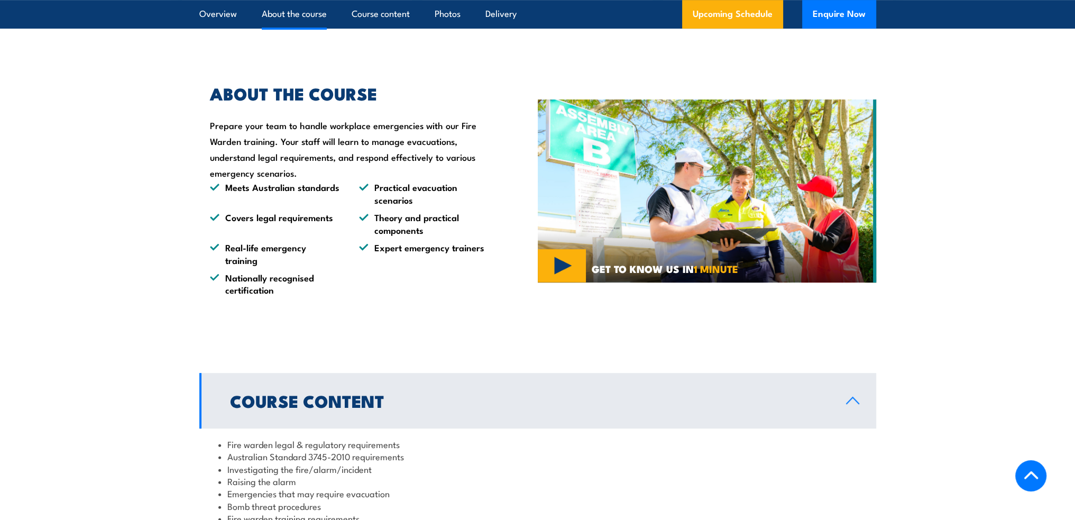
click at [288, 287] on li "Nationally recognised certification" at bounding box center [275, 283] width 130 height 25
click at [285, 298] on div "ABOUT THE COURSE Prepare your team to handle workplace emergencies with our Fir…" at bounding box center [368, 190] width 338 height 263
click at [206, 129] on div "ABOUT THE COURSE Prepare your team to handle workplace emergencies with our Fir…" at bounding box center [344, 191] width 290 height 210
click at [314, 97] on h2 "ABOUT THE COURSE" at bounding box center [349, 93] width 279 height 15
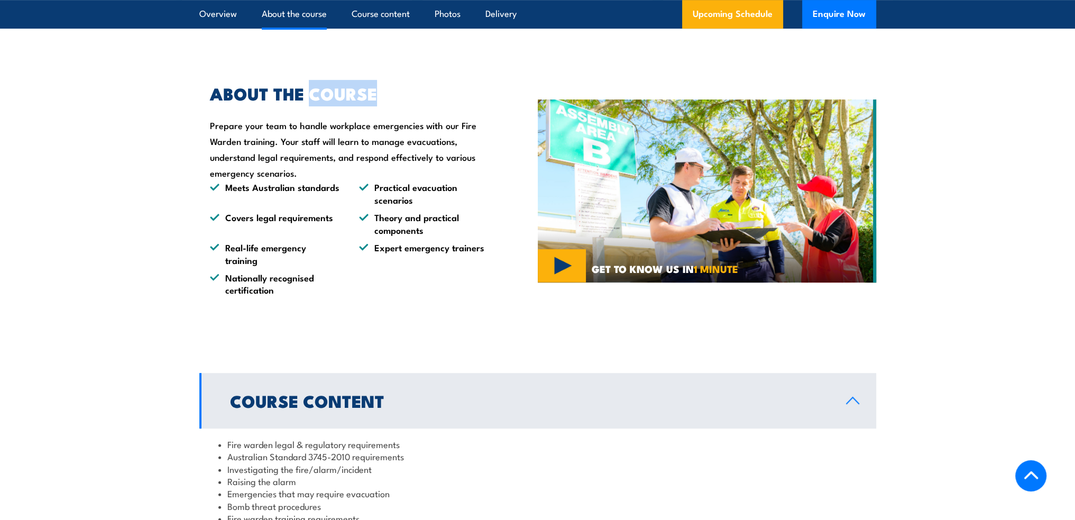
click at [314, 97] on h2 "ABOUT THE COURSE" at bounding box center [349, 93] width 279 height 15
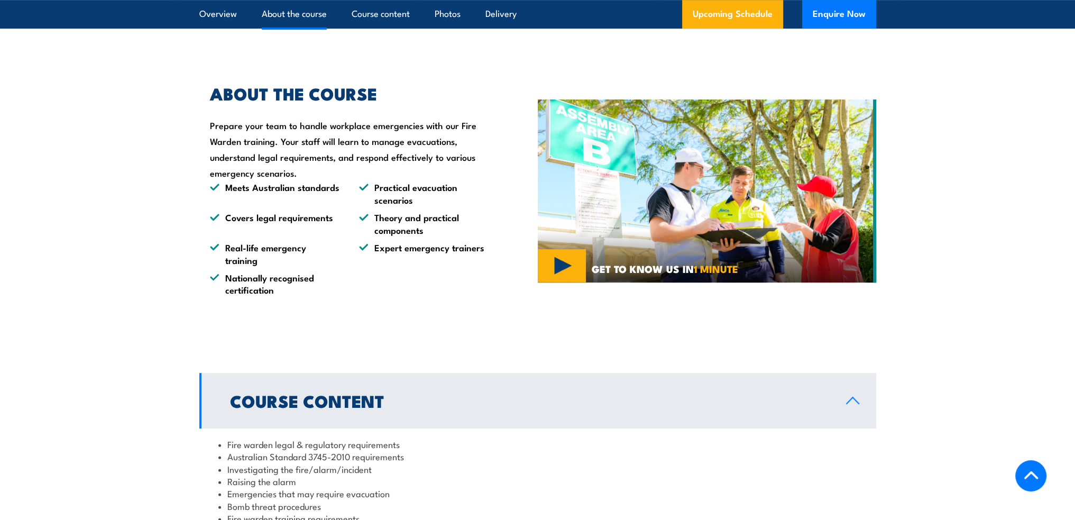
click at [331, 107] on div "ABOUT THE COURSE Prepare your team to handle workplace emergencies with our Fir…" at bounding box center [344, 191] width 290 height 210
click at [341, 125] on div "ABOUT THE COURSE Prepare your team to handle workplace emergencies with our Fir…" at bounding box center [344, 191] width 290 height 210
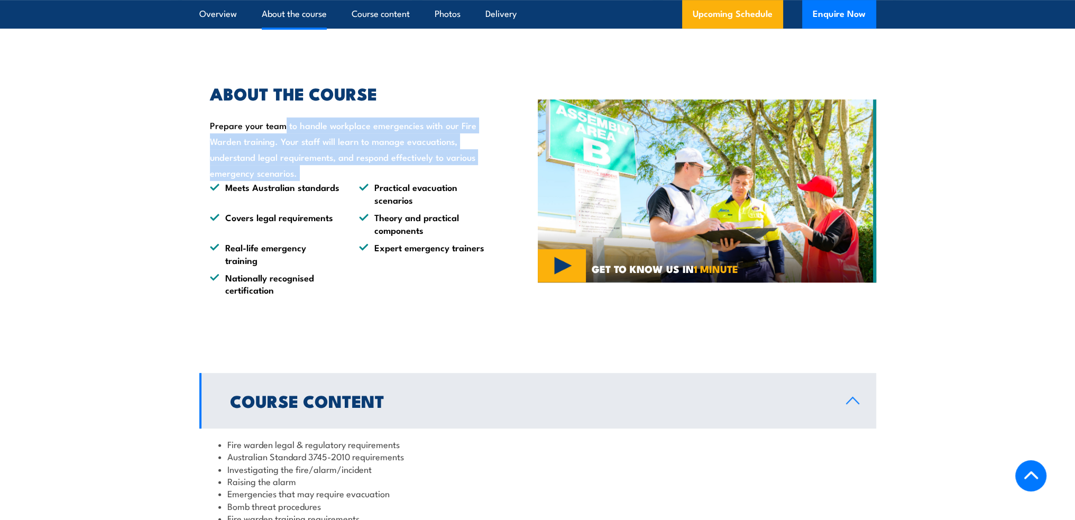
click at [341, 125] on div "ABOUT THE COURSE Prepare your team to handle workplace emergencies with our Fir…" at bounding box center [344, 191] width 290 height 210
click at [349, 145] on div "ABOUT THE COURSE Prepare your team to handle workplace emergencies with our Fir…" at bounding box center [344, 191] width 290 height 210
click at [222, 129] on div "ABOUT THE COURSE Prepare your team to handle workplace emergencies with our Fir…" at bounding box center [344, 191] width 290 height 210
click at [297, 170] on div "ABOUT THE COURSE Prepare your team to handle workplace emergencies with our Fir…" at bounding box center [344, 191] width 290 height 210
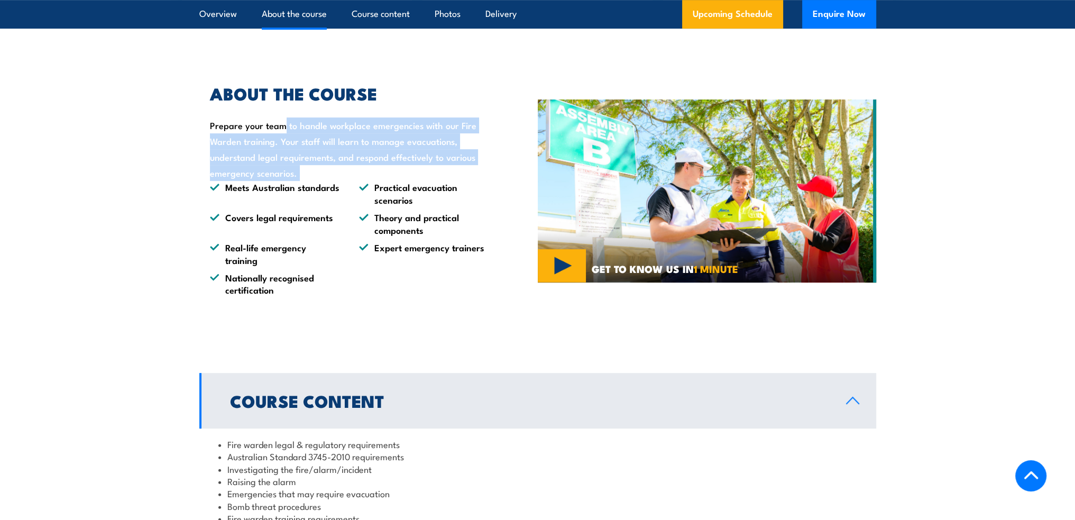
drag, startPoint x: 296, startPoint y: 173, endPoint x: 211, endPoint y: 126, distance: 97.8
click at [211, 126] on div "ABOUT THE COURSE Prepare your team to handle workplace emergencies with our Fir…" at bounding box center [344, 191] width 290 height 210
click at [208, 125] on div "ABOUT THE COURSE Prepare your team to handle workplace emergencies with our Fir…" at bounding box center [344, 191] width 290 height 210
drag, startPoint x: 210, startPoint y: 125, endPoint x: 448, endPoint y: 160, distance: 240.6
click at [444, 157] on div "ABOUT THE COURSE Prepare your team to handle workplace emergencies with our Fir…" at bounding box center [344, 191] width 290 height 210
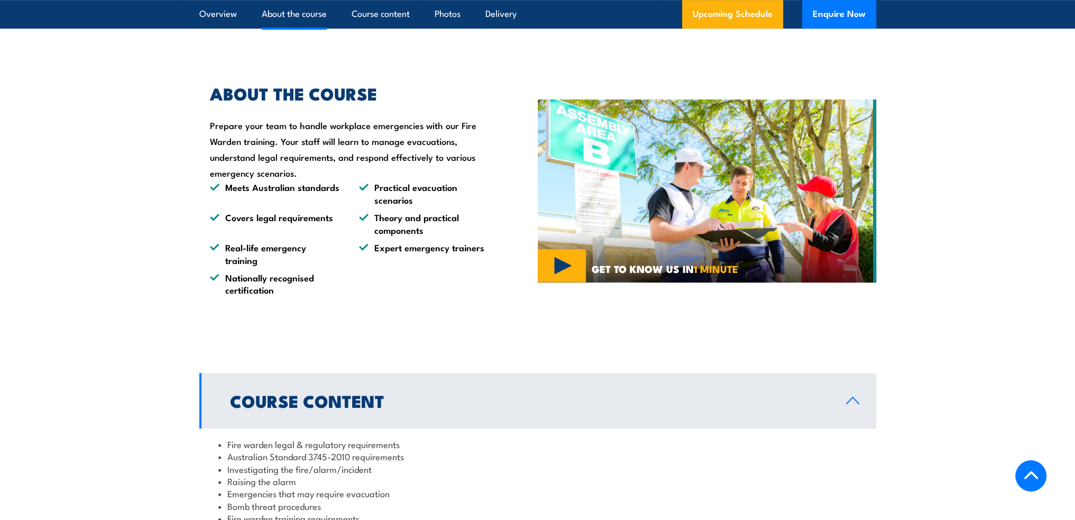
click at [449, 160] on div "ABOUT THE COURSE Prepare your team to handle workplace emergencies with our Fir…" at bounding box center [344, 191] width 290 height 210
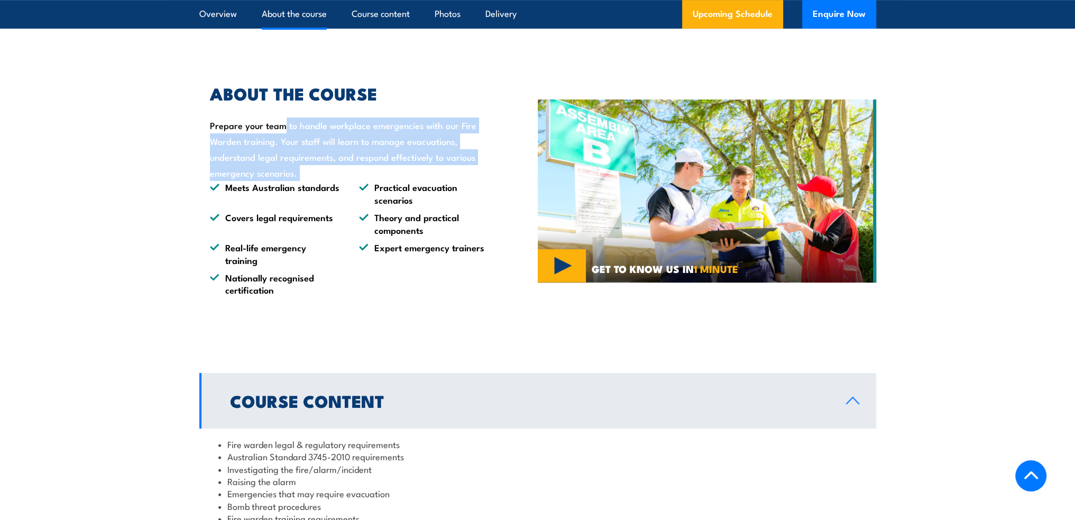
click at [449, 160] on div "ABOUT THE COURSE Prepare your team to handle workplace emergencies with our Fir…" at bounding box center [344, 191] width 290 height 210
click at [449, 163] on div "ABOUT THE COURSE Prepare your team to handle workplace emergencies with our Fir…" at bounding box center [344, 191] width 290 height 210
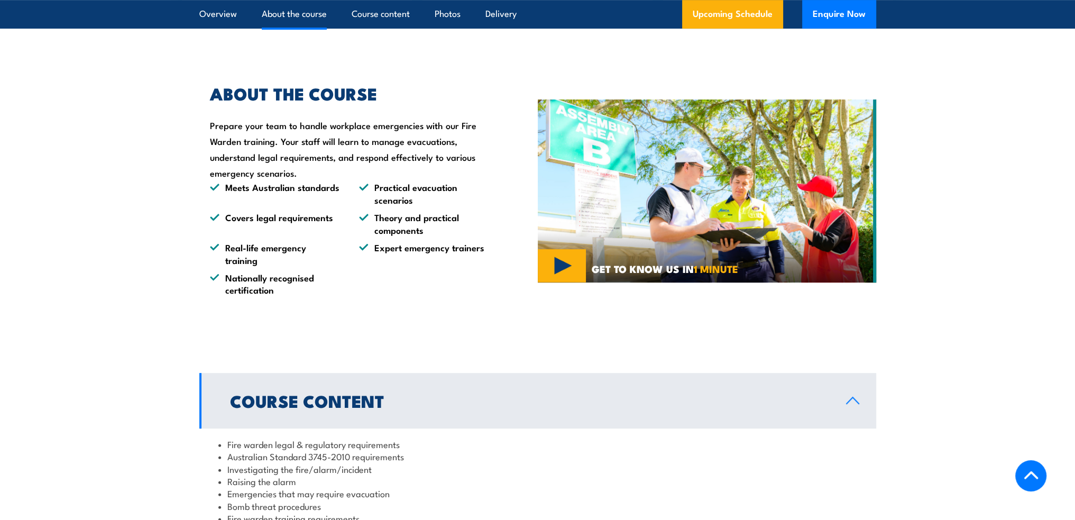
click at [449, 166] on div "ABOUT THE COURSE Prepare your team to handle workplace emergencies with our Fir…" at bounding box center [344, 191] width 290 height 210
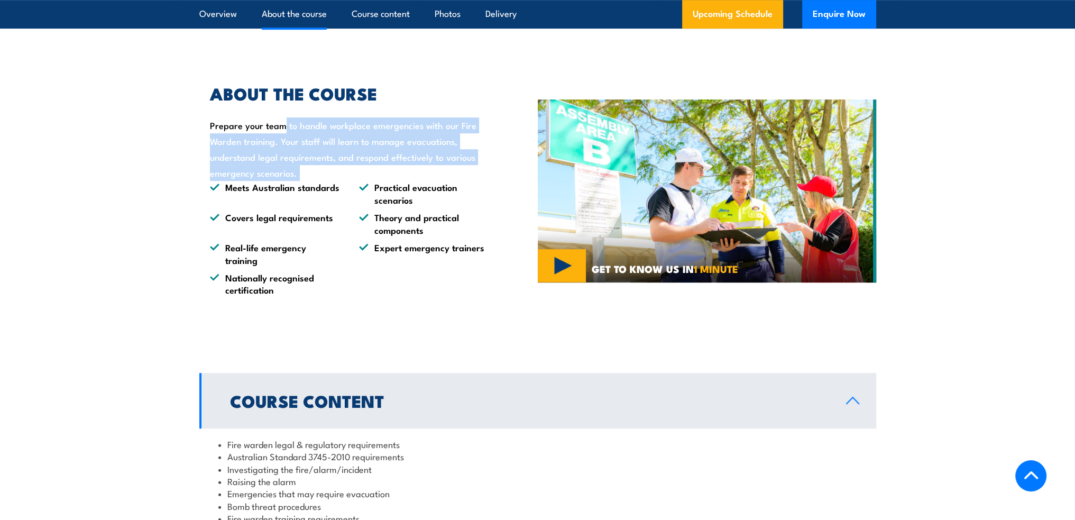
click at [449, 166] on div "ABOUT THE COURSE Prepare your team to handle workplace emergencies with our Fir…" at bounding box center [344, 191] width 290 height 210
click at [449, 169] on div "ABOUT THE COURSE Prepare your team to handle workplace emergencies with our Fir…" at bounding box center [344, 191] width 290 height 210
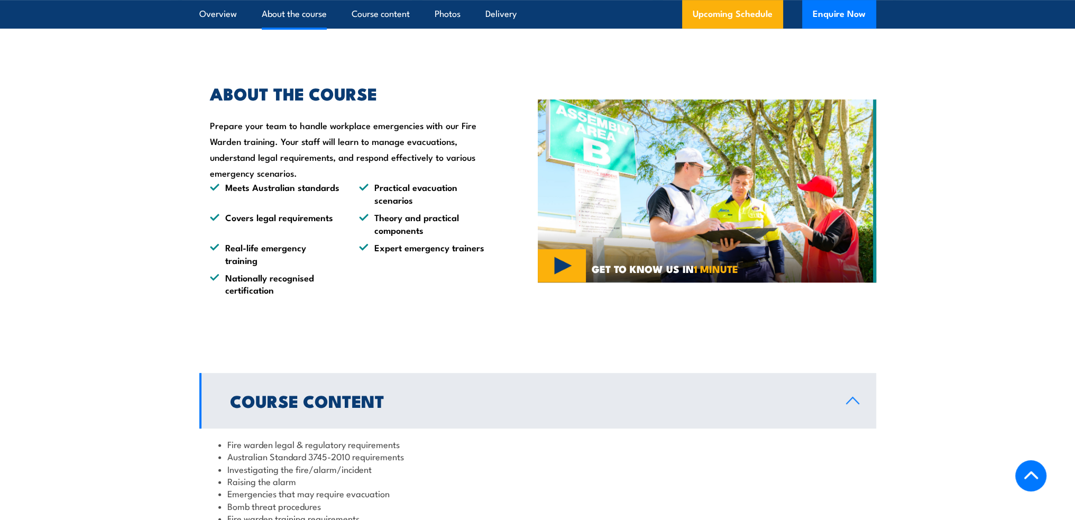
click at [449, 169] on div "ABOUT THE COURSE Prepare your team to handle workplace emergencies with our Fir…" at bounding box center [344, 191] width 290 height 210
drag, startPoint x: 421, startPoint y: 173, endPoint x: 223, endPoint y: 129, distance: 202.7
click at [223, 129] on div "ABOUT THE COURSE Prepare your team to handle workplace emergencies with our Fir…" at bounding box center [344, 191] width 290 height 210
click at [209, 124] on div "ABOUT THE COURSE Prepare your team to handle workplace emergencies with our Fir…" at bounding box center [344, 191] width 290 height 210
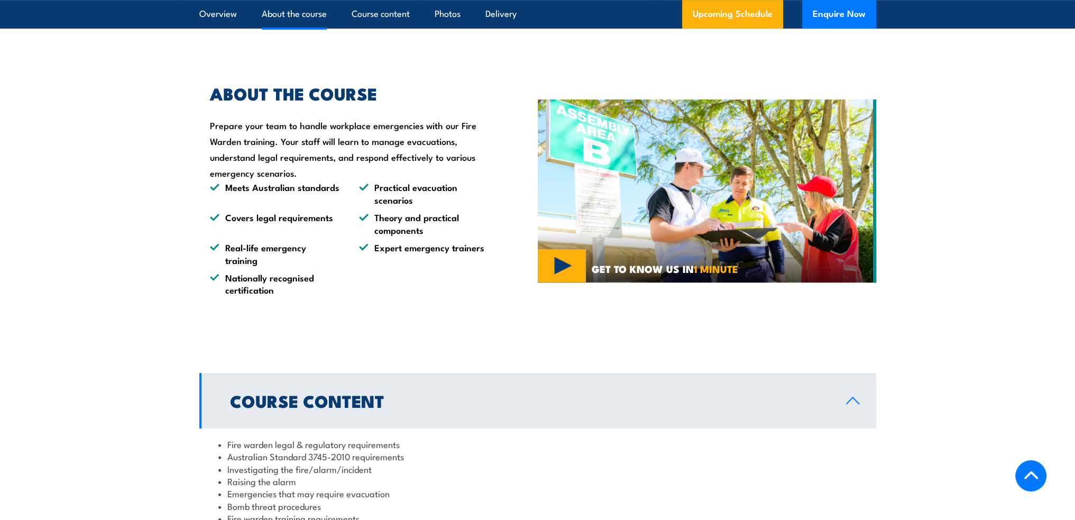
click at [210, 126] on div "ABOUT THE COURSE Prepare your team to handle workplace emergencies with our Fir…" at bounding box center [344, 191] width 290 height 210
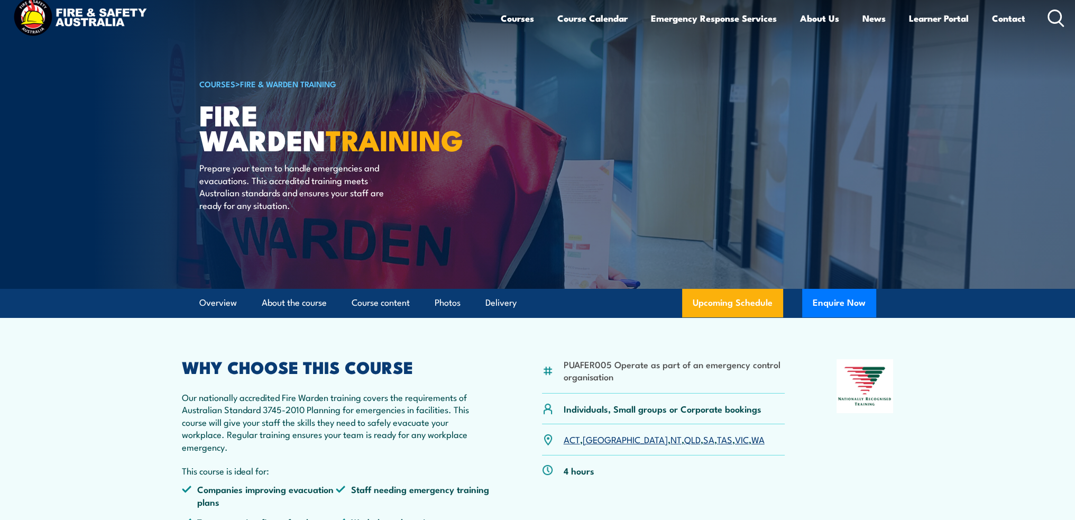
scroll to position [0, 0]
